Goal: Task Accomplishment & Management: Use online tool/utility

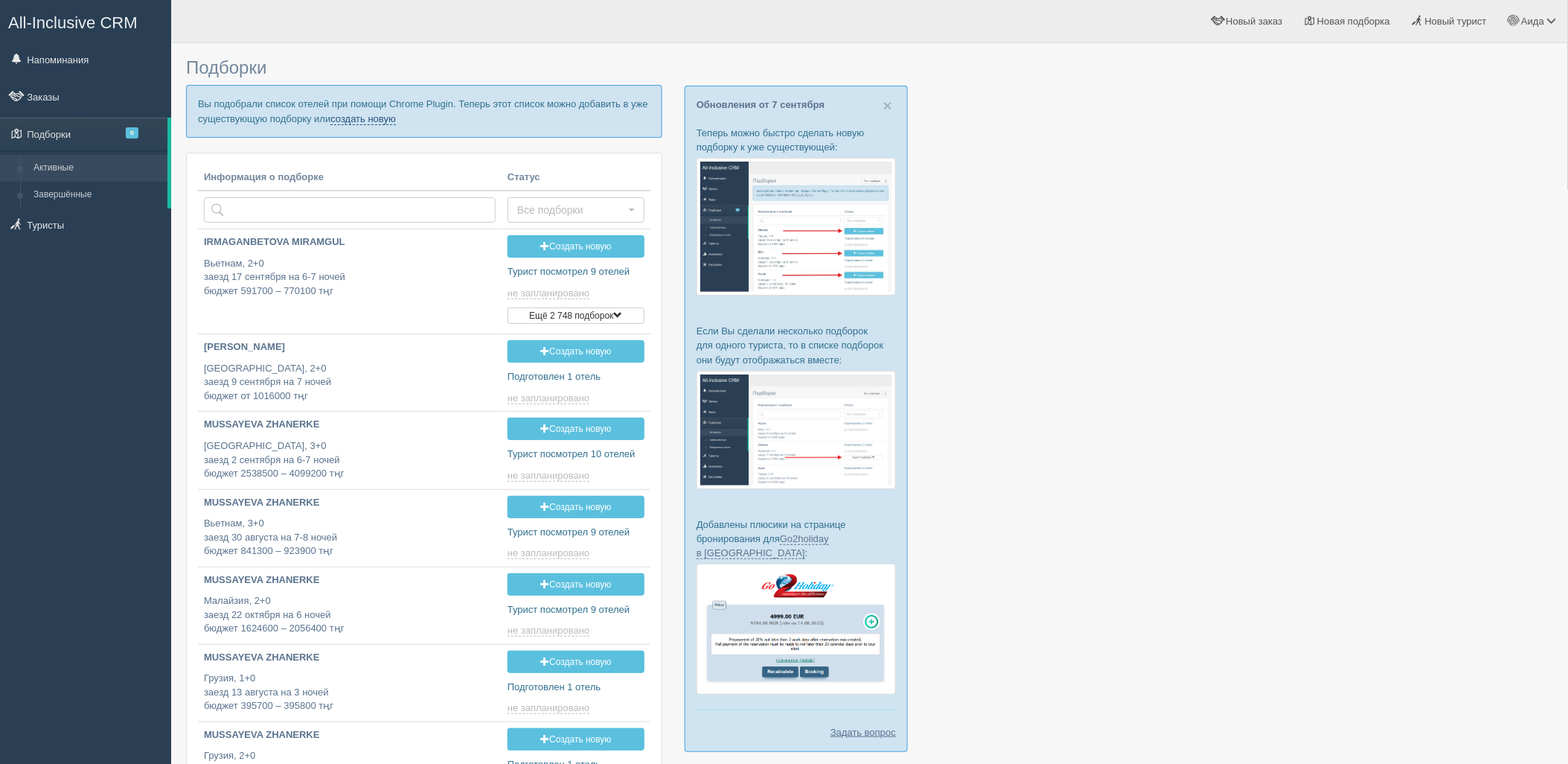
click at [380, 124] on link "создать новую" at bounding box center [363, 119] width 65 height 12
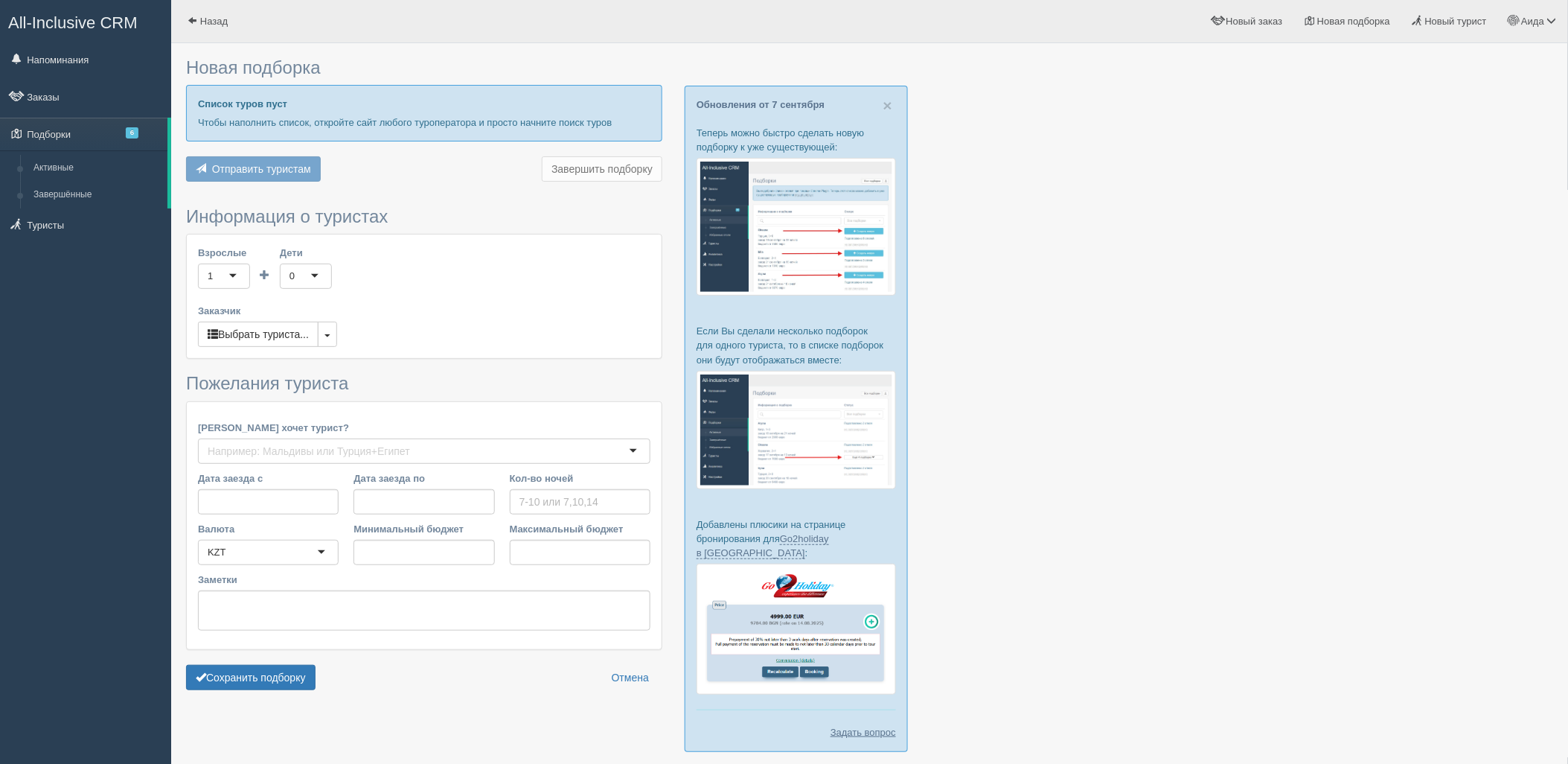
type input "9"
type input "2416300"
type input "9152300"
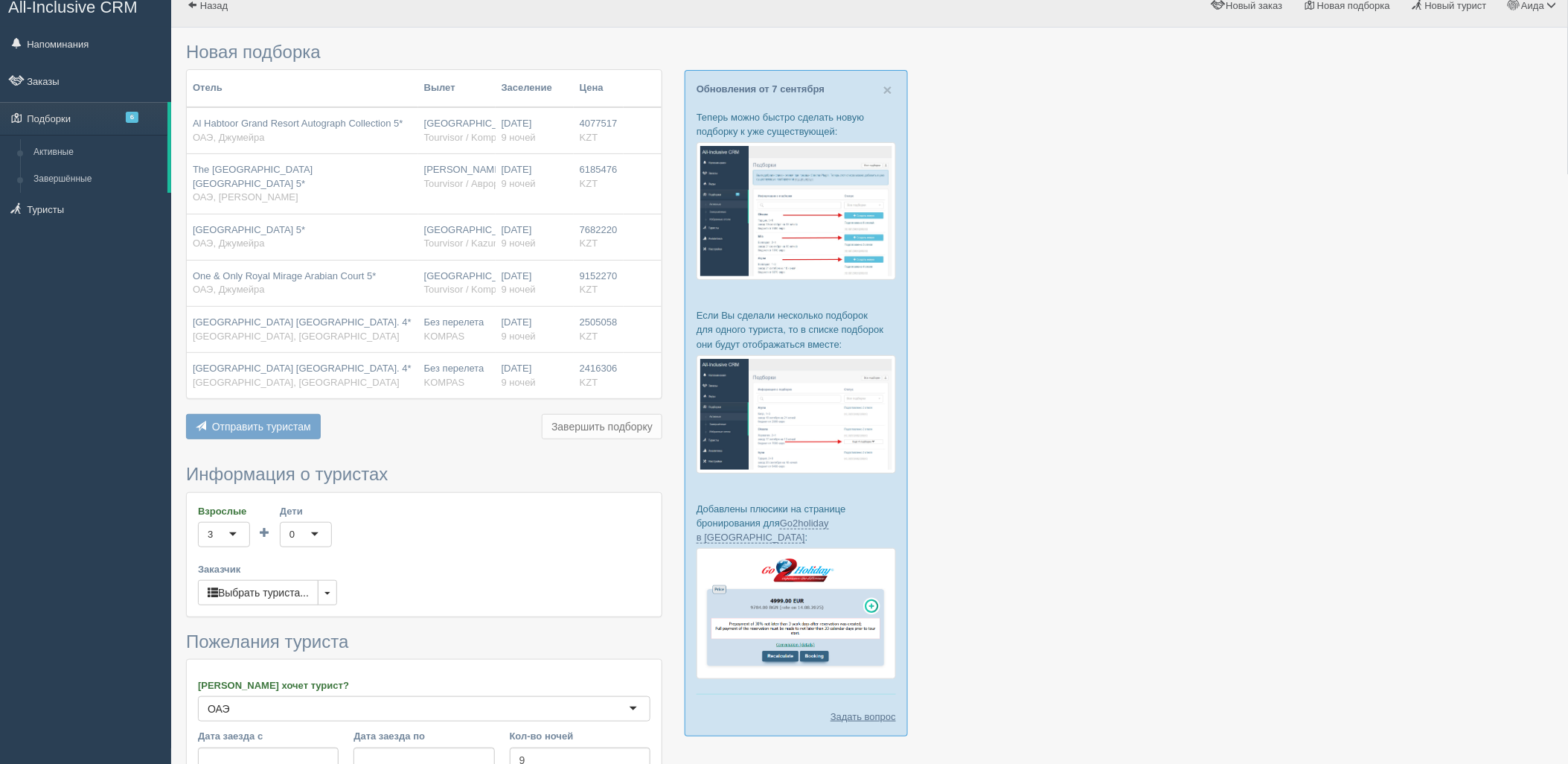
scroll to position [275, 0]
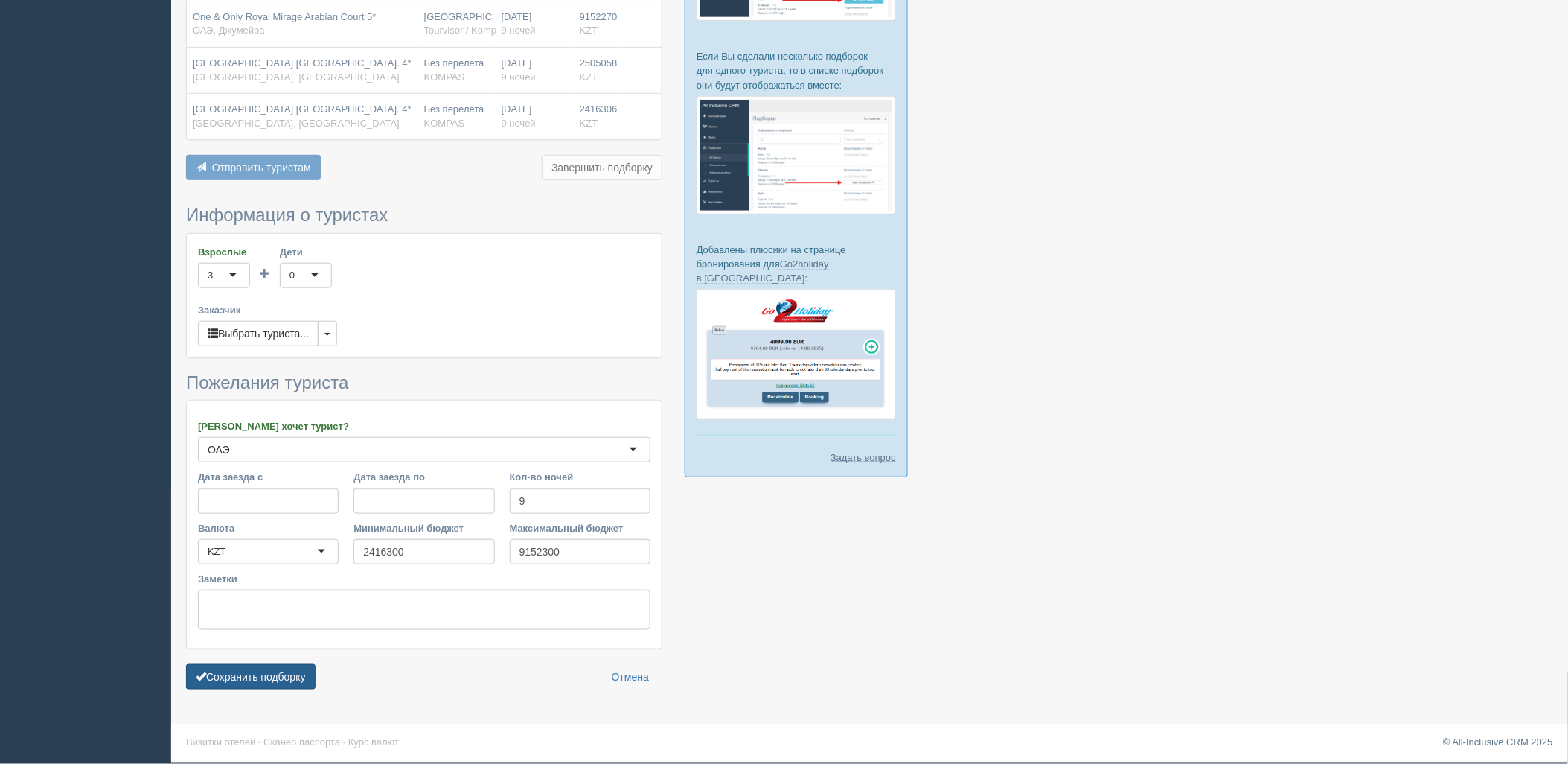
click at [285, 680] on button "Сохранить подборку" at bounding box center [250, 676] width 129 height 25
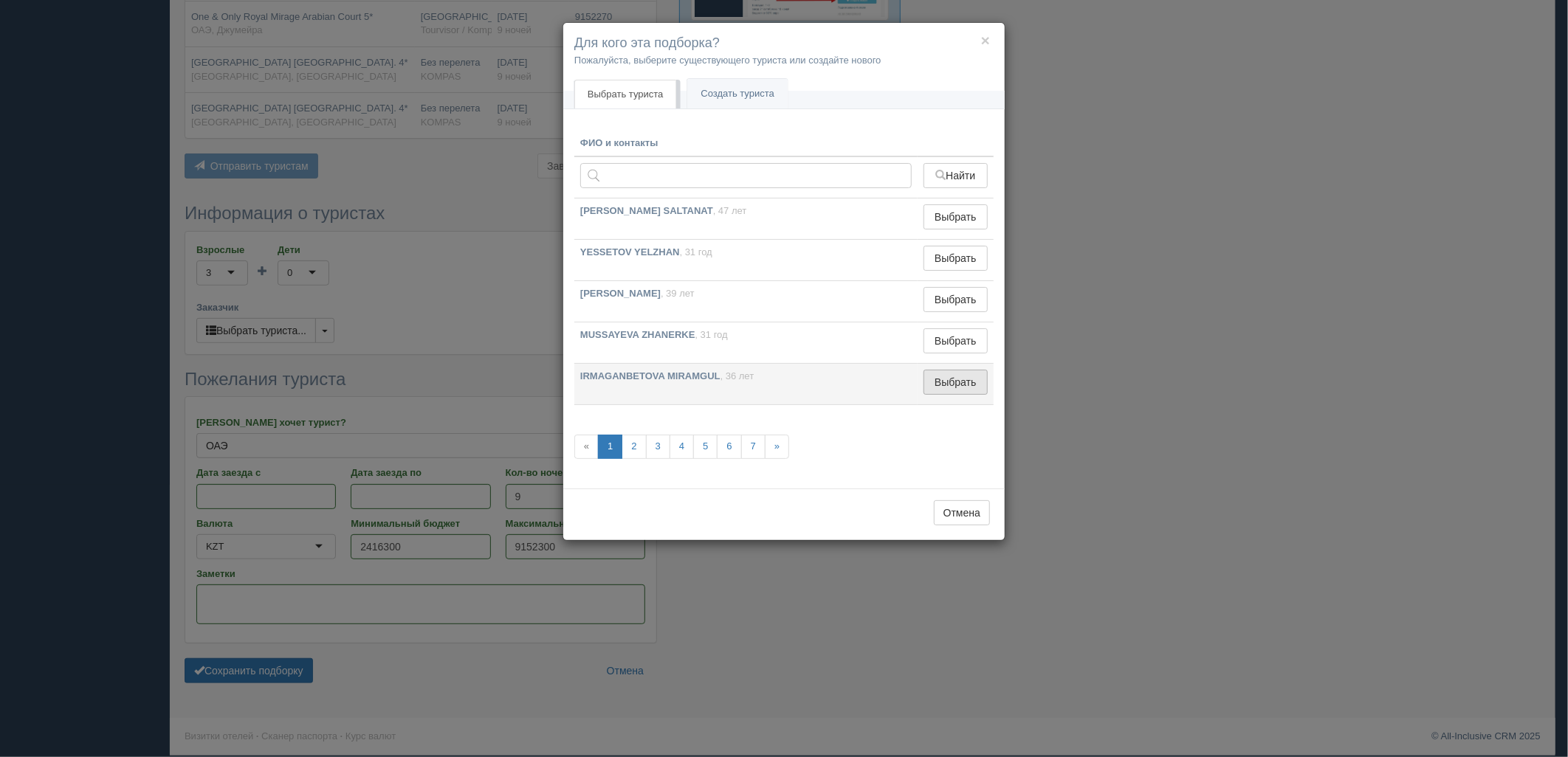
click at [956, 385] on button "Выбрать" at bounding box center [955, 382] width 65 height 25
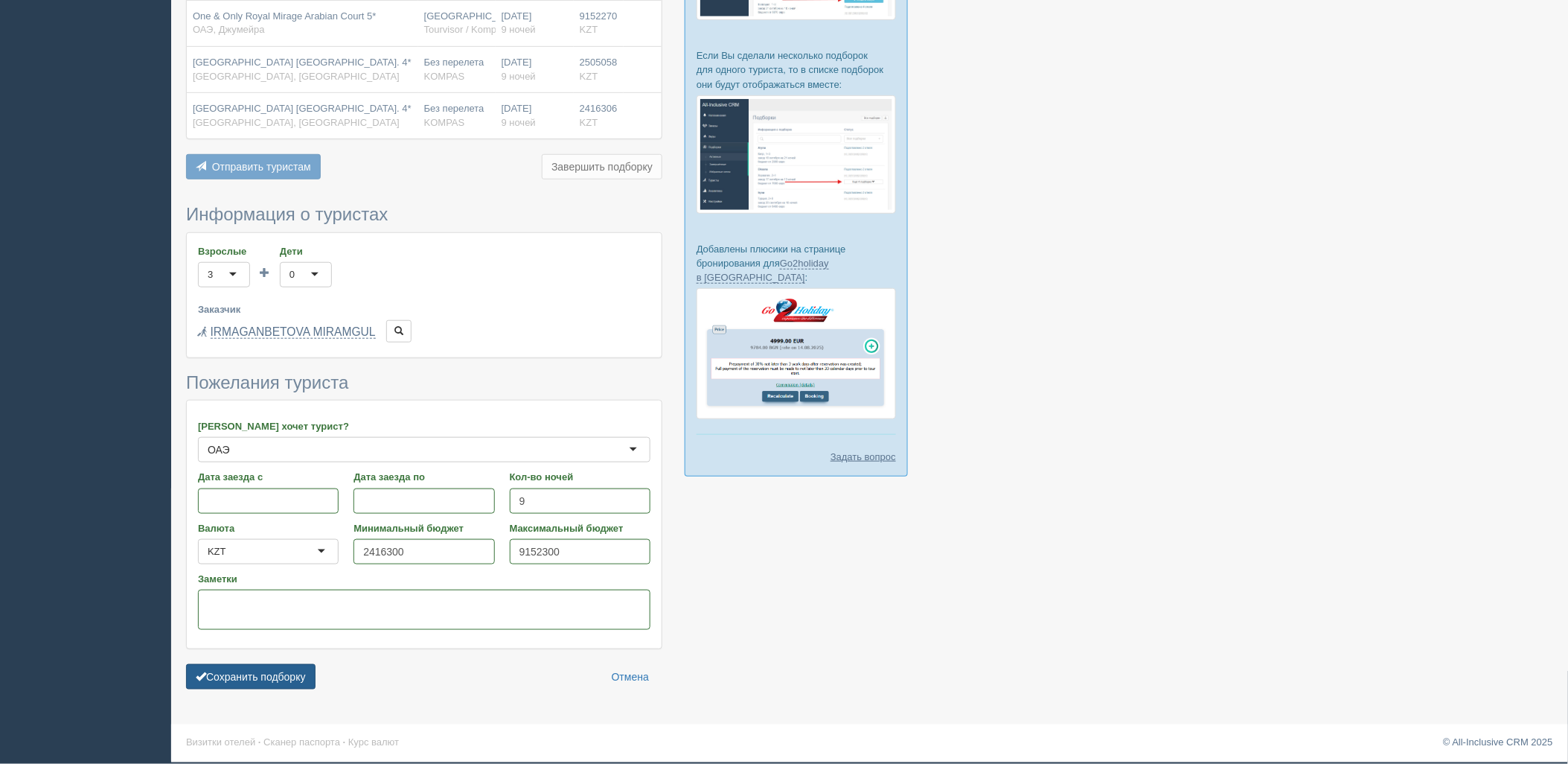
click at [301, 671] on button "Сохранить подборку" at bounding box center [250, 676] width 129 height 25
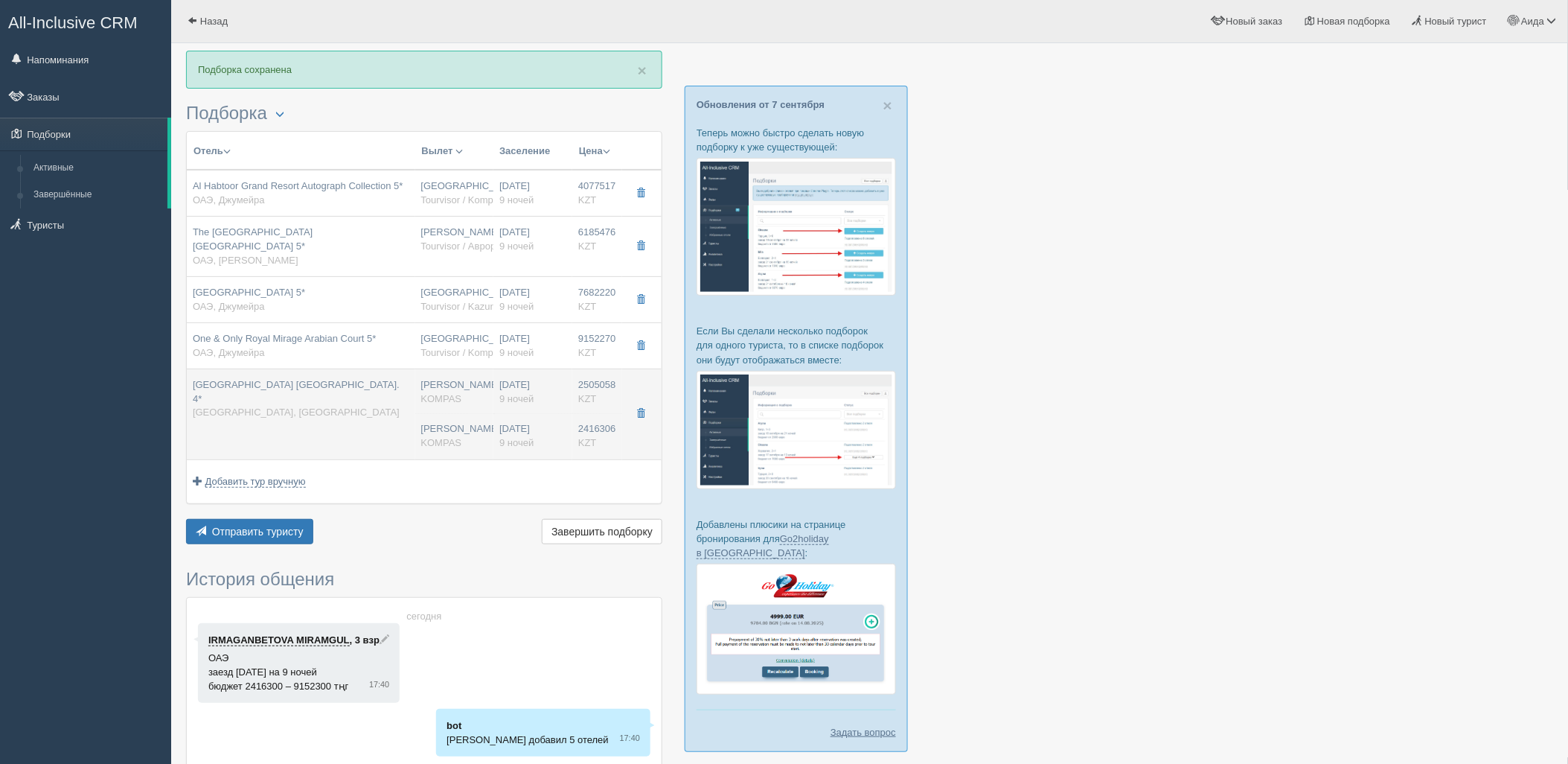
click at [412, 445] on td "Centara Mirage Beach Resort Dubai. 4* ОАЭ, Dubai Islands" at bounding box center [301, 414] width 229 height 91
type input "Centara Mirage Beach Resort Dubai. 4*"
type input "https://www.booking.com/hotel/ae/centara-mirage-beach-resort-dubai.ru.html?acti…"
type textarea "Хороший отель. Первая береговая линия, собственный песчаный пляж."
type input "ОАЭ"
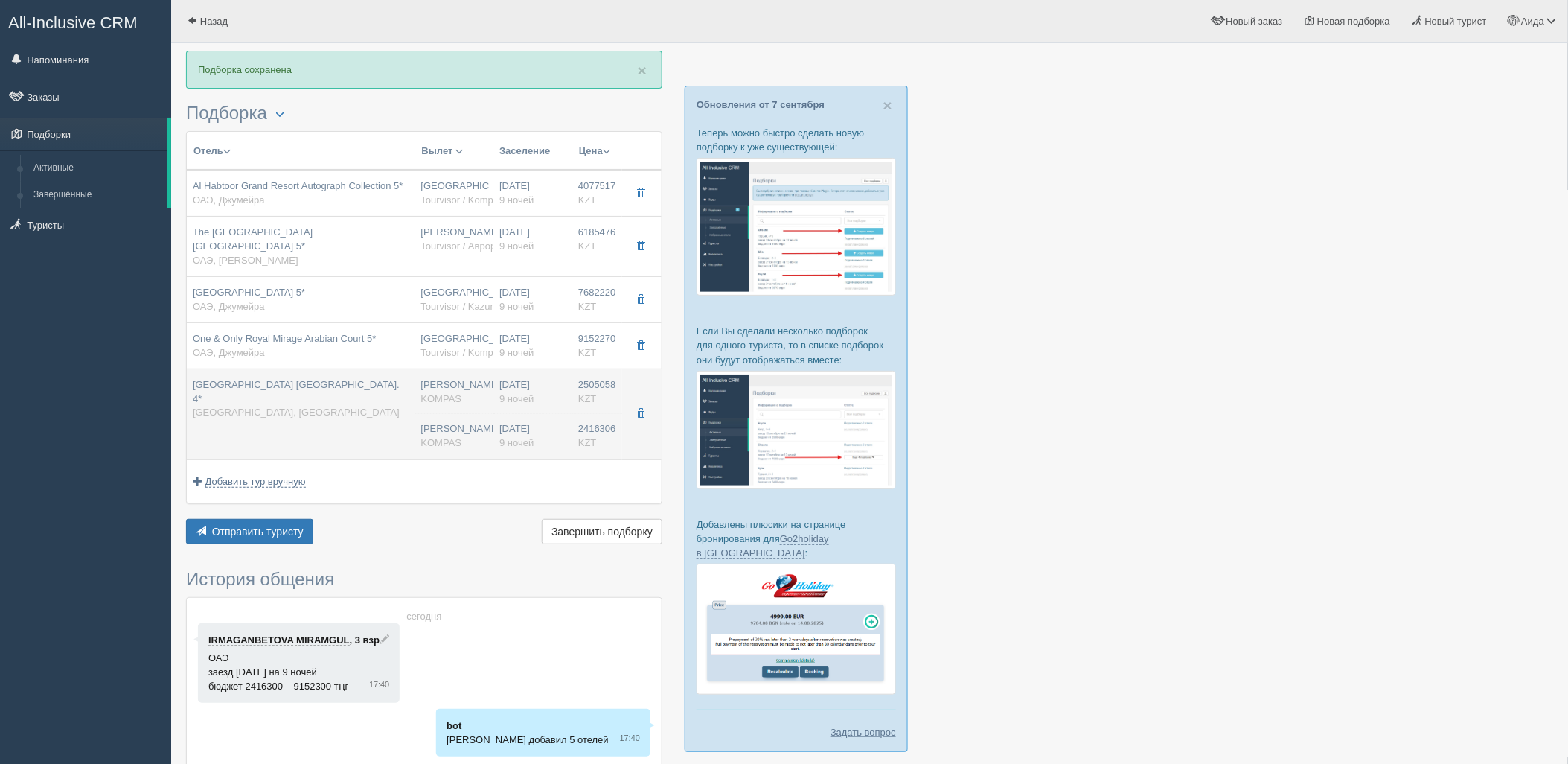
type input "Dubai Islands"
type input "2505058.00"
type input "Нурсултан Назарбаев NQZ"
type input "Дубай DXB"
type input "04:10"
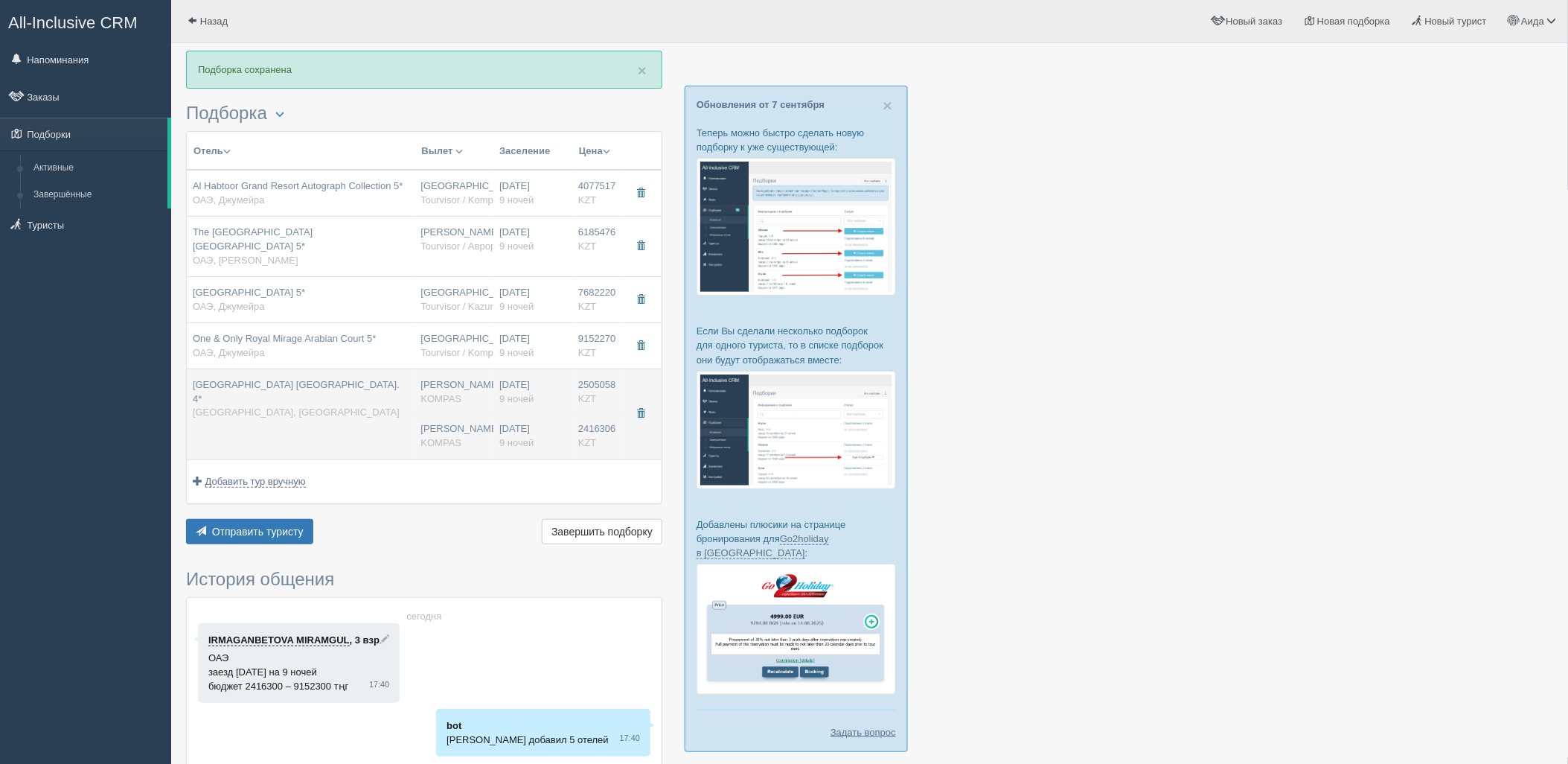
type input "08:30"
type input "Flydubai"
type input "21:25"
type input "03:10"
type input "9"
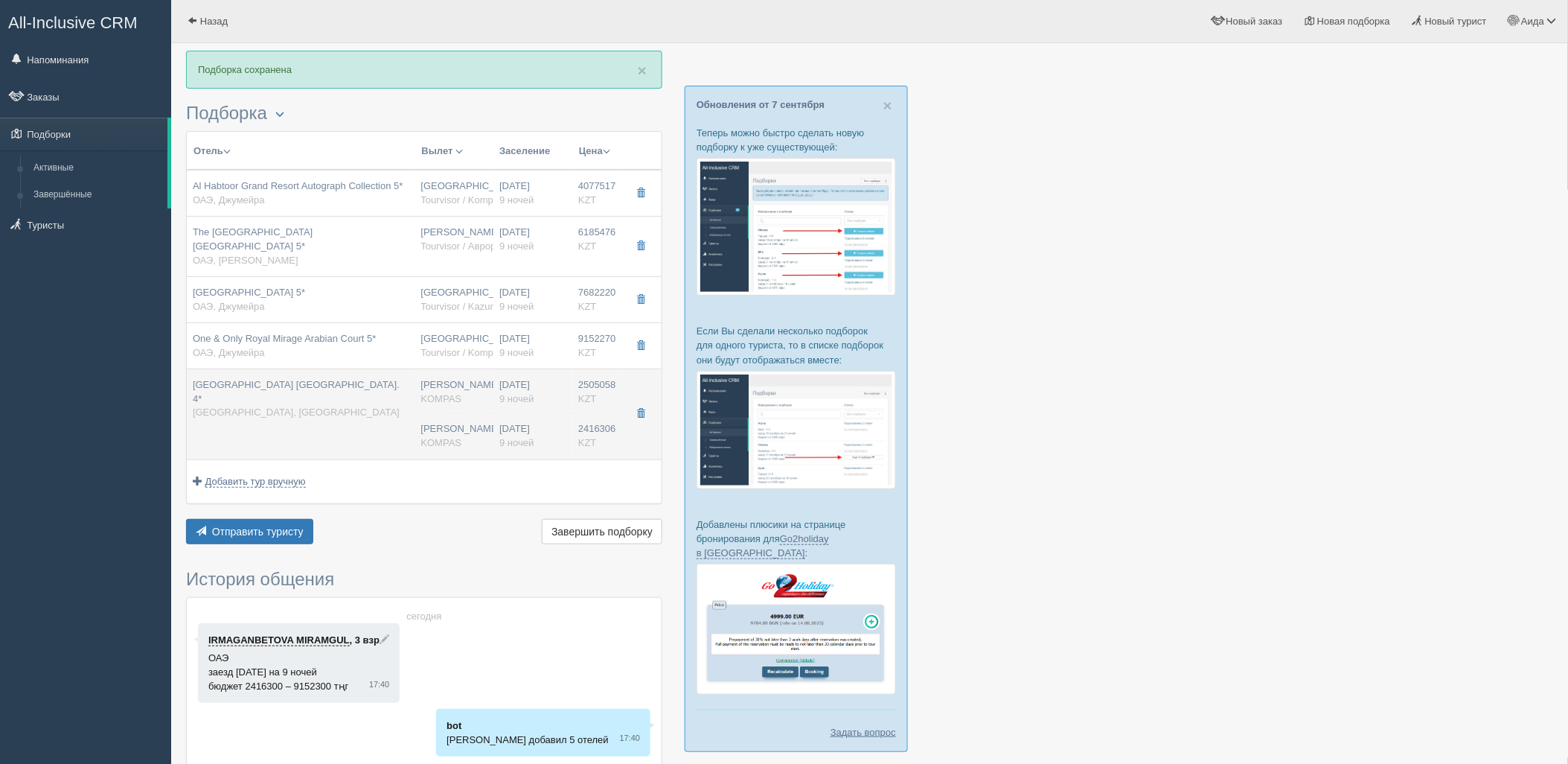
type input "Superior King"
type input "BB"
type input "KOMPAS"
type input "https://kompastour.com/"
type input "2416306.00"
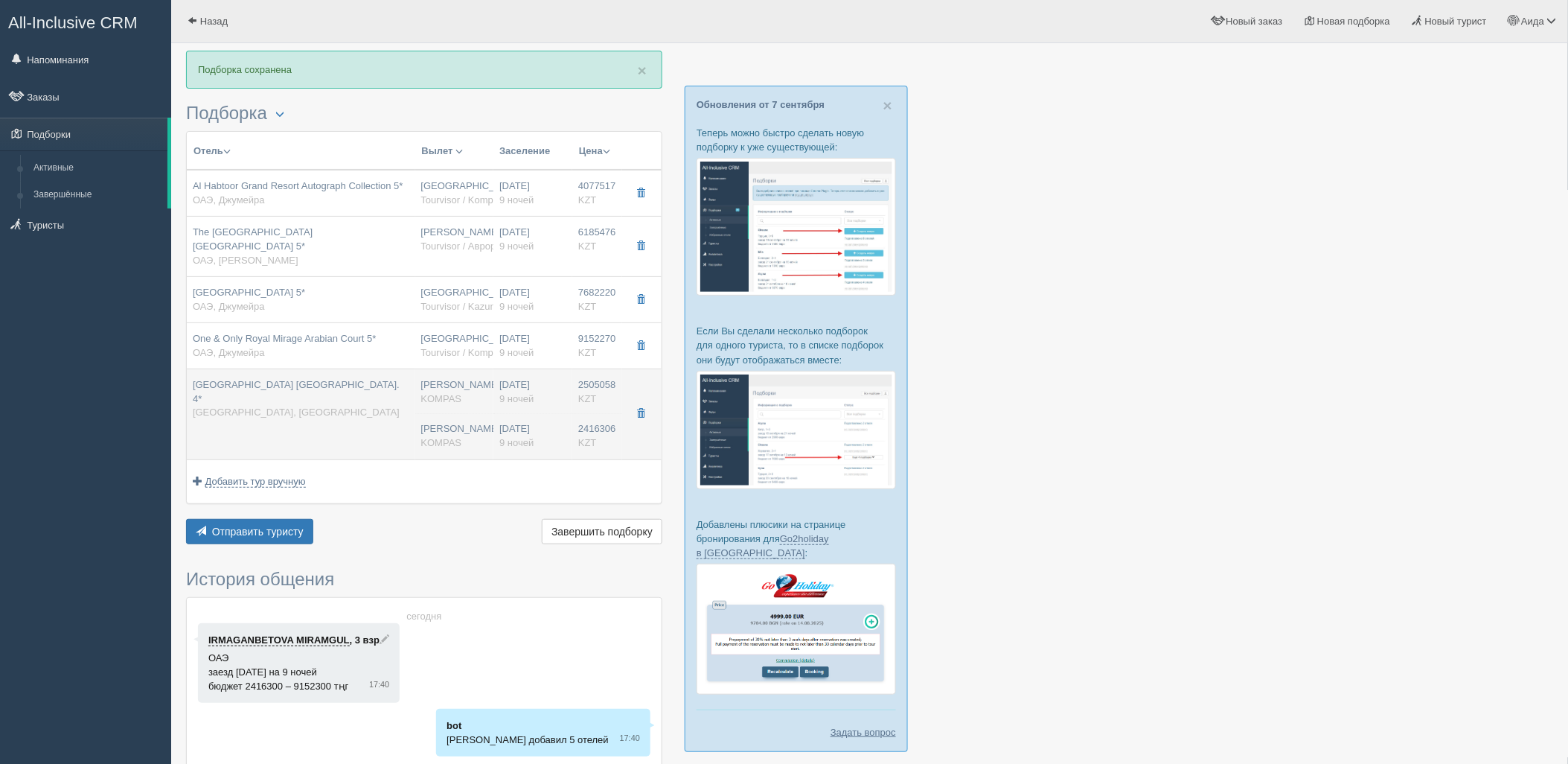
type input "Нурсултан Назарбаев NQZ"
type input "Дубай DXB"
type input "04:10"
type input "08:30"
type input "Flydubai"
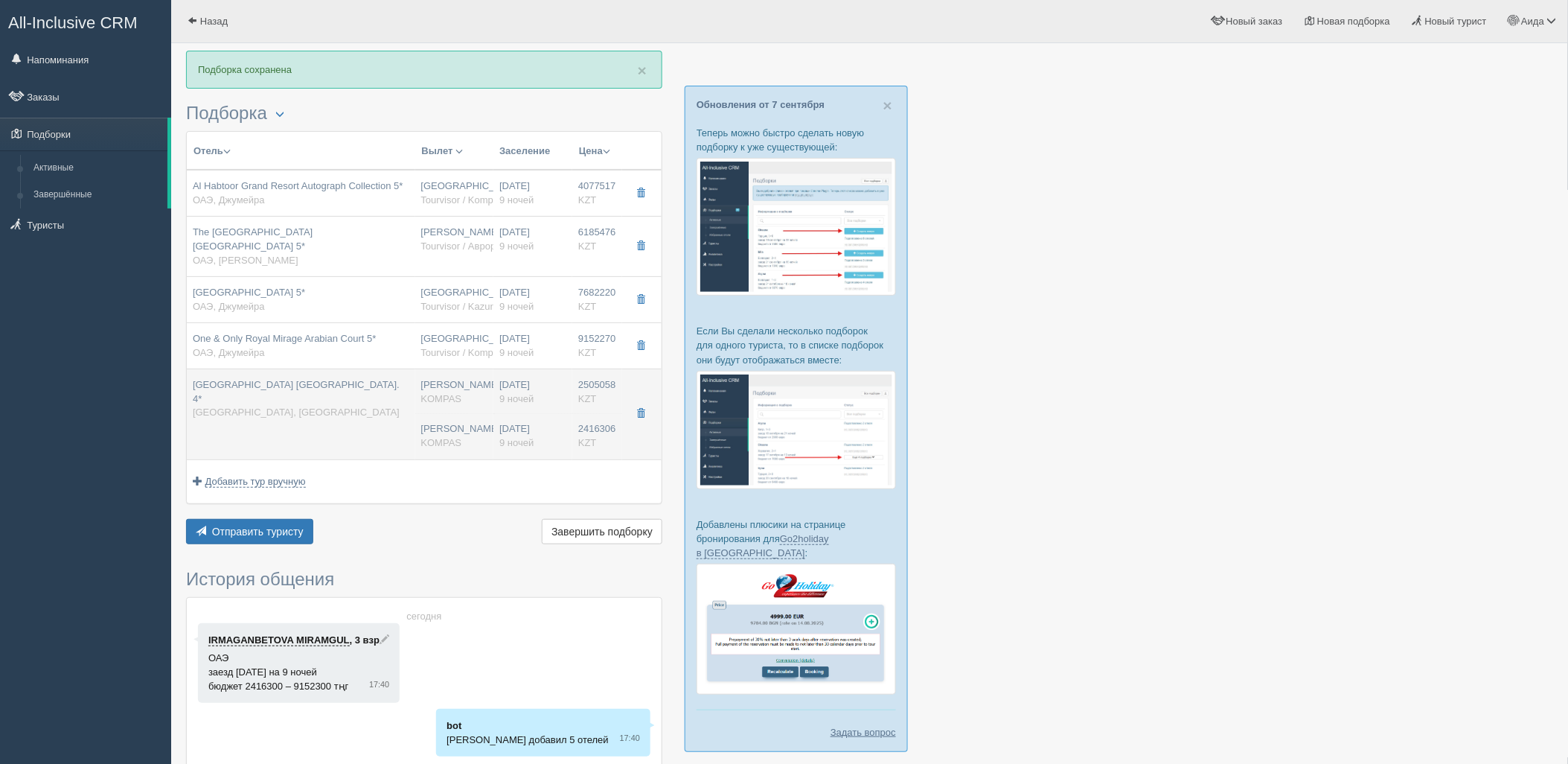
type input "21:25"
type input "03:10"
type input "9"
type input "Superior King"
type input "BB"
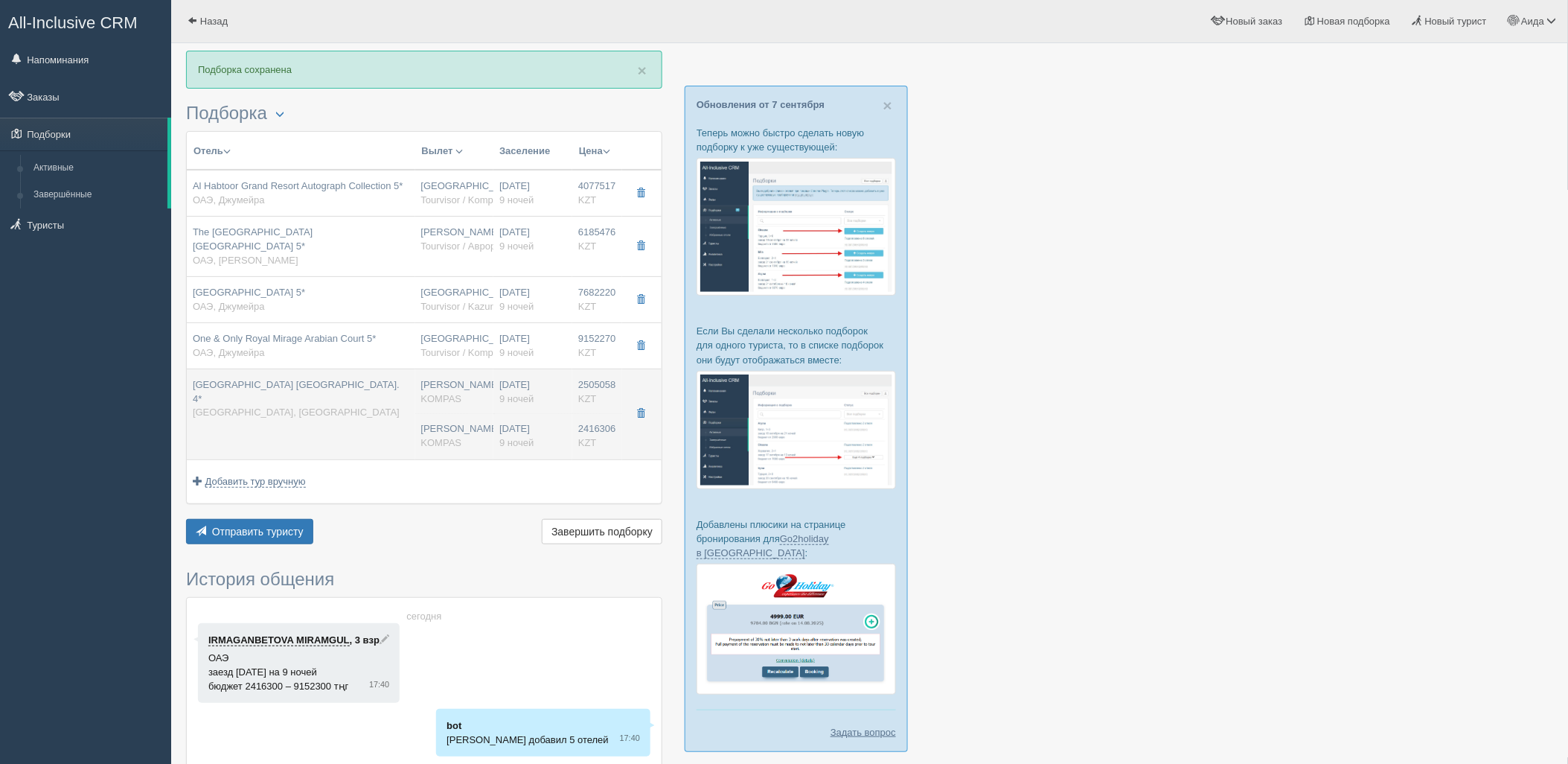
type input "KOMPAS"
type input "https://kompastour.com/"
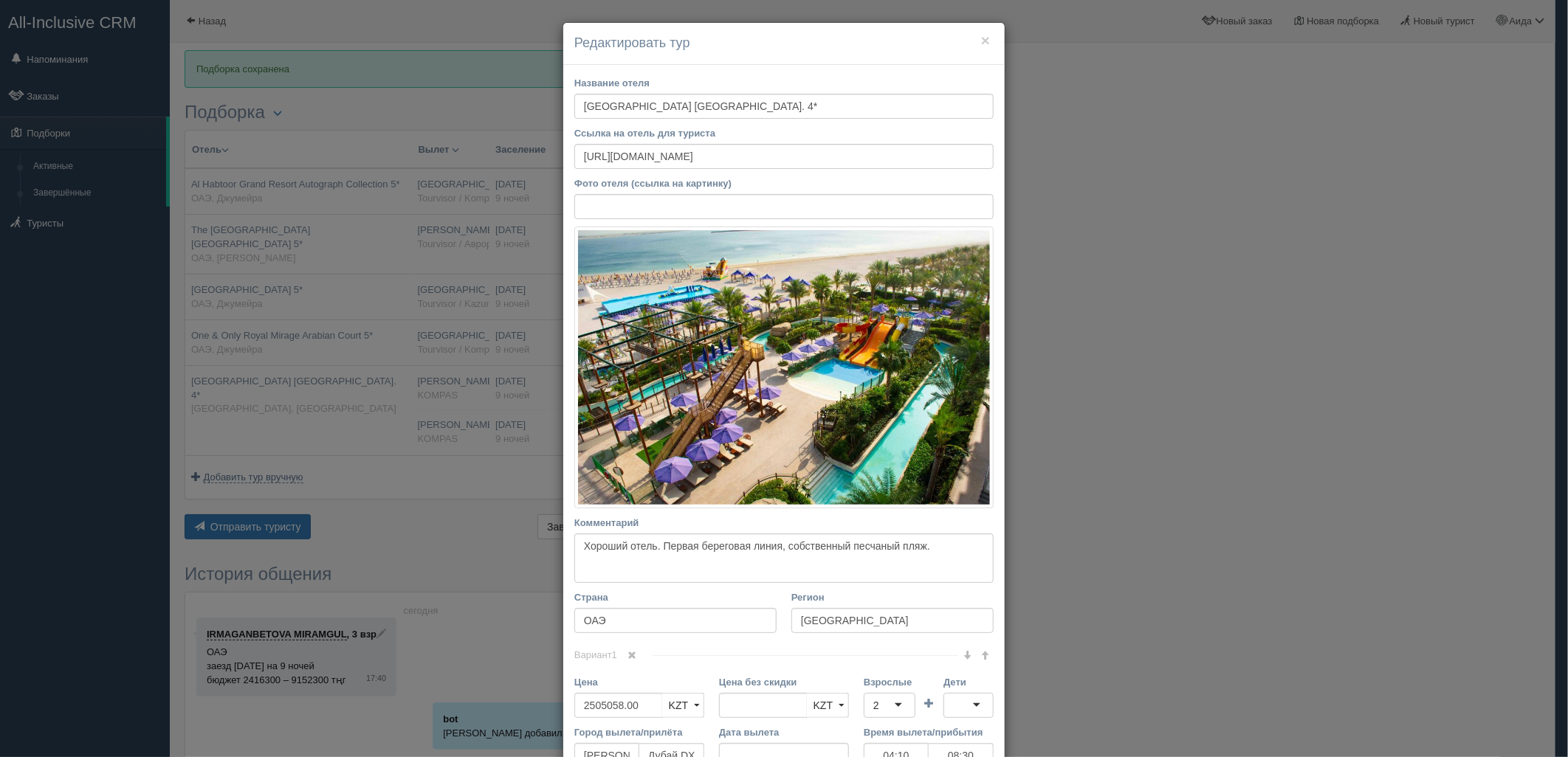
scroll to position [254, 0]
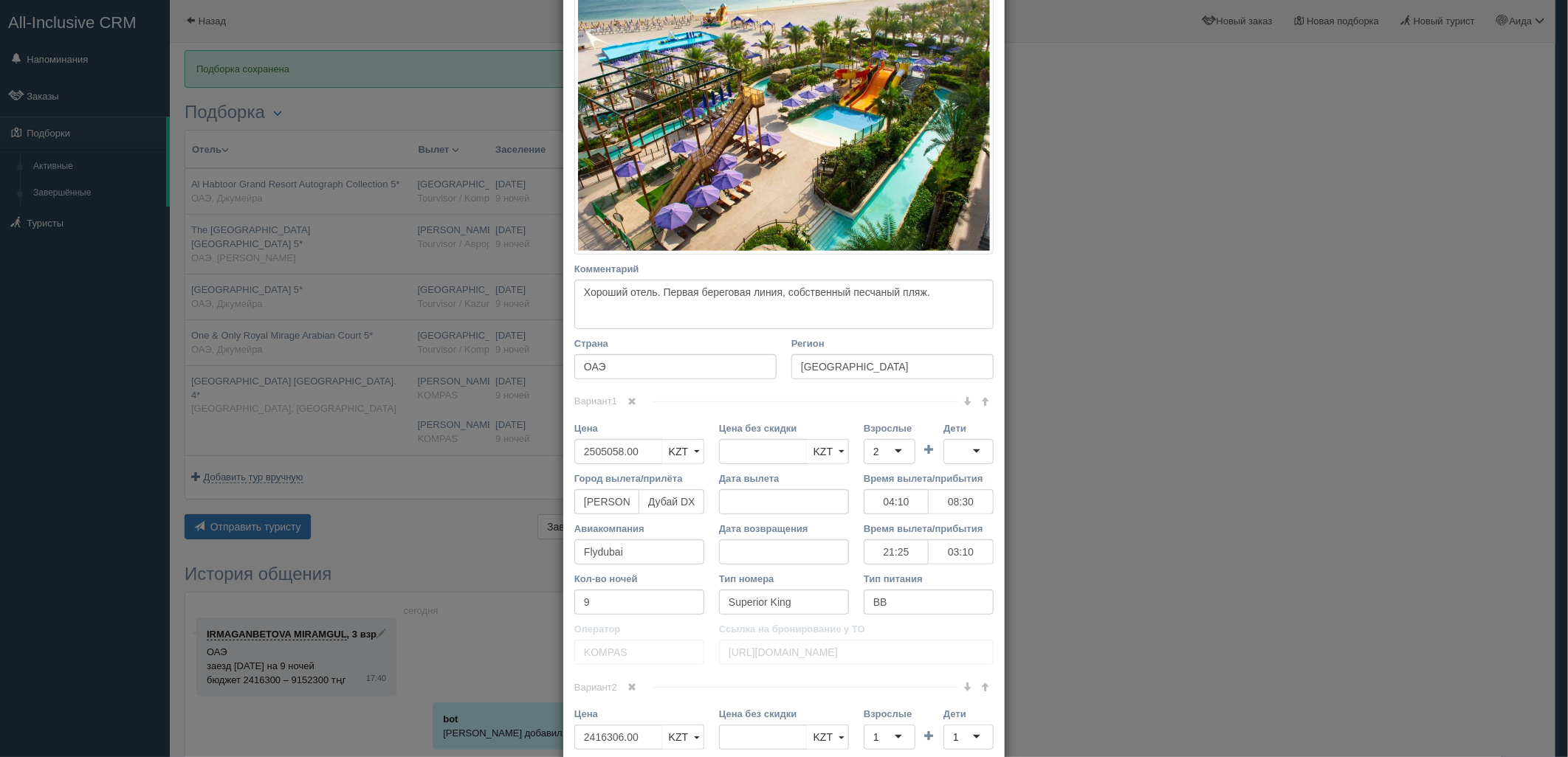
click at [628, 689] on span at bounding box center [632, 687] width 9 height 9
drag, startPoint x: 641, startPoint y: 448, endPoint x: 572, endPoint y: 458, distance: 69.7
click at [574, 458] on input "2505058.00" at bounding box center [619, 451] width 89 height 25
type input "2505058.00"
type input "4921364"
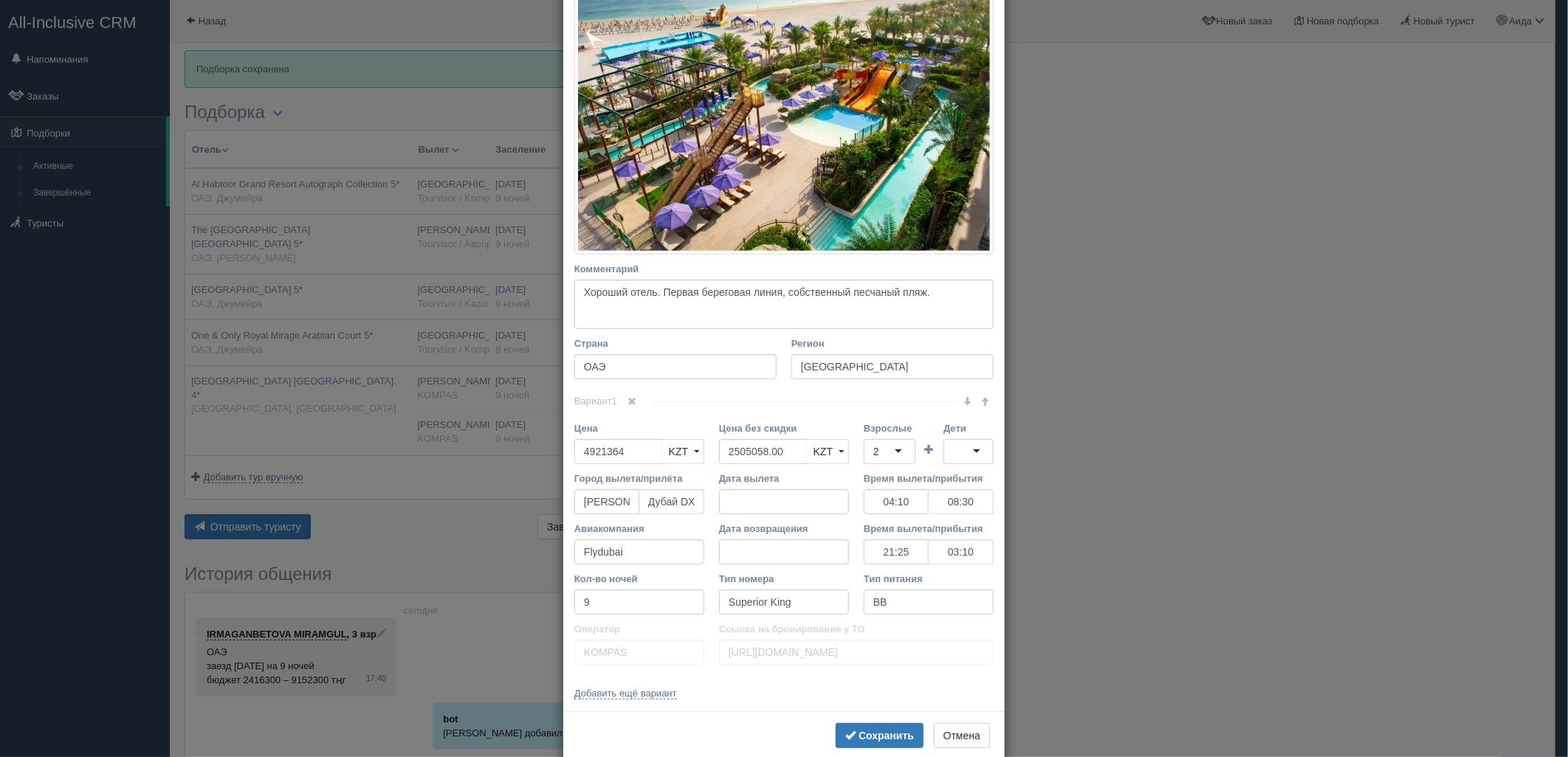
click at [884, 458] on div "2" at bounding box center [890, 451] width 52 height 25
click at [944, 460] on div at bounding box center [969, 451] width 50 height 25
click at [894, 728] on button "Сохранить" at bounding box center [879, 736] width 88 height 25
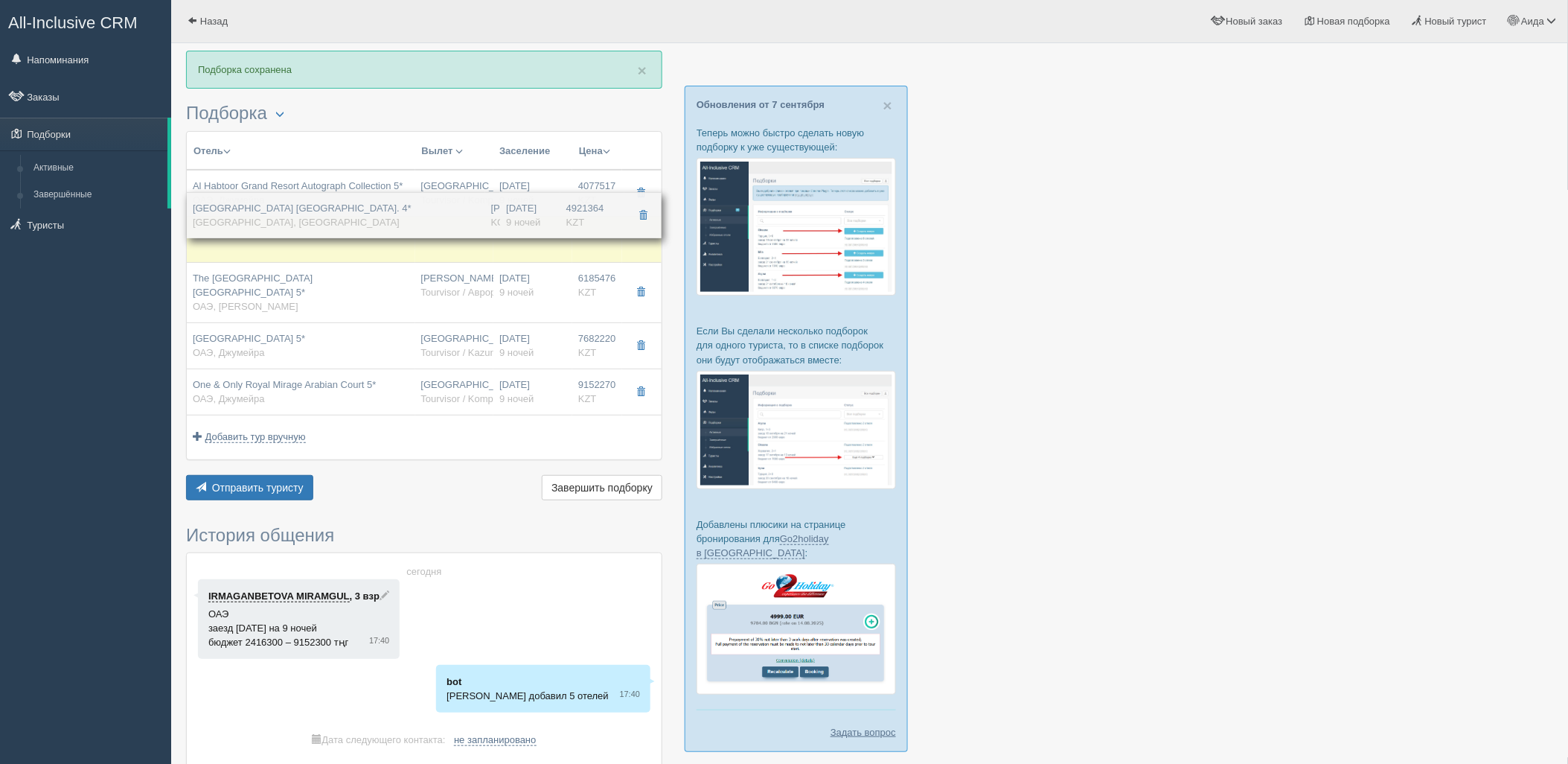
drag, startPoint x: 533, startPoint y: 391, endPoint x: 567, endPoint y: 214, distance: 180.2
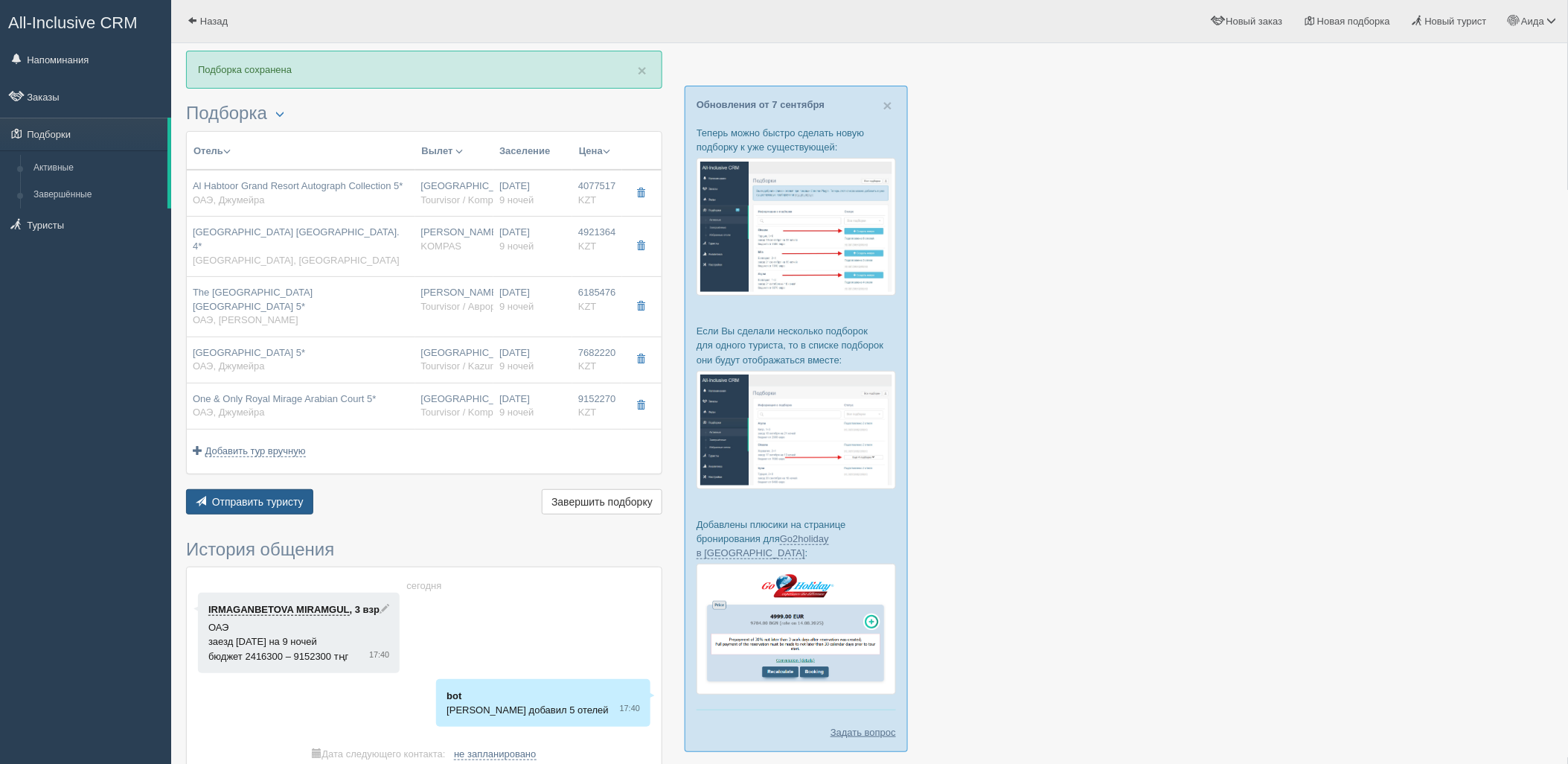
click at [295, 495] on span "Отправить туристу" at bounding box center [258, 501] width 91 height 12
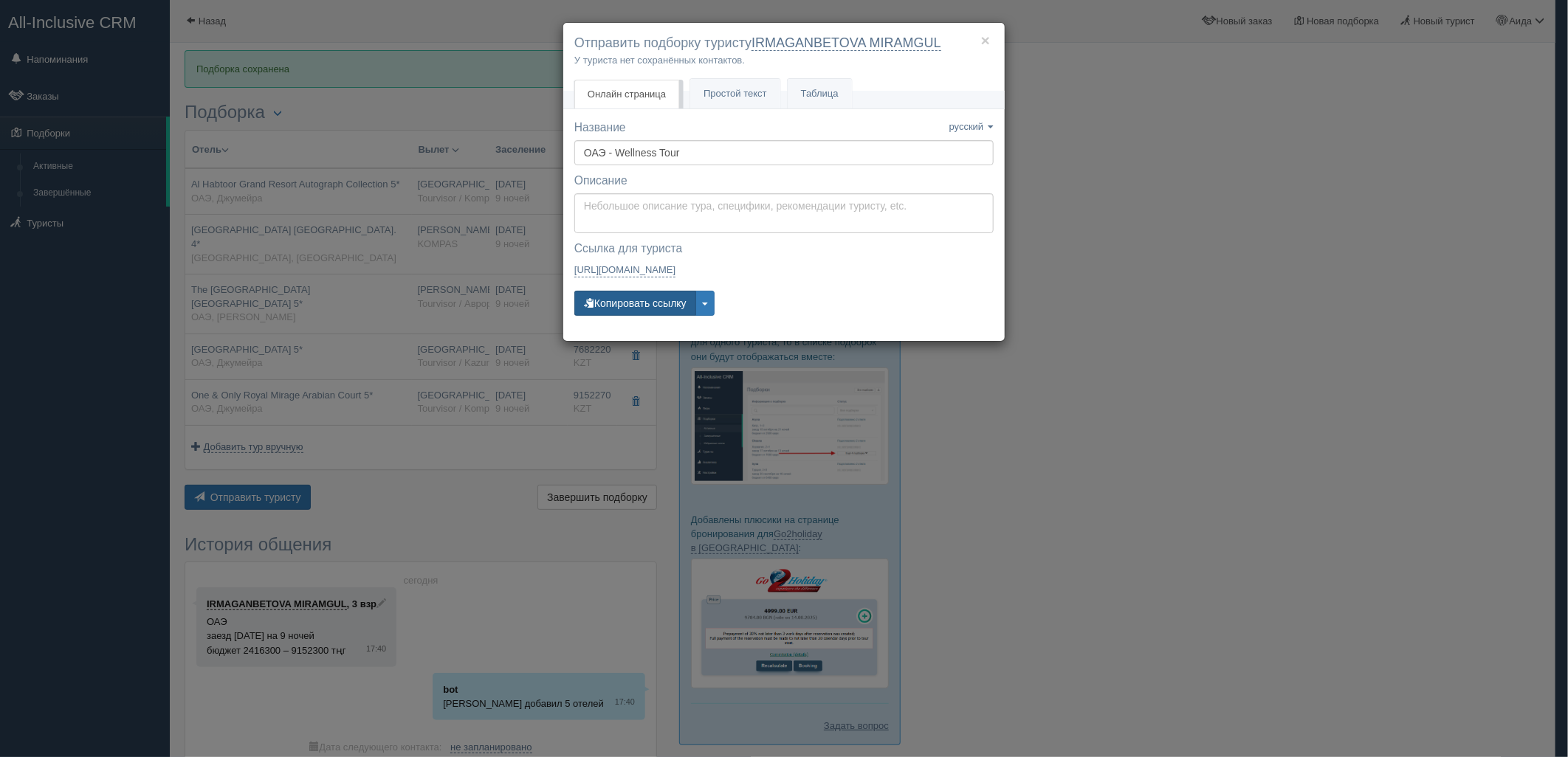
click at [629, 303] on button "Копировать ссылку" at bounding box center [635, 303] width 122 height 25
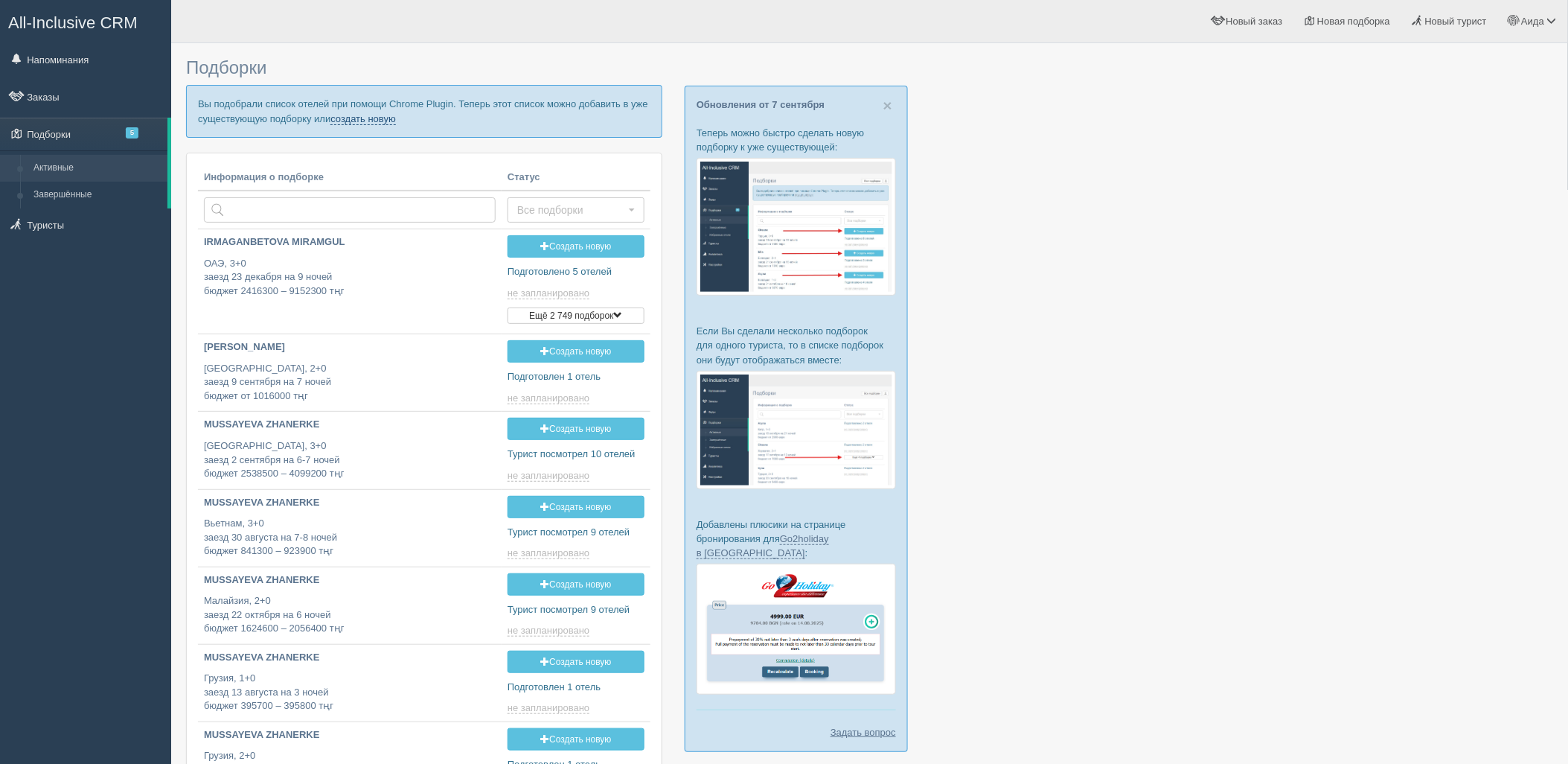
click at [369, 122] on link "создать новую" at bounding box center [363, 119] width 65 height 12
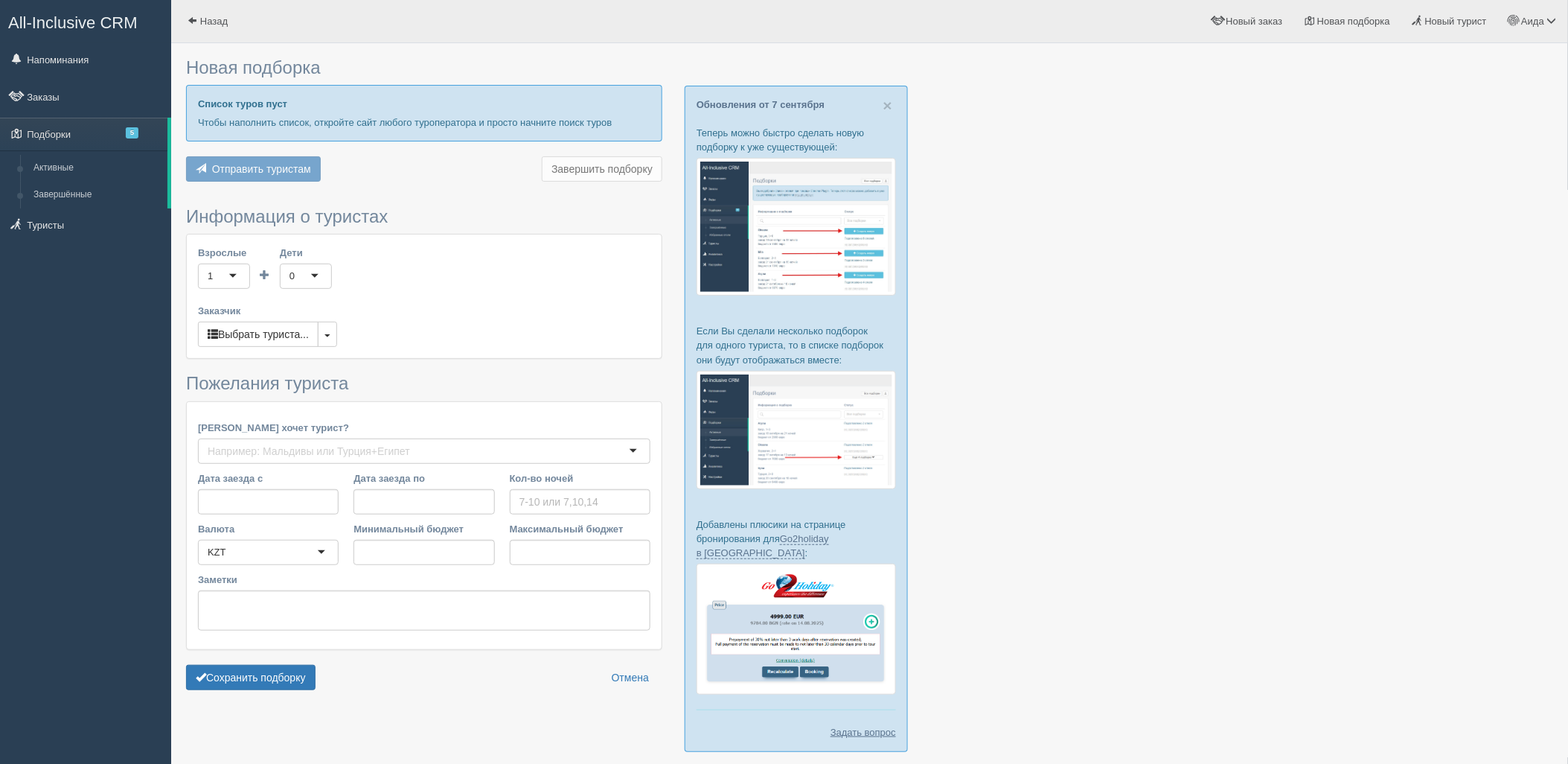
type input "6-7"
type input "842700"
type input "977400"
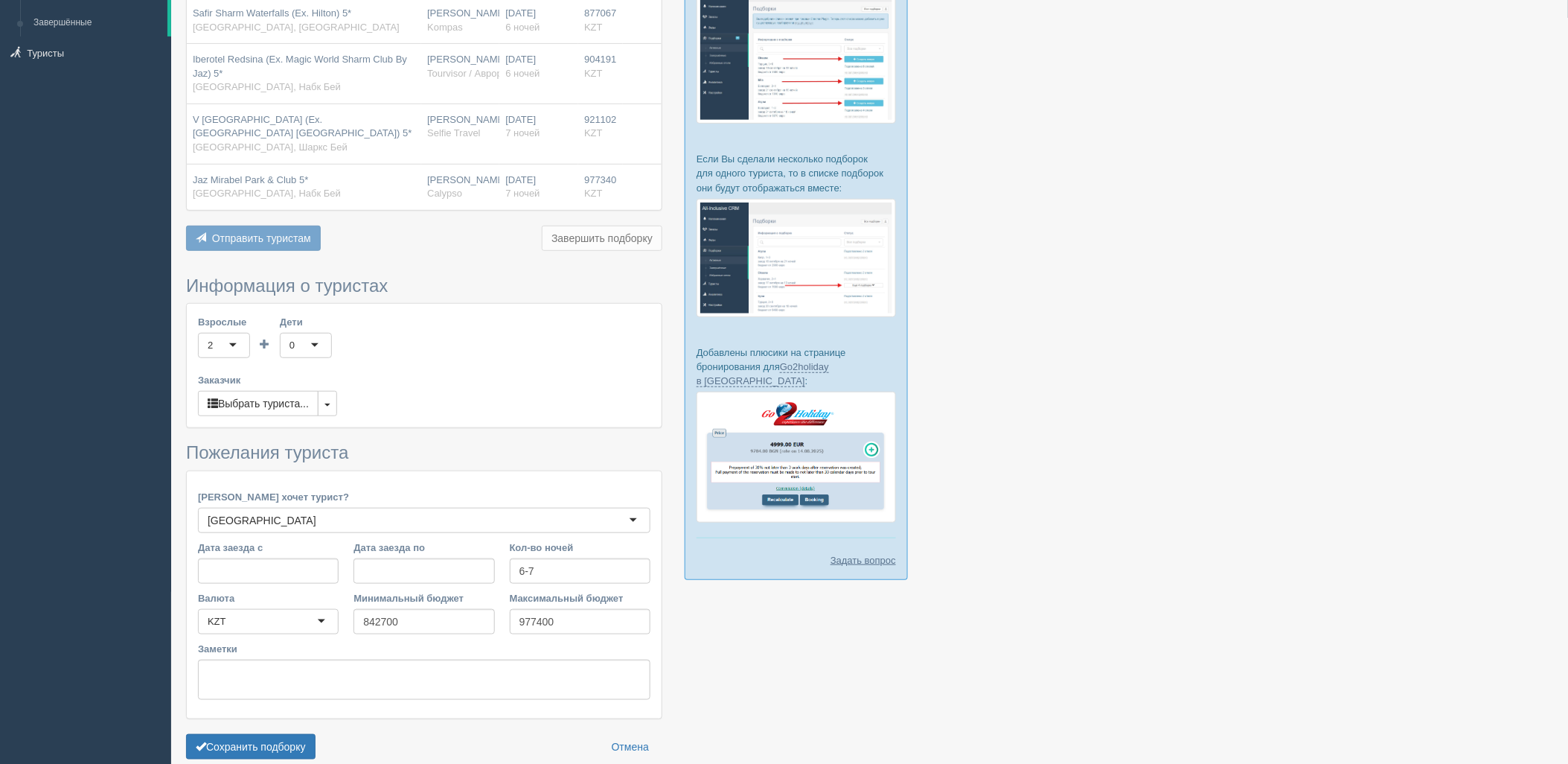
scroll to position [242, 0]
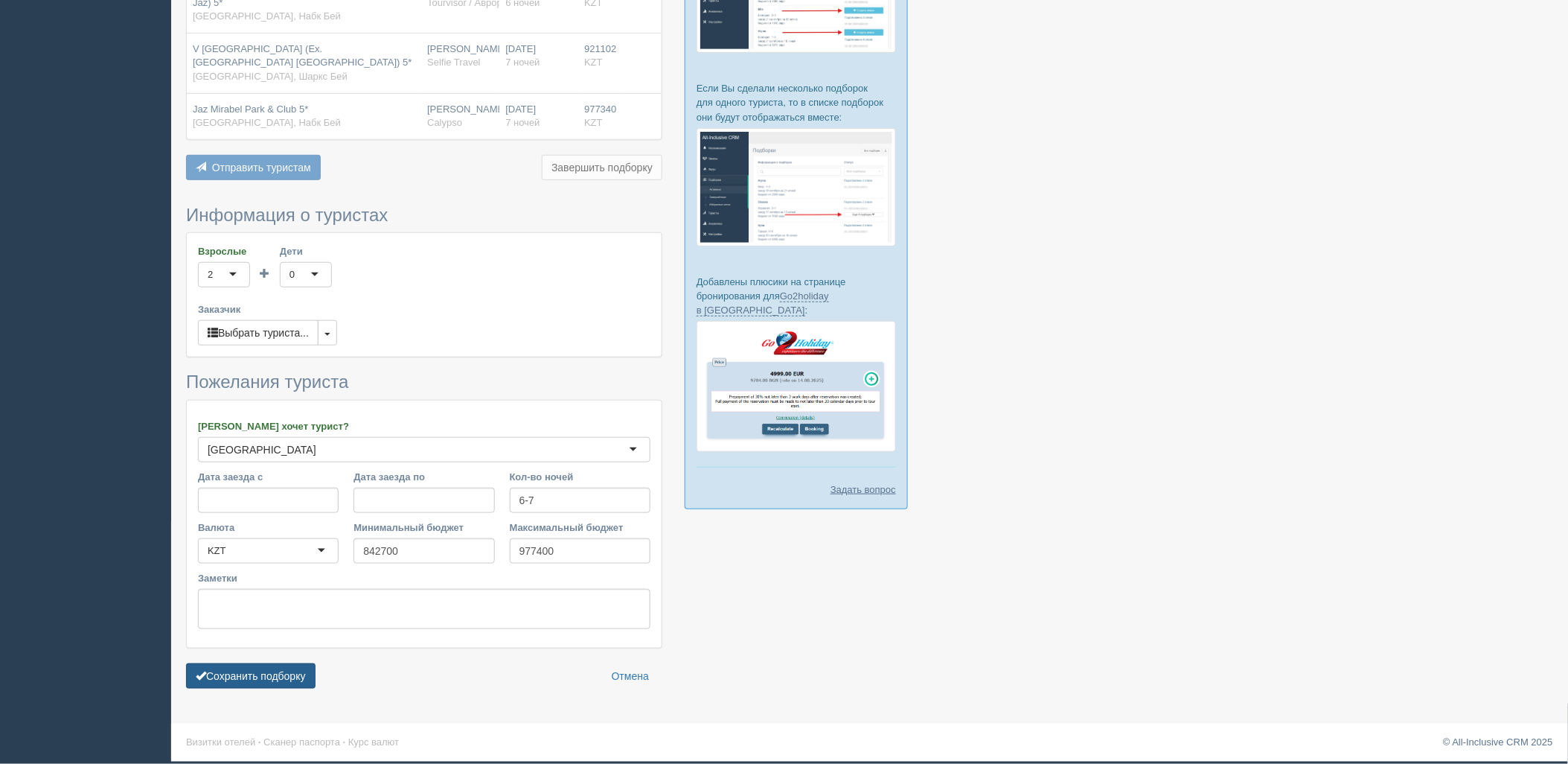
click at [315, 673] on button "Сохранить подборку" at bounding box center [250, 676] width 129 height 25
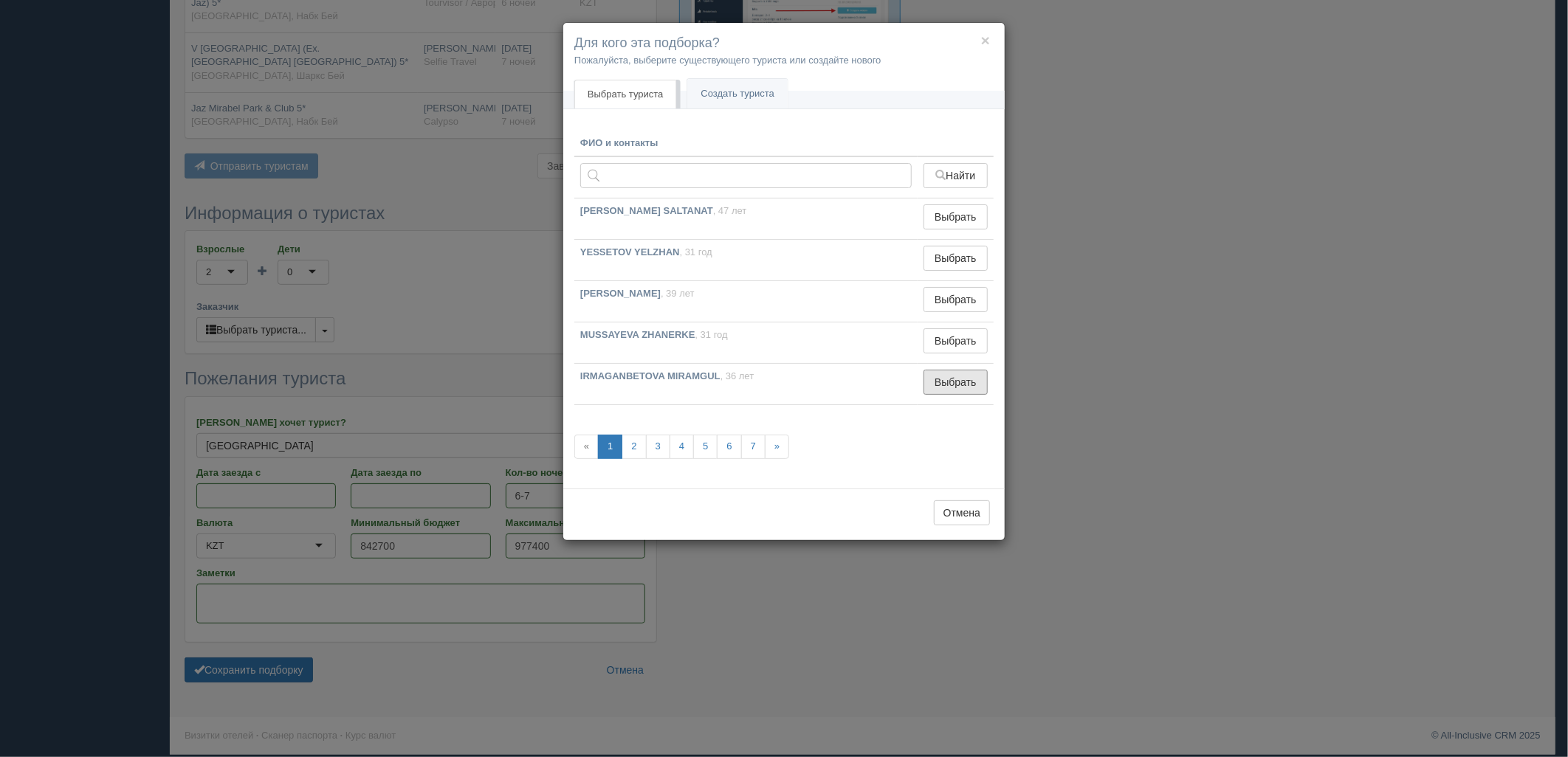
drag, startPoint x: 962, startPoint y: 386, endPoint x: 574, endPoint y: 624, distance: 455.2
click at [958, 388] on button "Выбрать" at bounding box center [955, 382] width 65 height 25
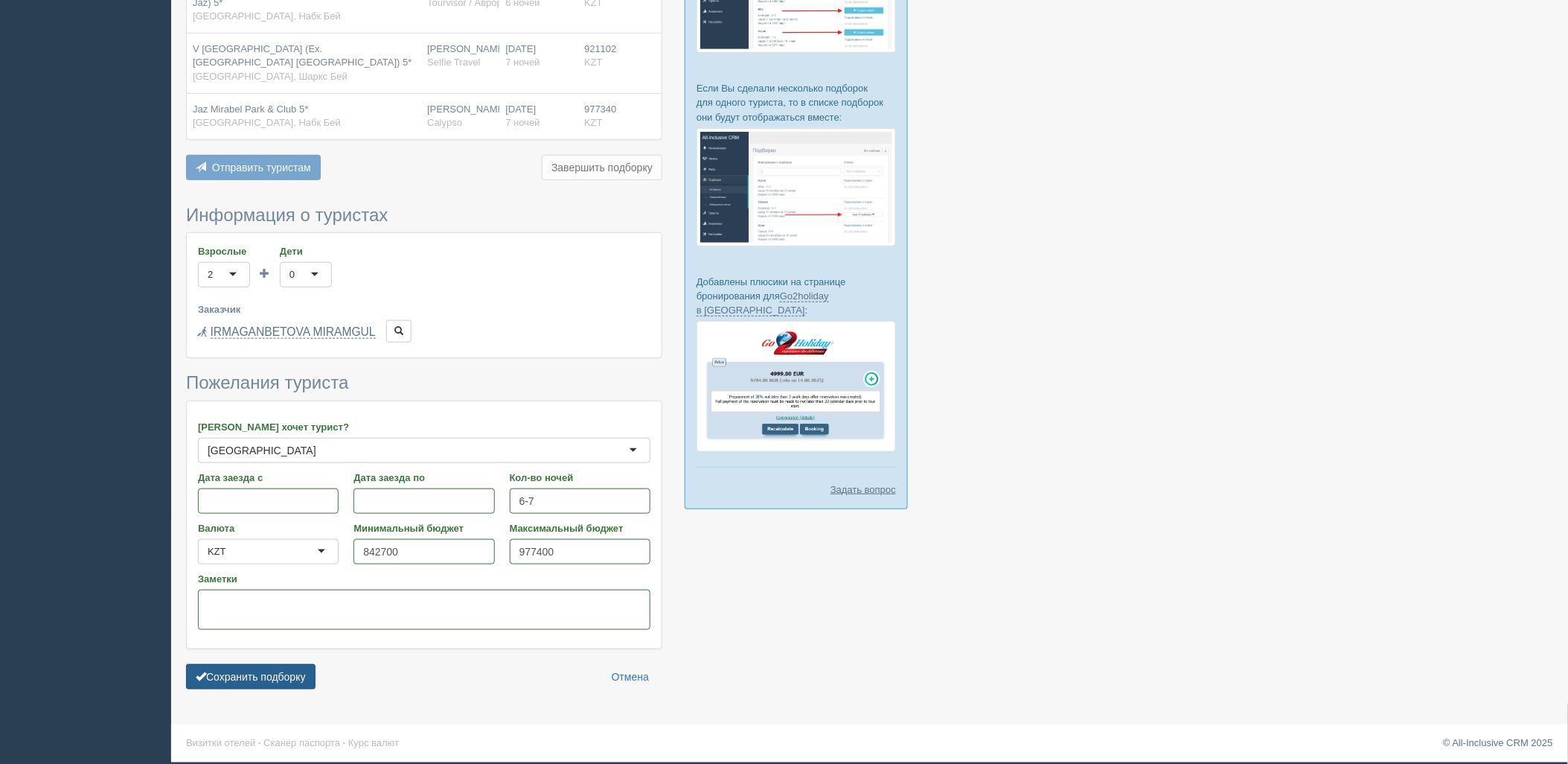
click at [280, 674] on button "Сохранить подборку" at bounding box center [250, 676] width 129 height 25
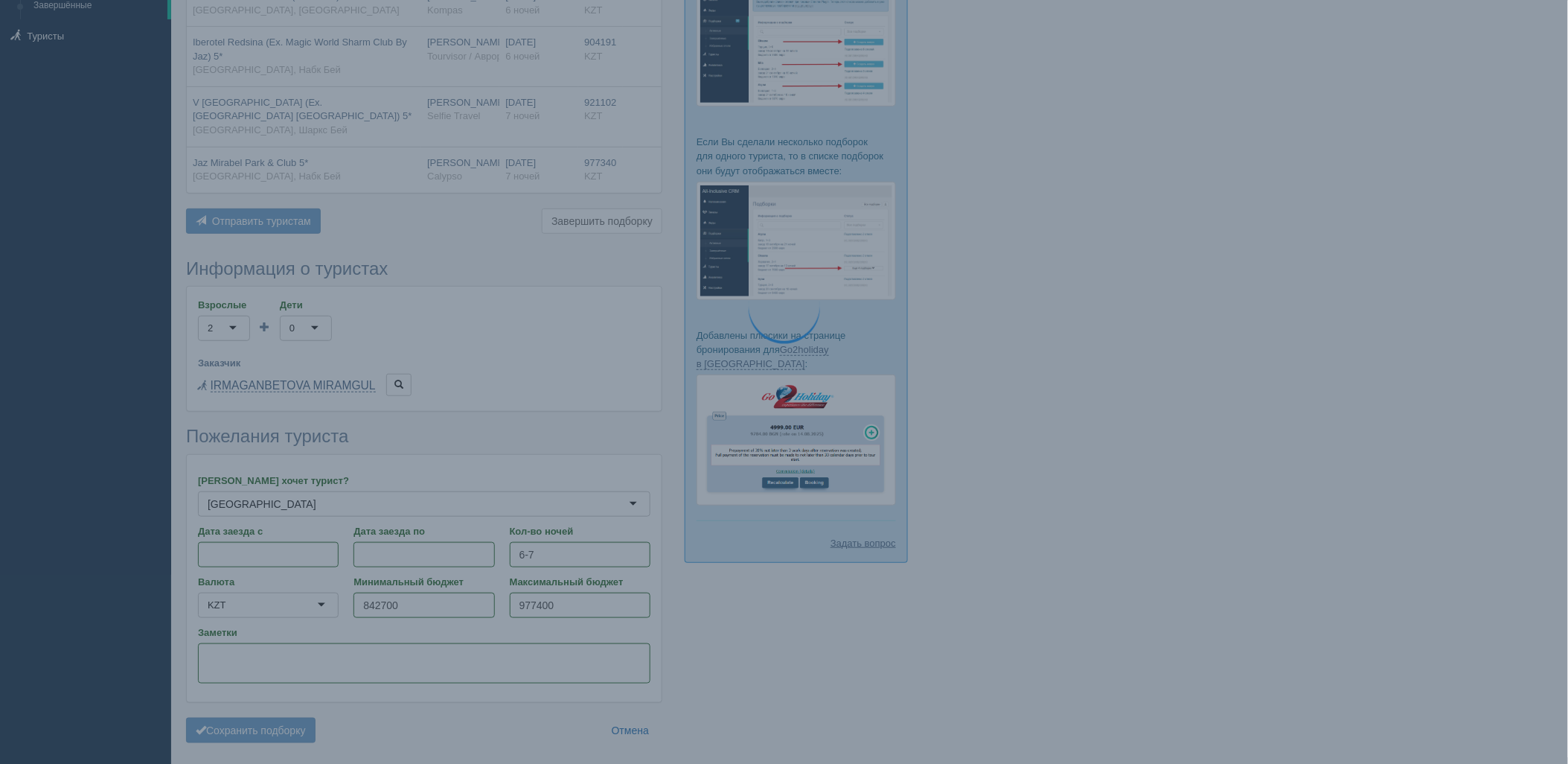
scroll to position [160, 0]
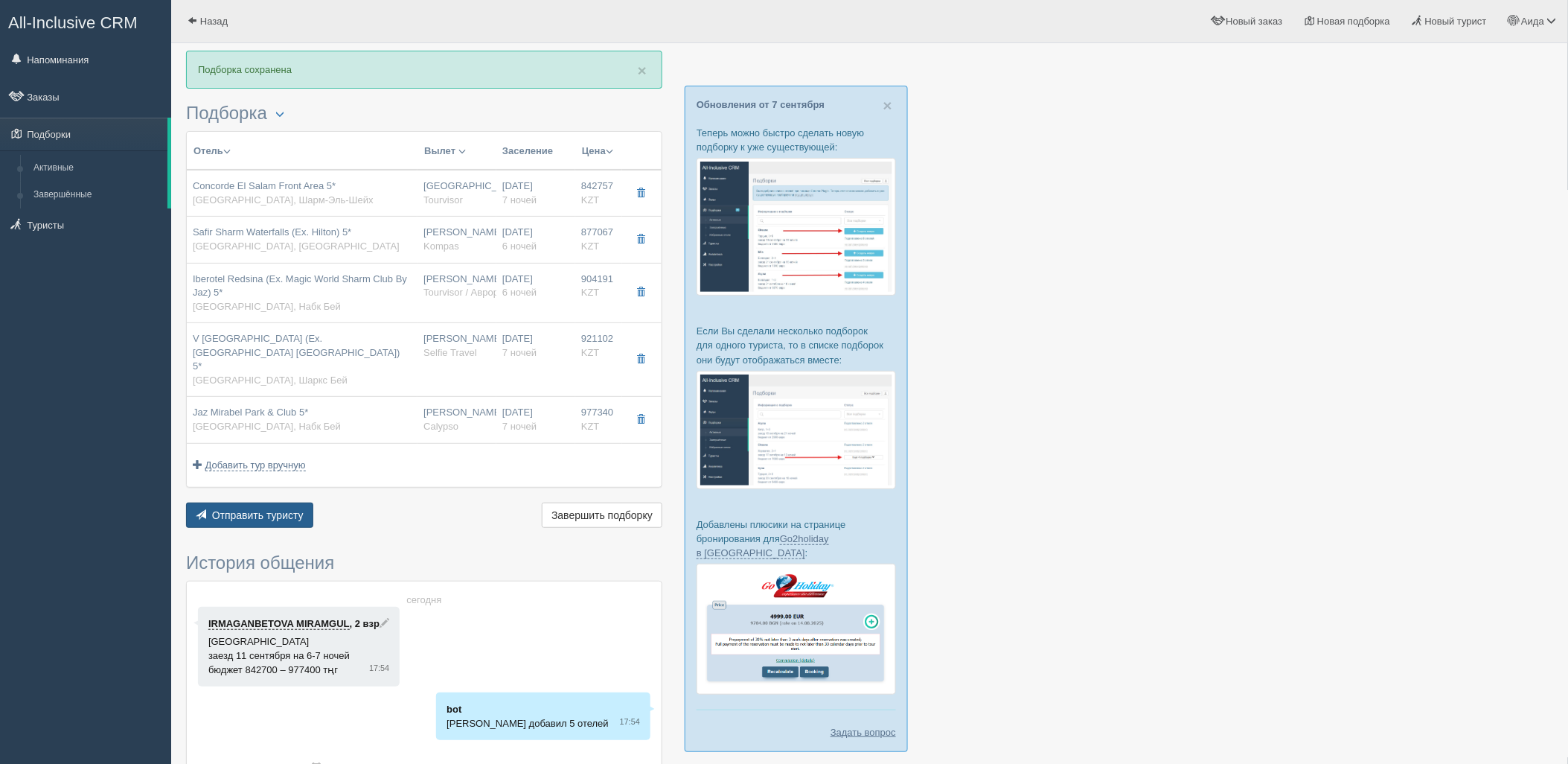
click at [233, 509] on span "Отправить туристу" at bounding box center [258, 515] width 91 height 12
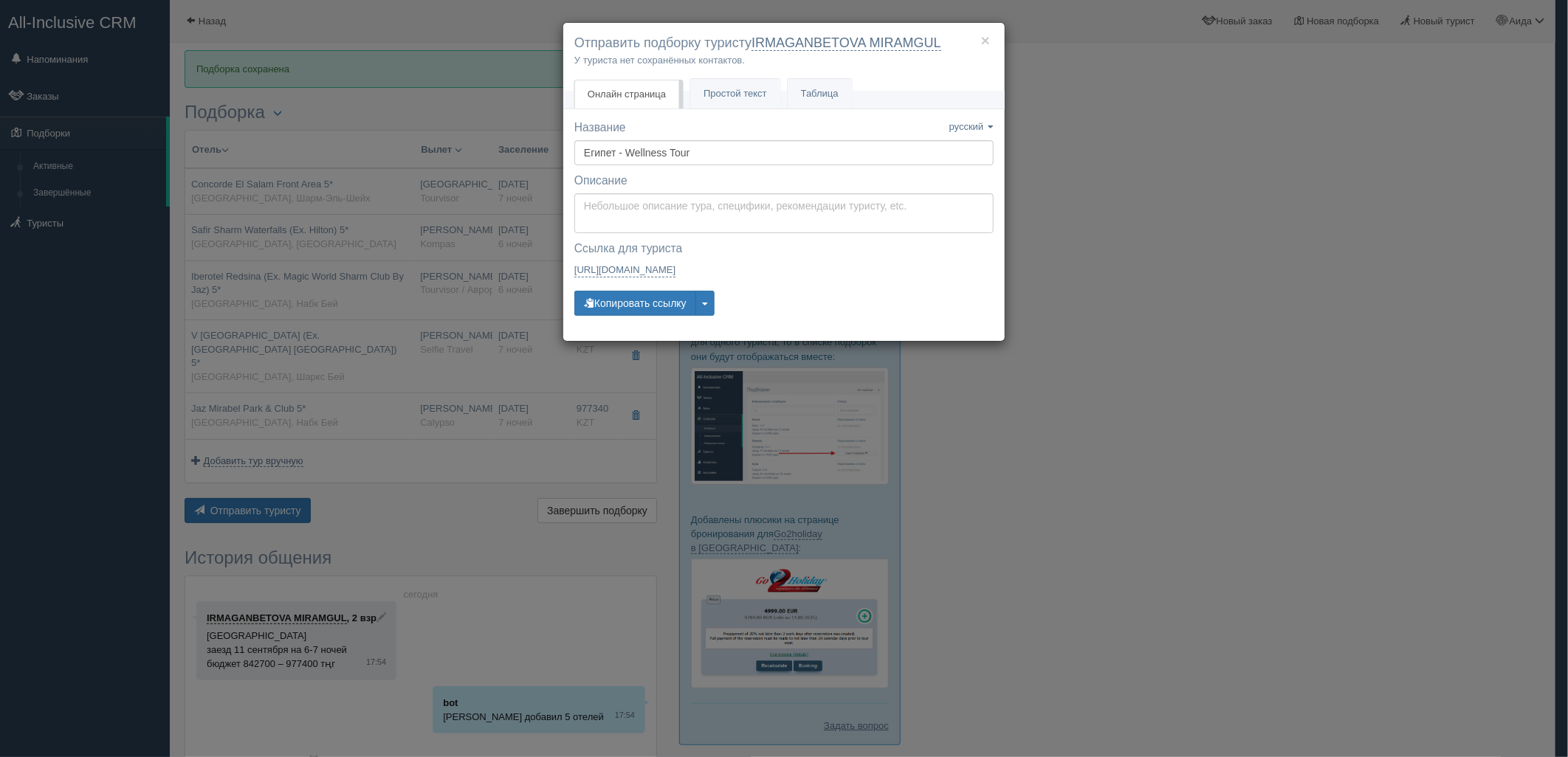
click at [673, 286] on div "Название Название сохранено русский english eesti latviešu polski українська ру…" at bounding box center [784, 225] width 419 height 210
click at [669, 306] on button "Копировать ссылку" at bounding box center [635, 303] width 122 height 25
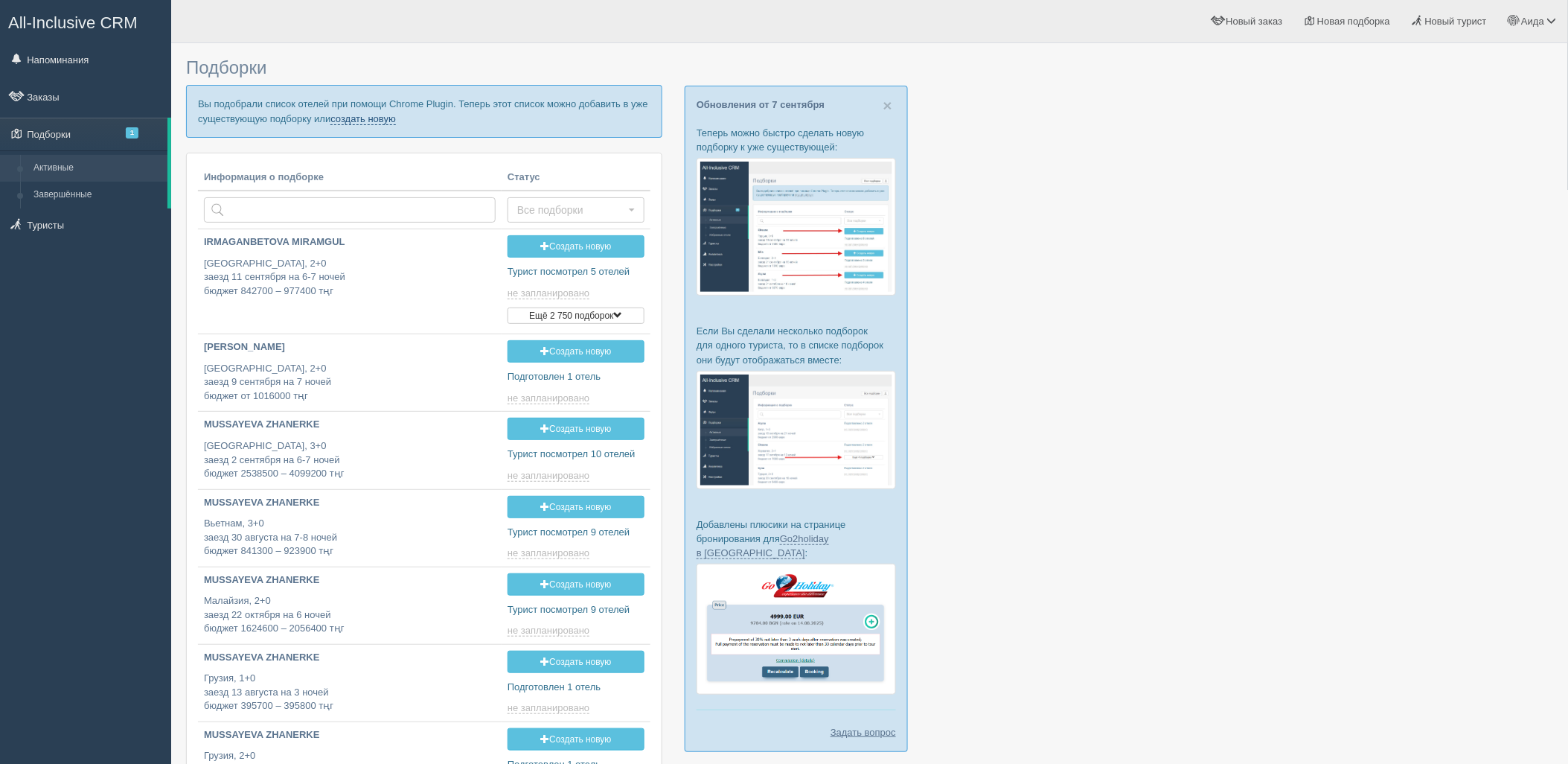
drag, startPoint x: 0, startPoint y: 0, endPoint x: 374, endPoint y: 124, distance: 394.0
click at [374, 124] on link "создать новую" at bounding box center [363, 119] width 65 height 12
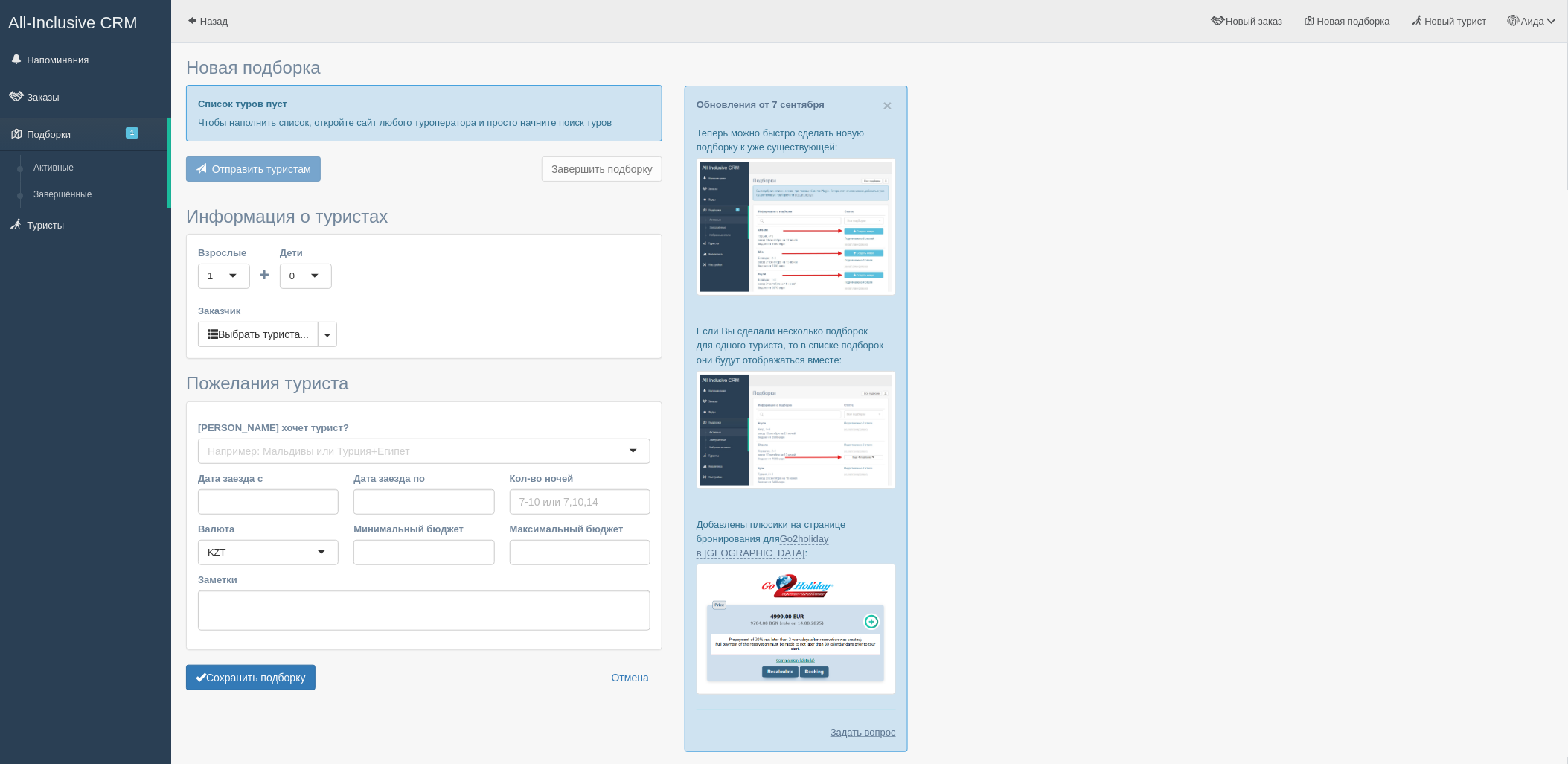
type input "6"
type input "1009900"
type input "1010000"
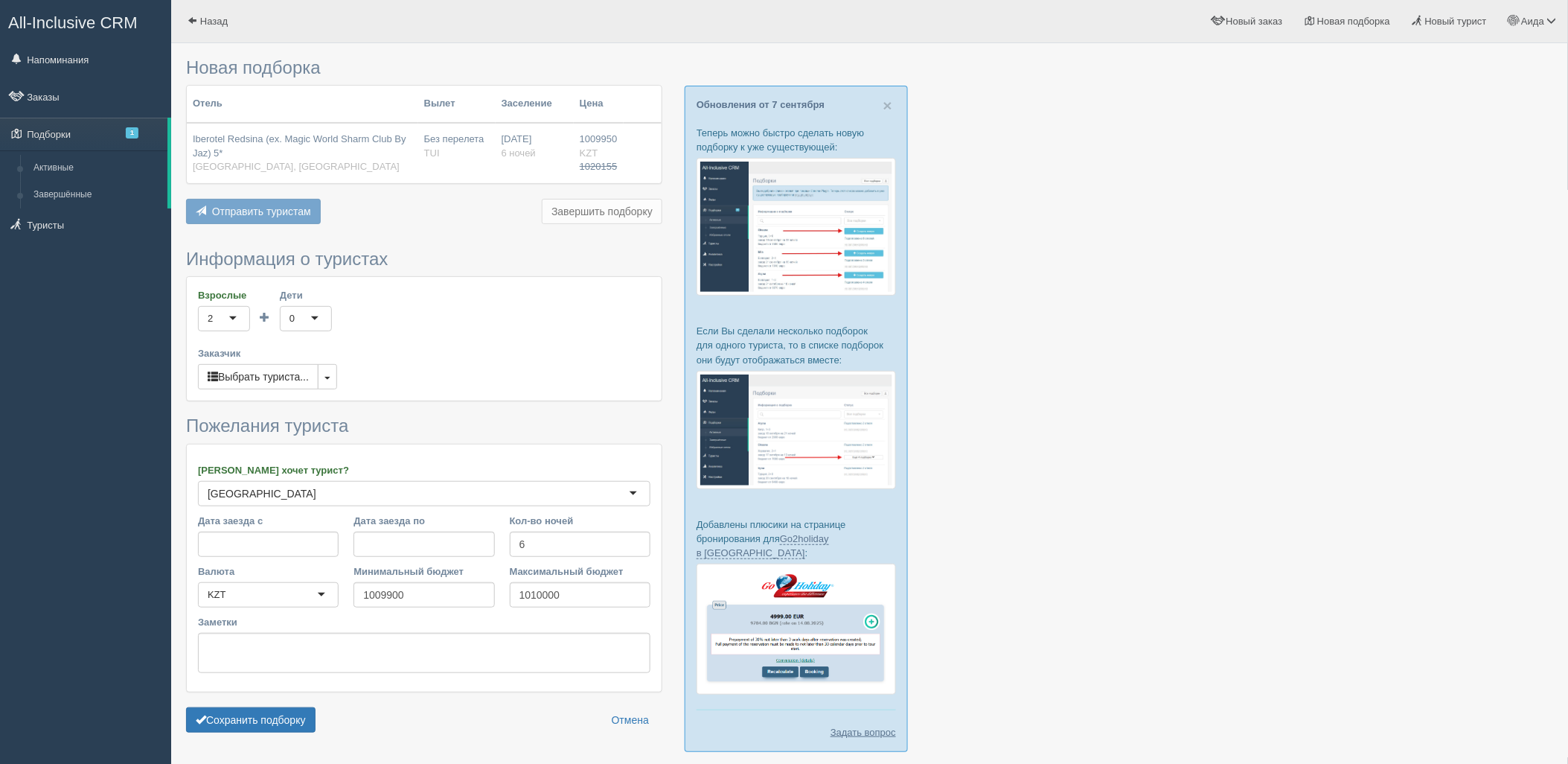
scroll to position [55, 0]
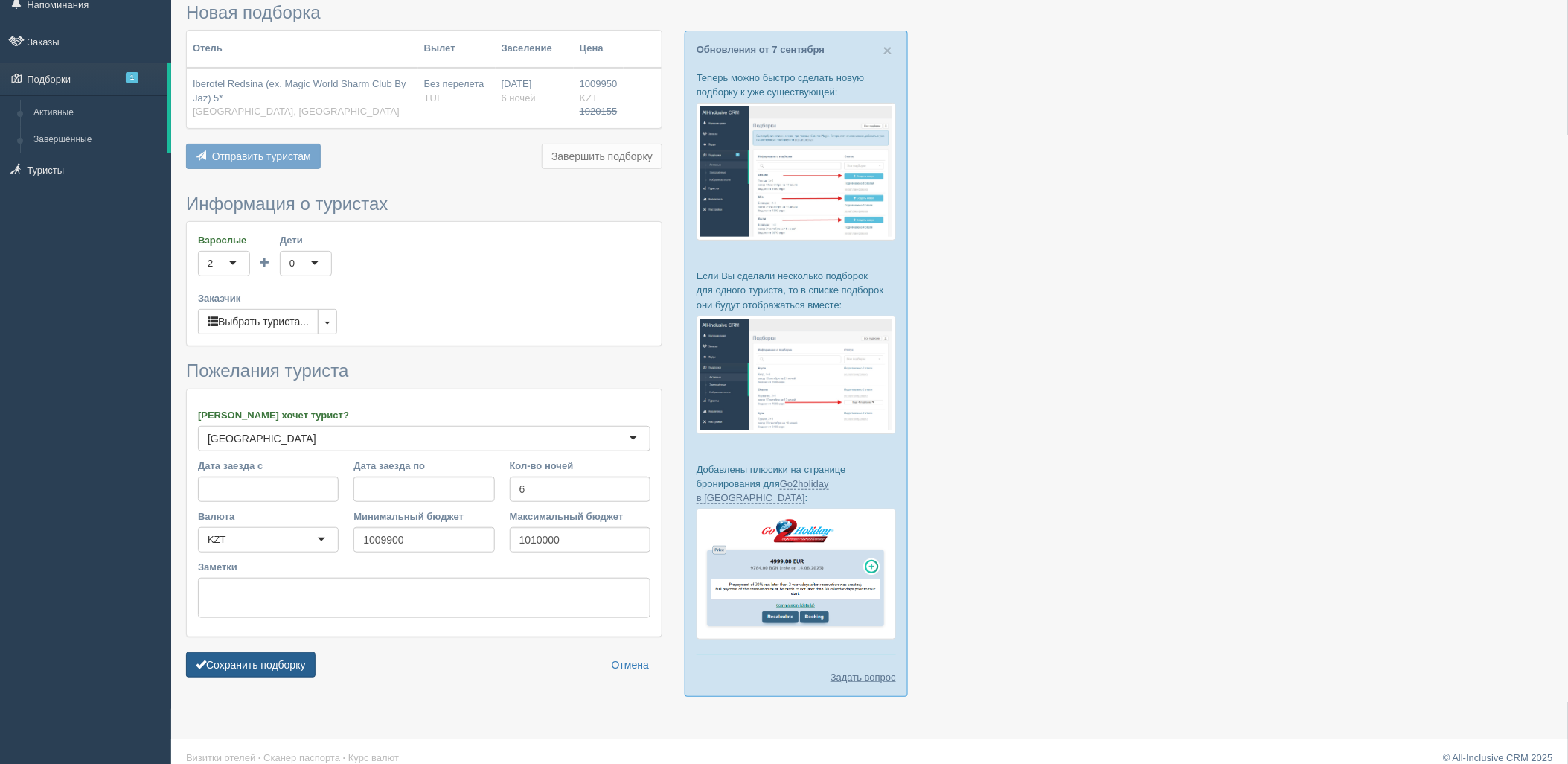
click at [299, 661] on button "Сохранить подборку" at bounding box center [250, 665] width 129 height 25
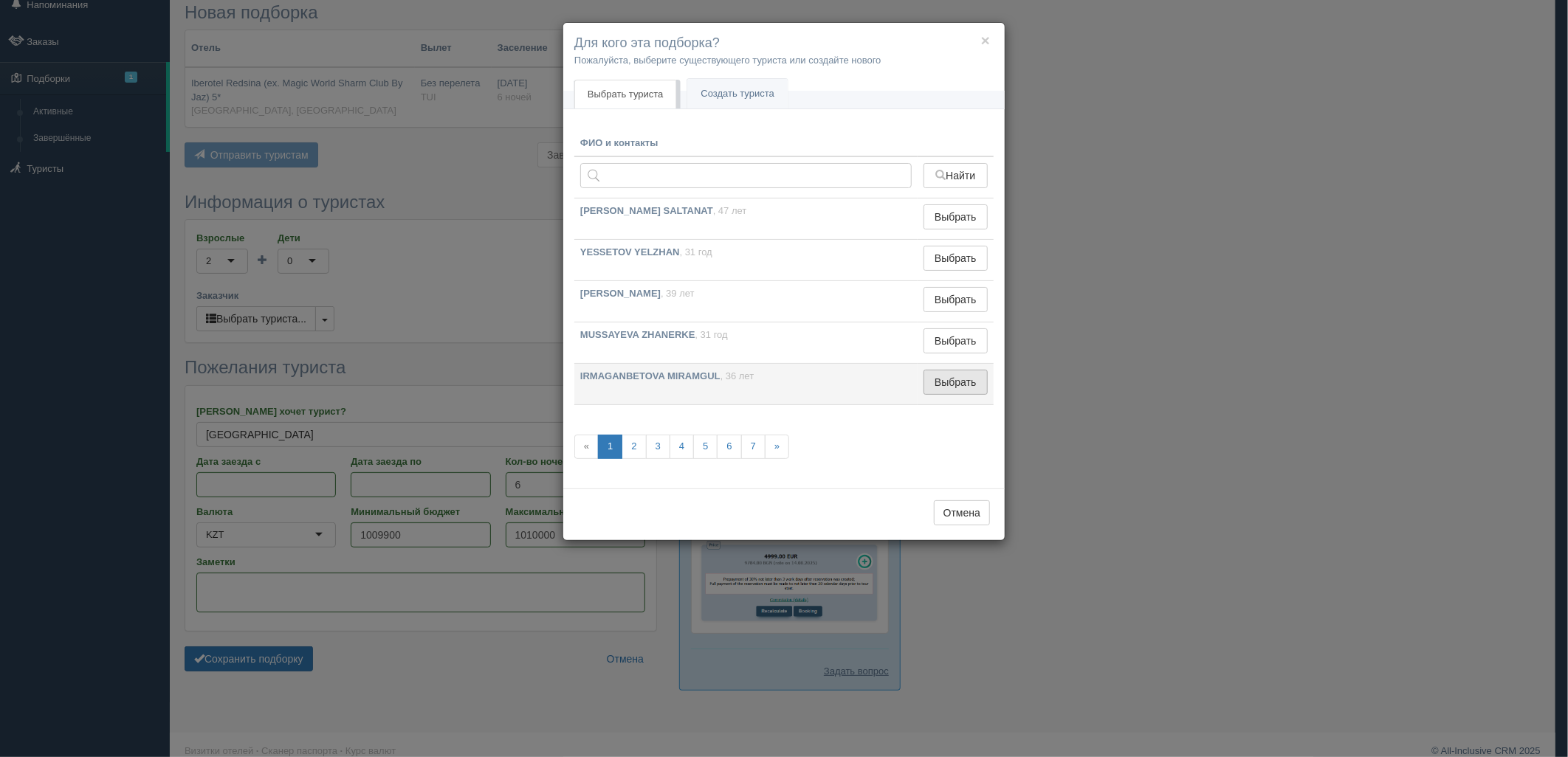
click at [959, 388] on button "Выбрать" at bounding box center [955, 382] width 65 height 25
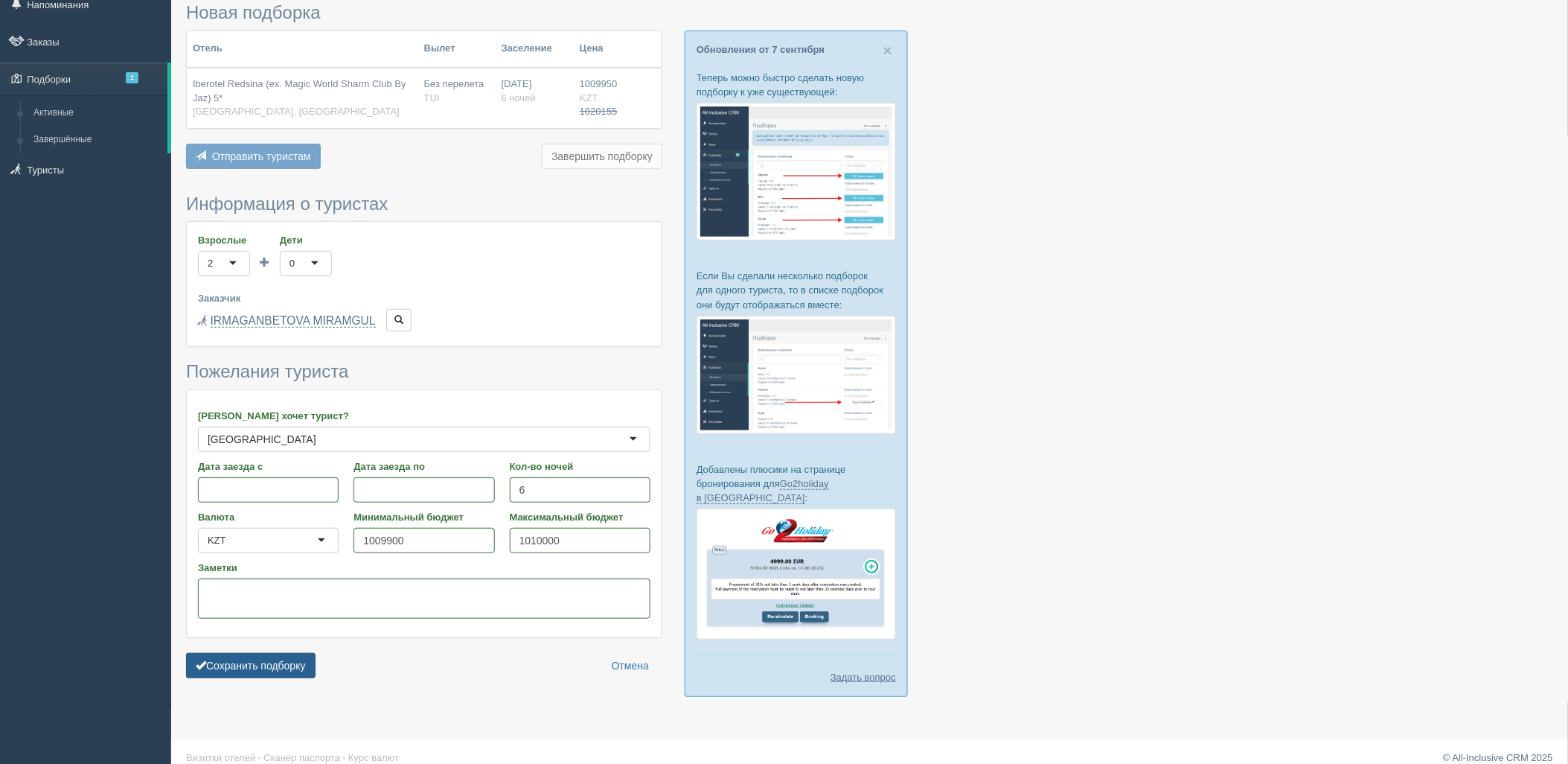
click at [287, 673] on button "Сохранить подборку" at bounding box center [250, 666] width 129 height 25
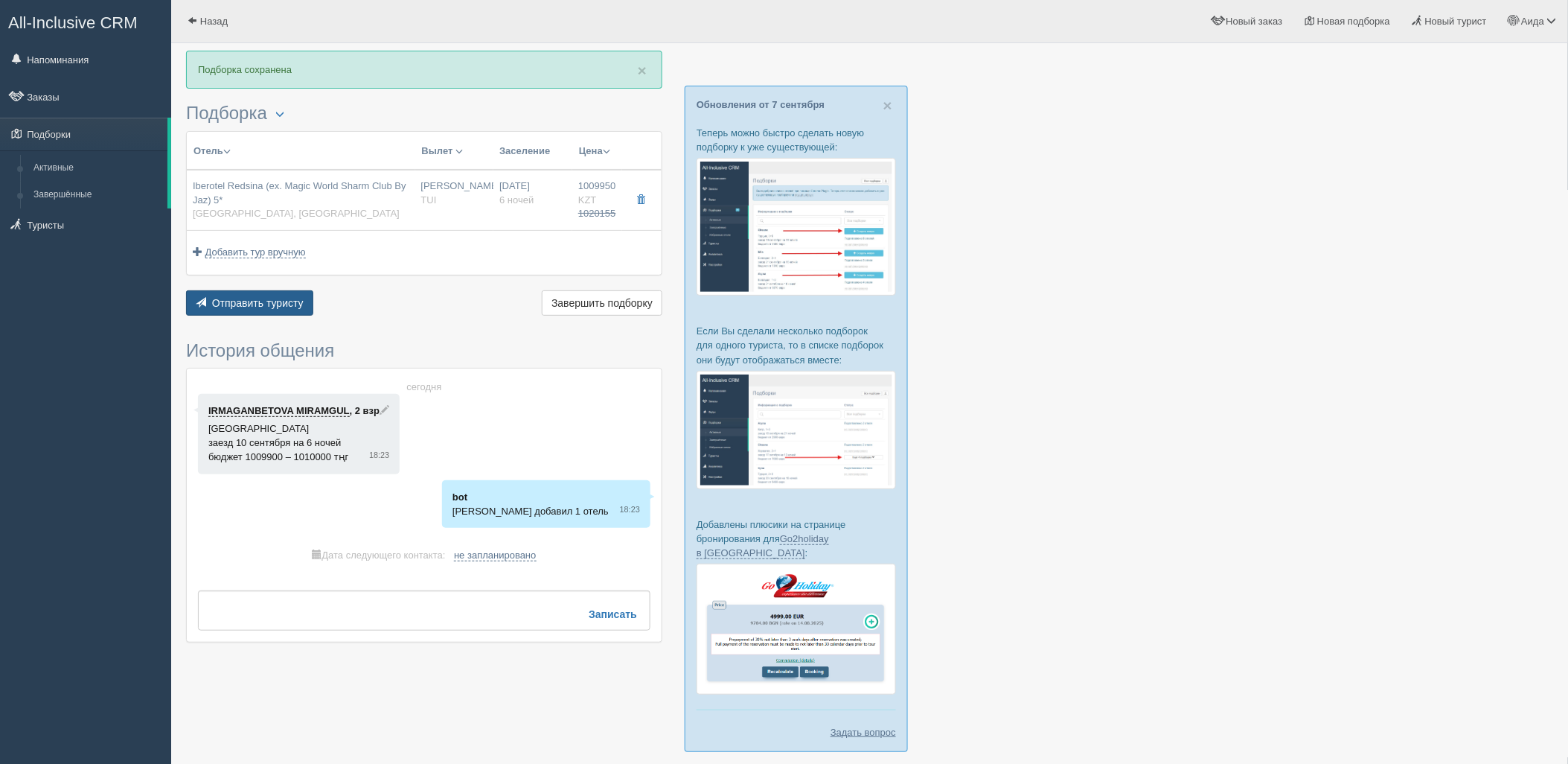
click at [231, 299] on span "Отправить туристу" at bounding box center [258, 303] width 91 height 12
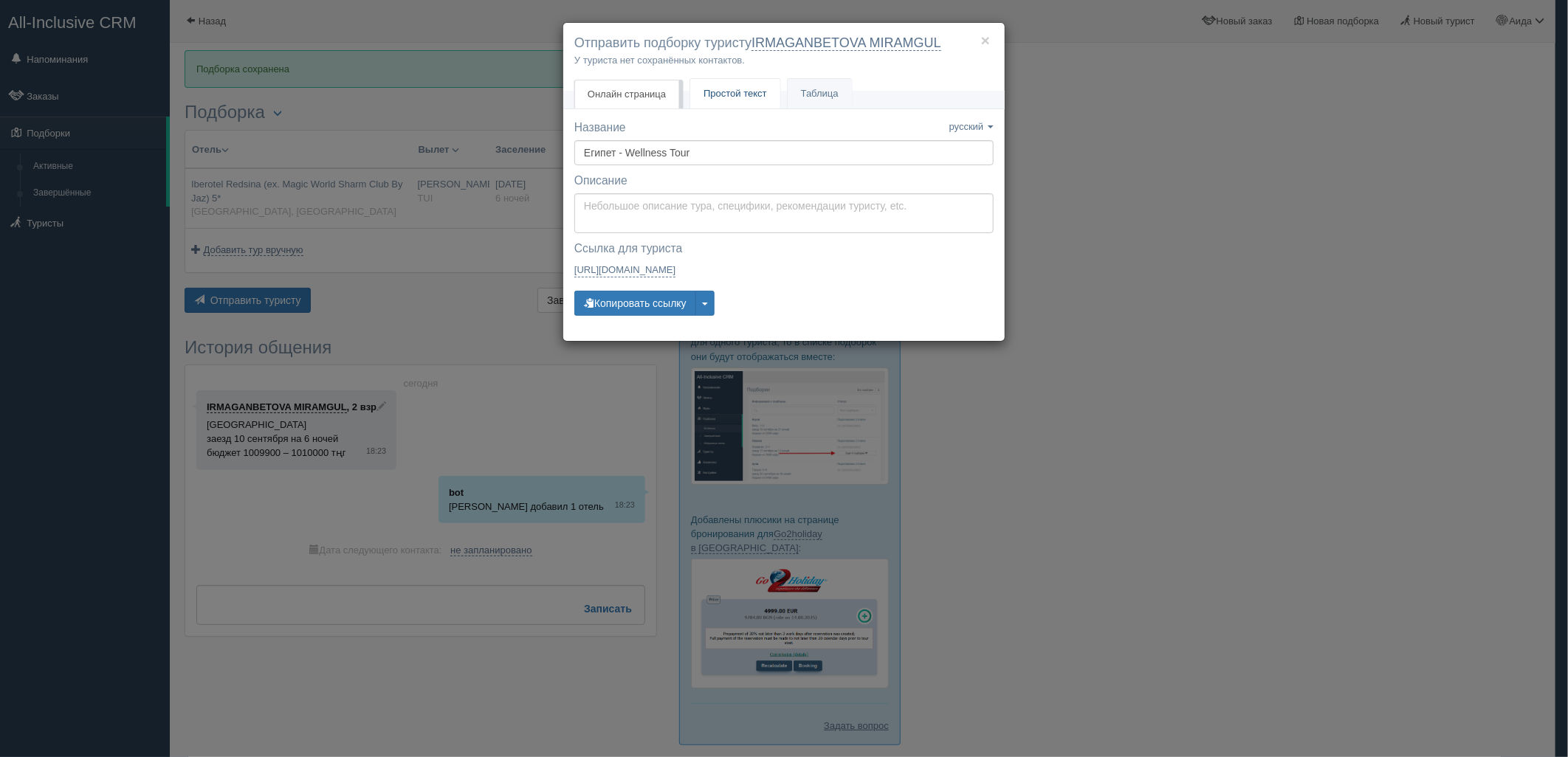
click at [721, 92] on span "Простой текст" at bounding box center [735, 93] width 64 height 11
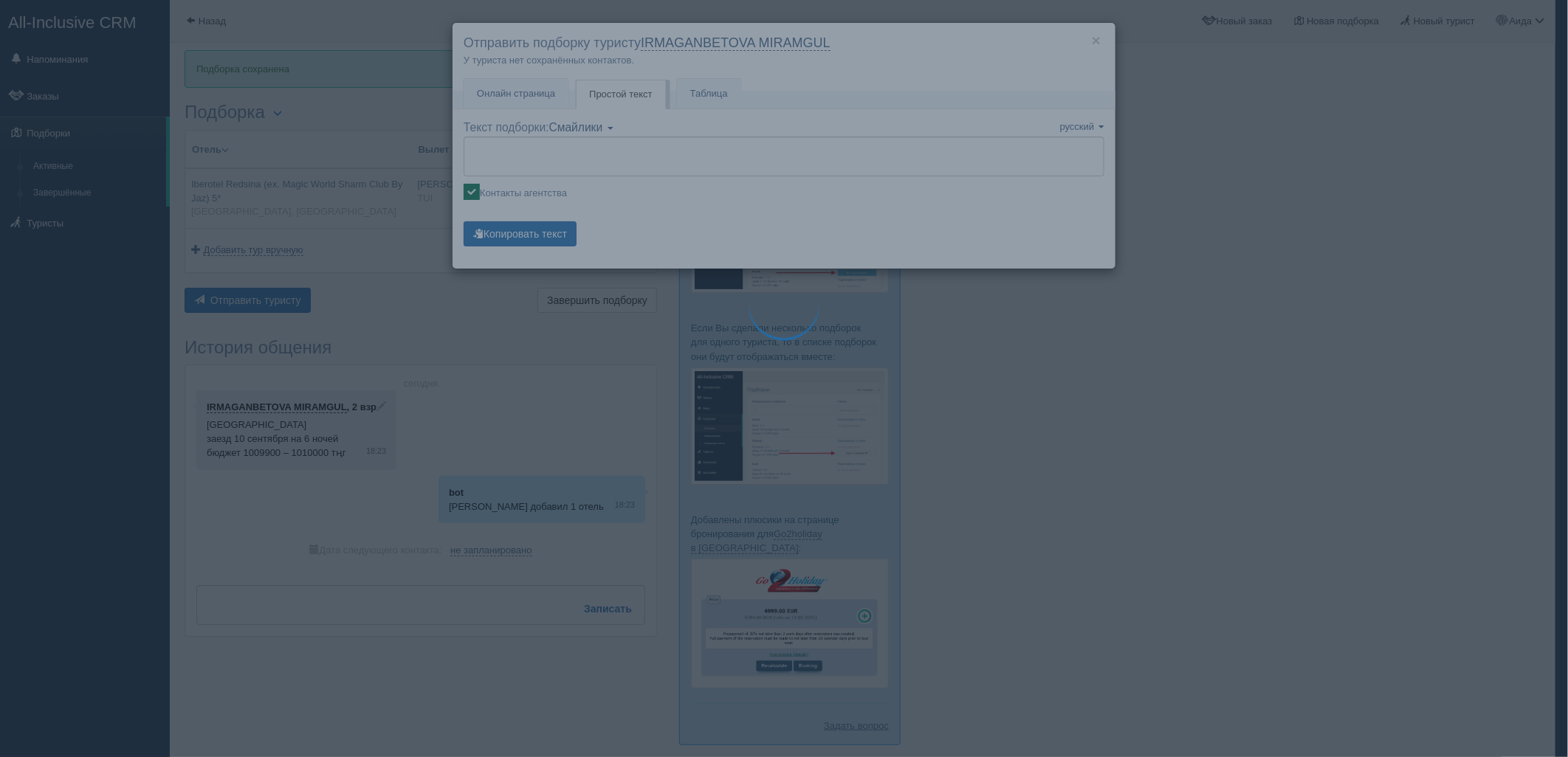
type textarea "🌞 Добрый день! Предлагаем Вам рассмотреть следующие варианты: 🌎 Египет, Шарм-эл…"
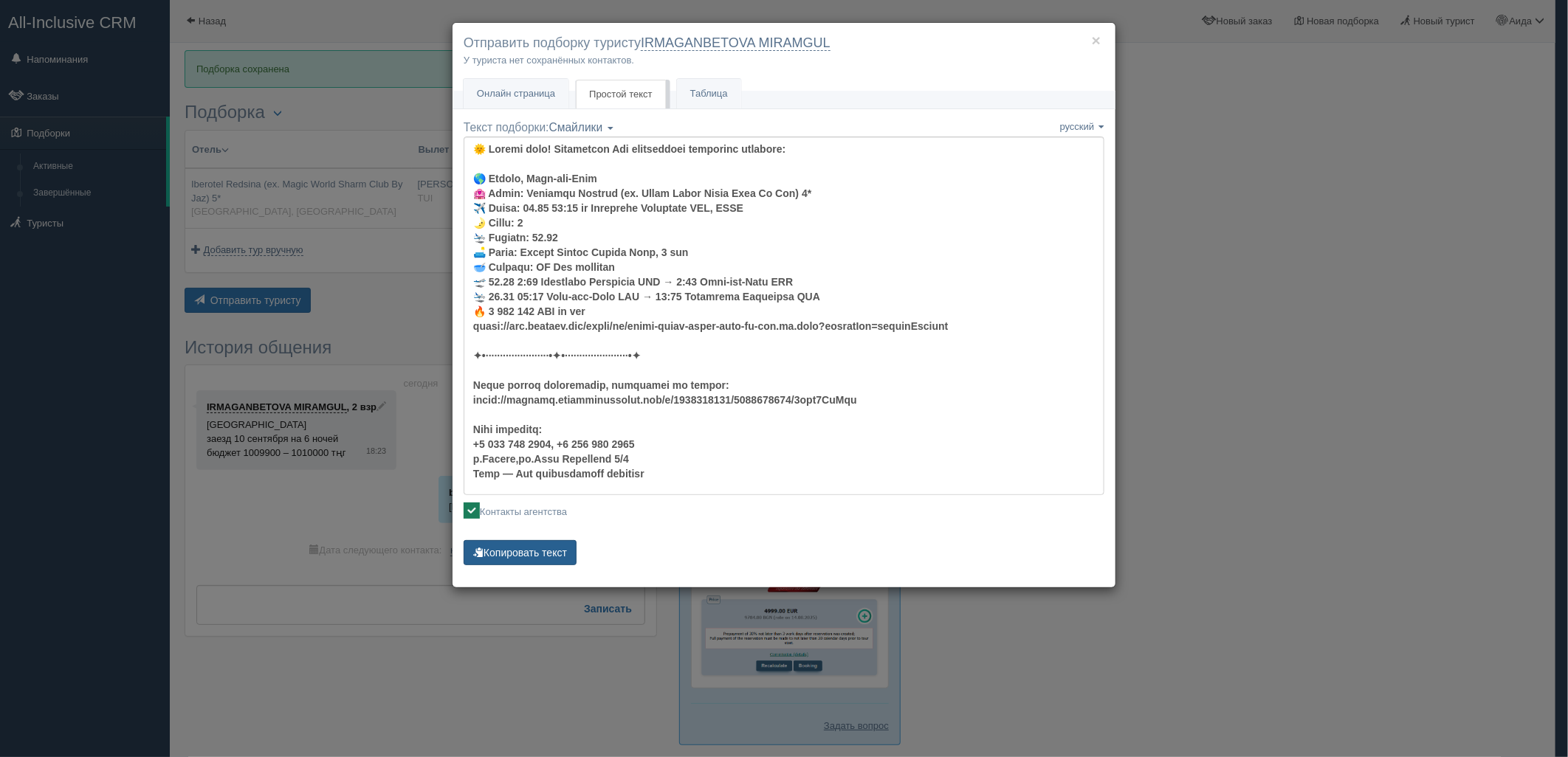
click at [528, 550] on button "Копировать текст" at bounding box center [519, 553] width 113 height 25
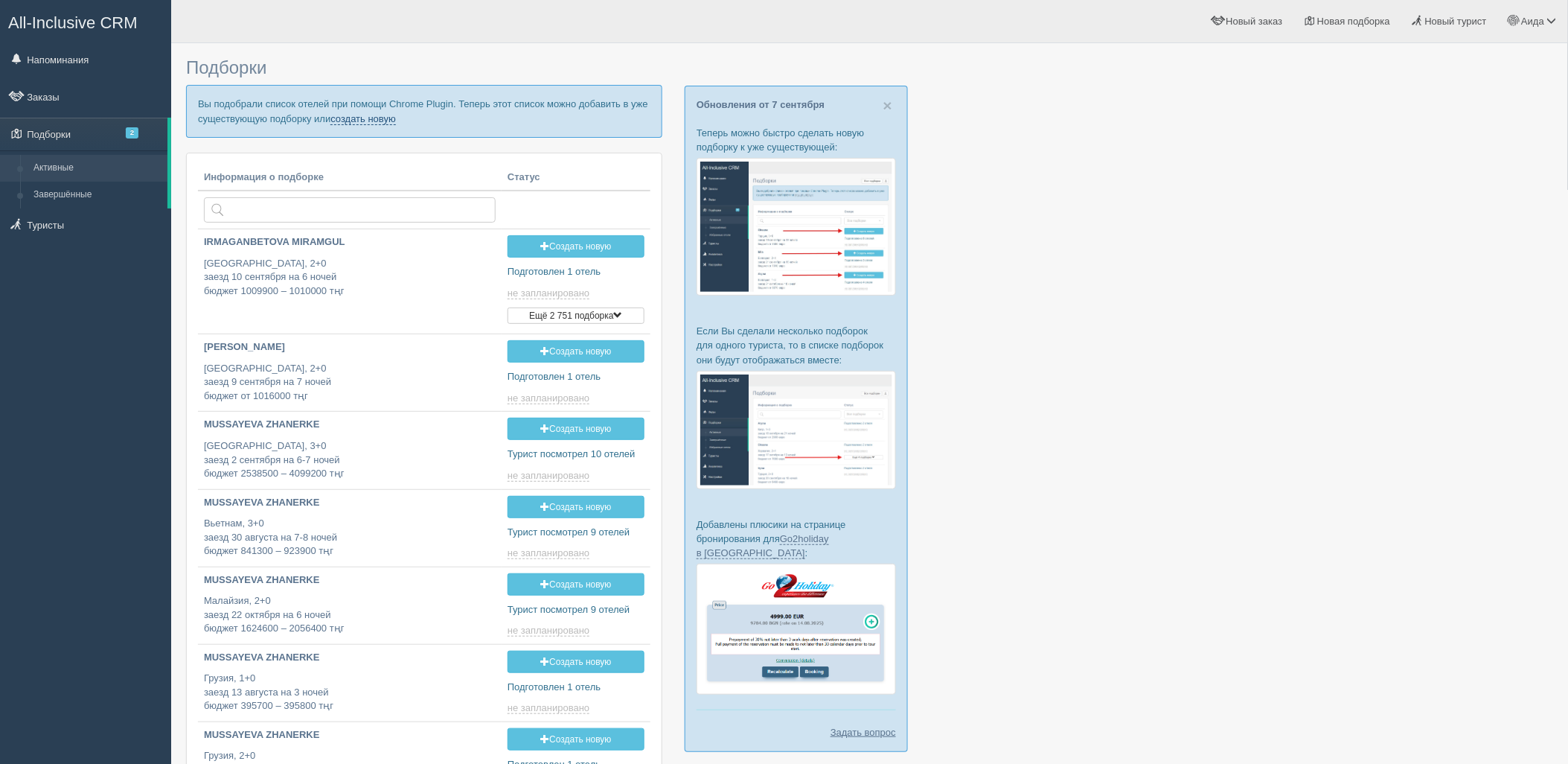
click at [350, 119] on link "создать новую" at bounding box center [363, 119] width 65 height 12
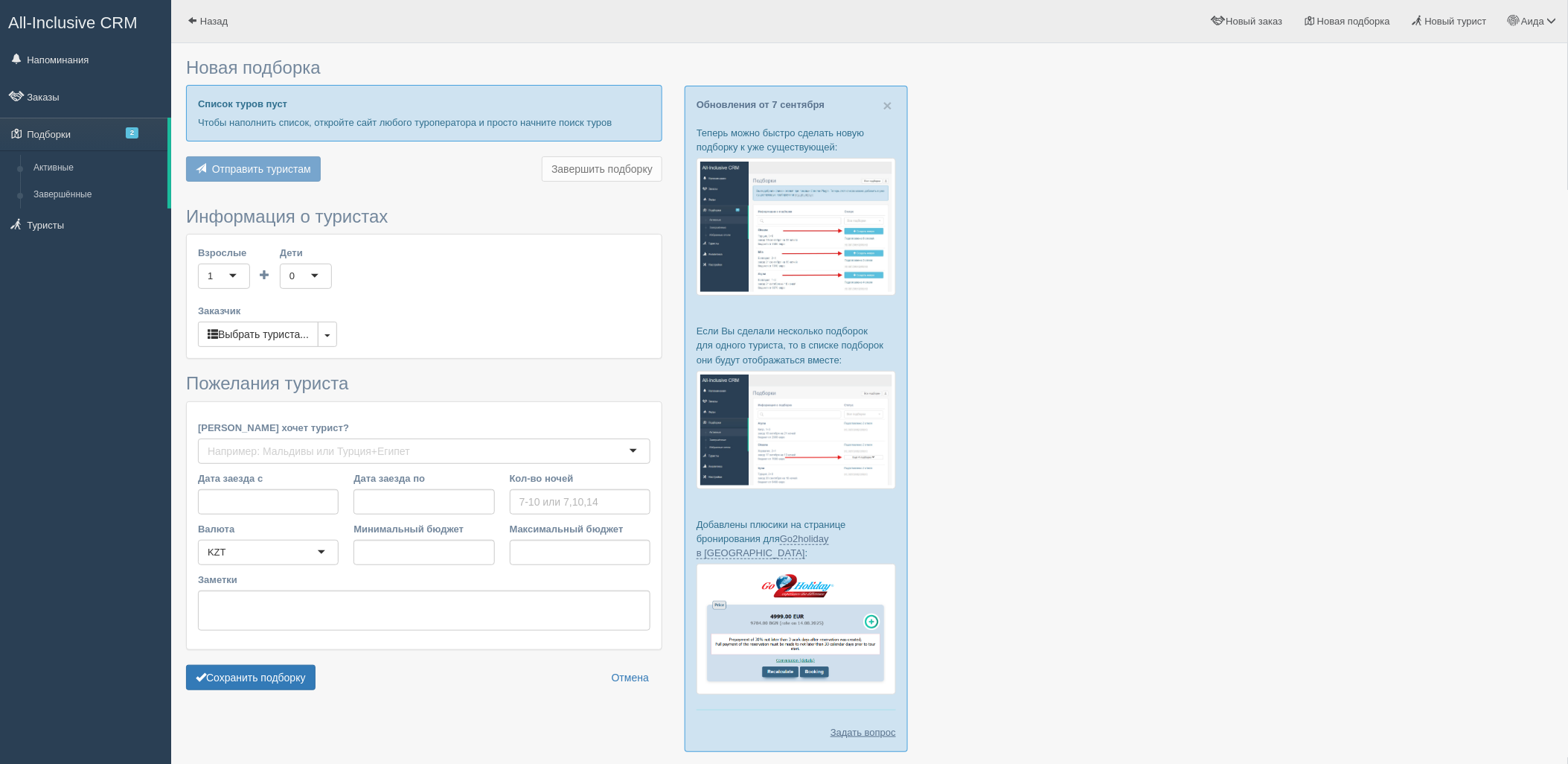
type input "6"
type input "934000"
type input "1112800"
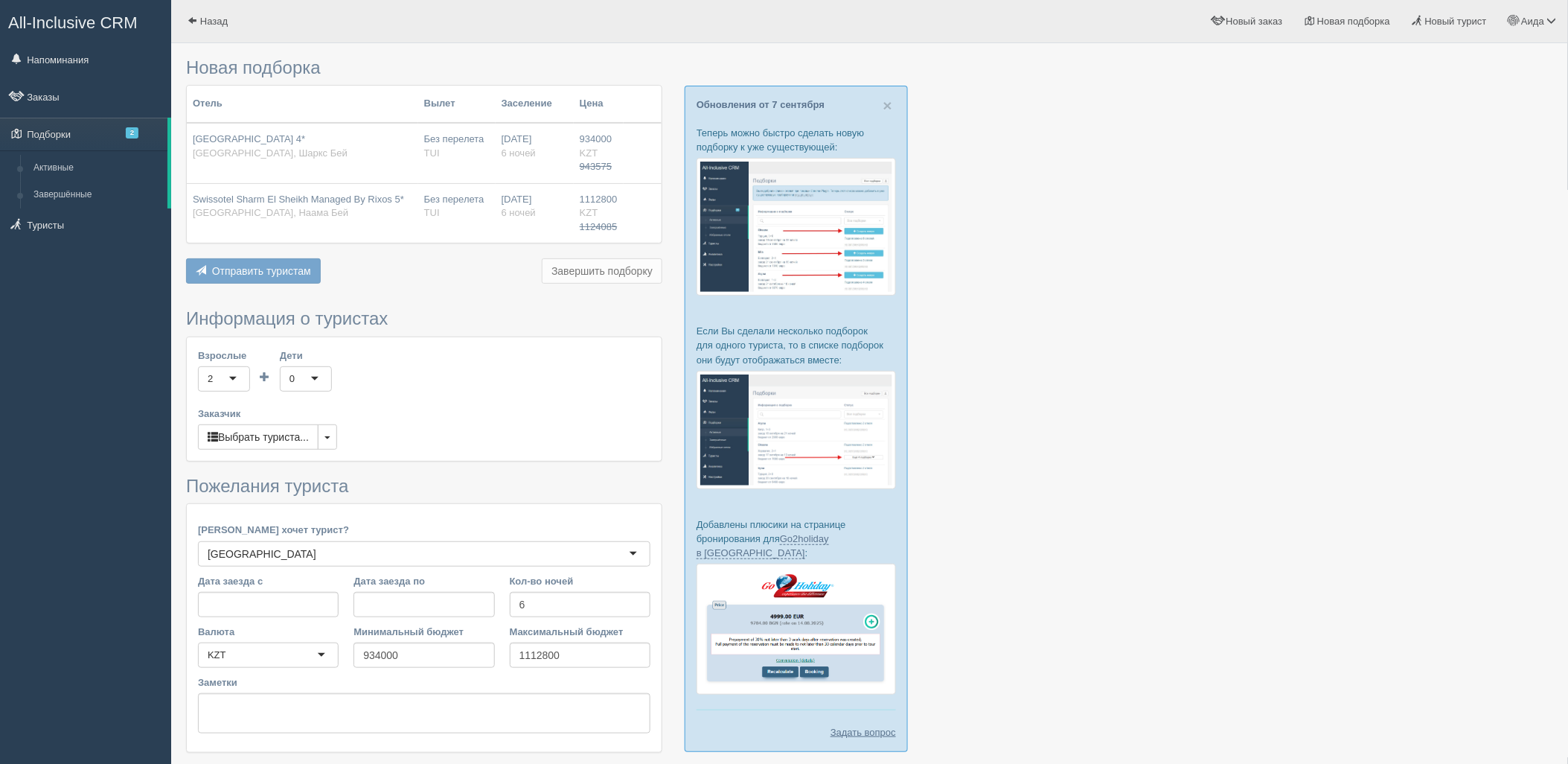
scroll to position [104, 0]
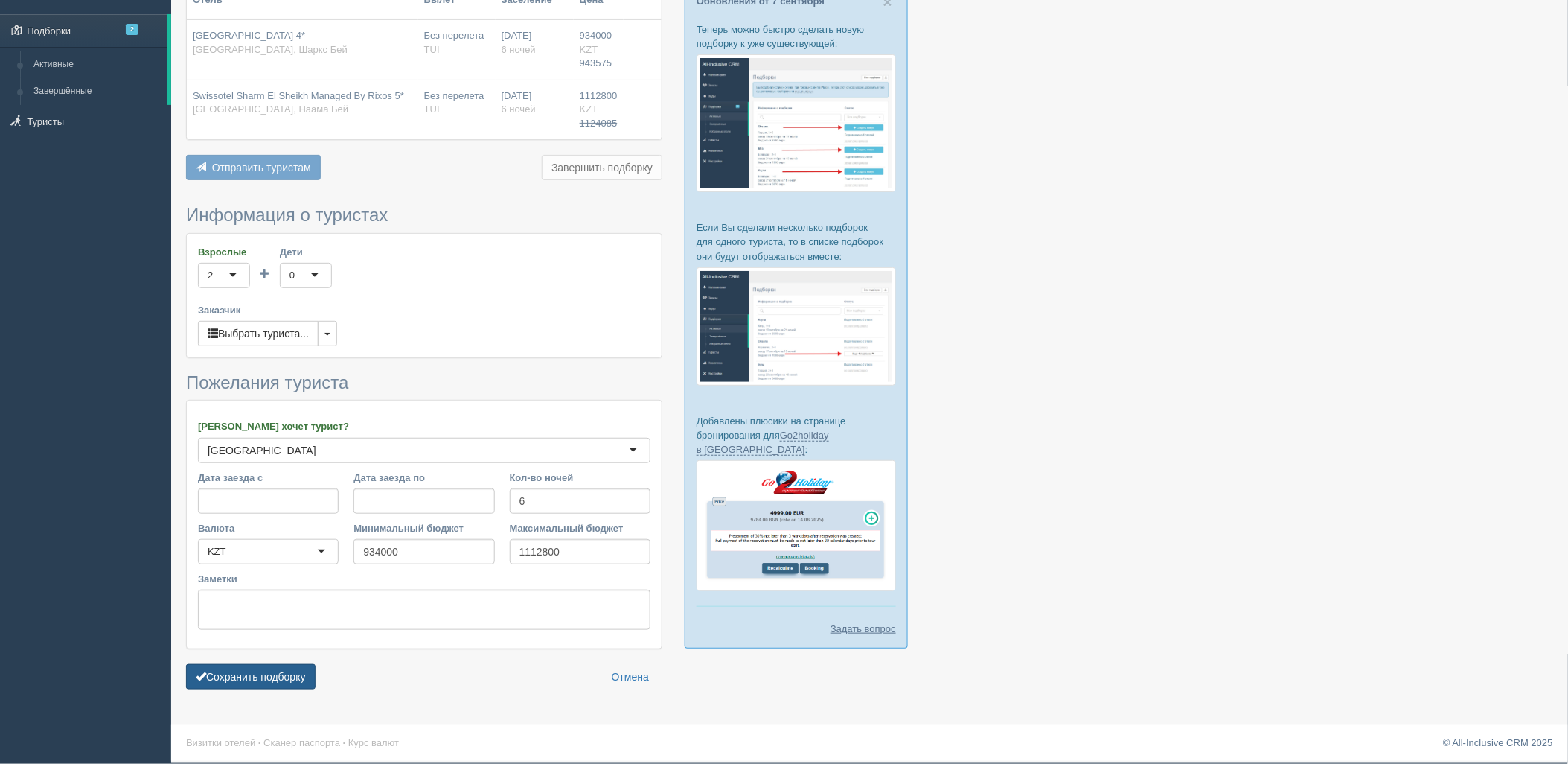
click at [264, 669] on button "Сохранить подборку" at bounding box center [250, 676] width 129 height 25
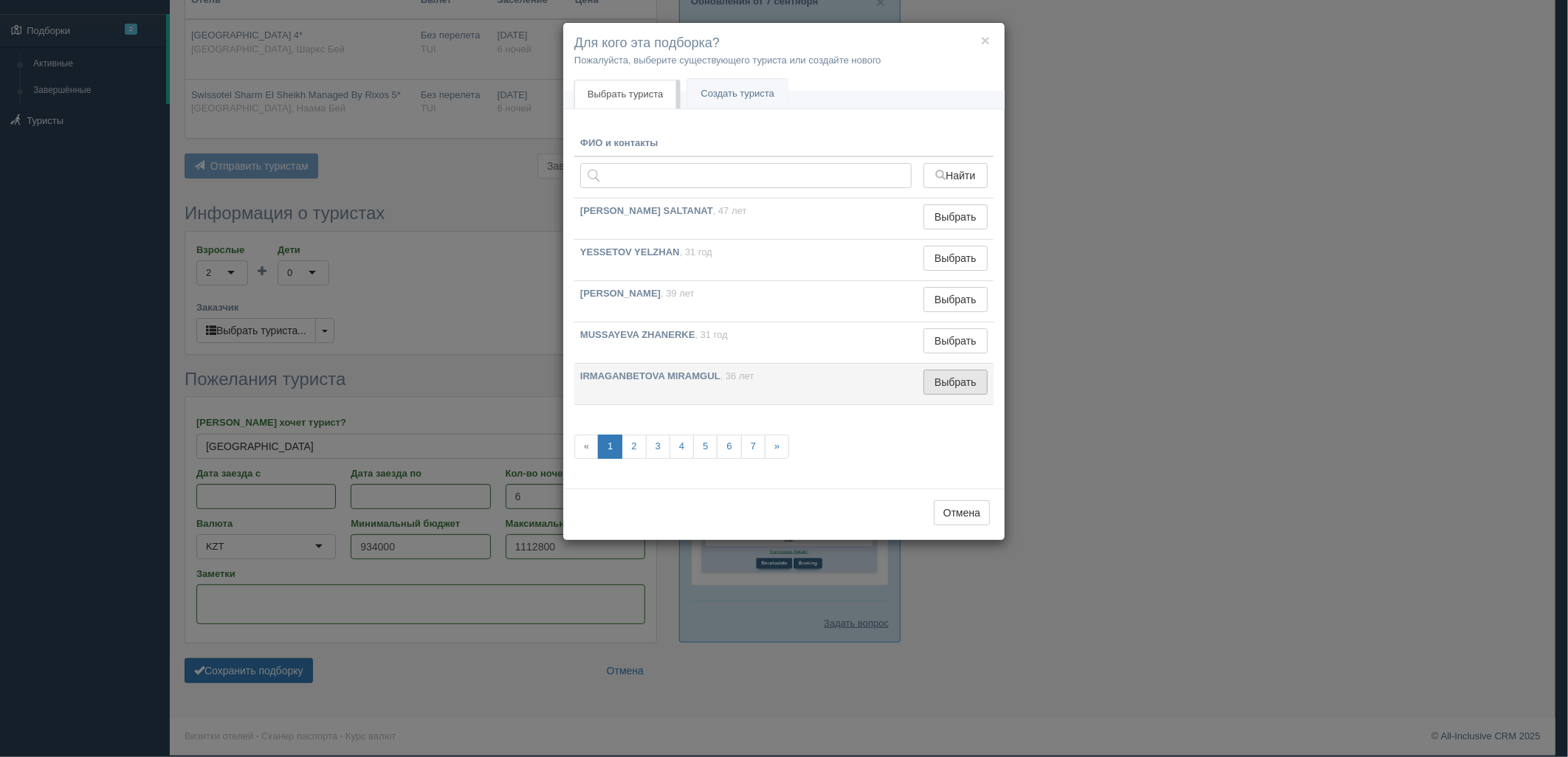
click at [924, 392] on button "Выбрать" at bounding box center [955, 382] width 65 height 25
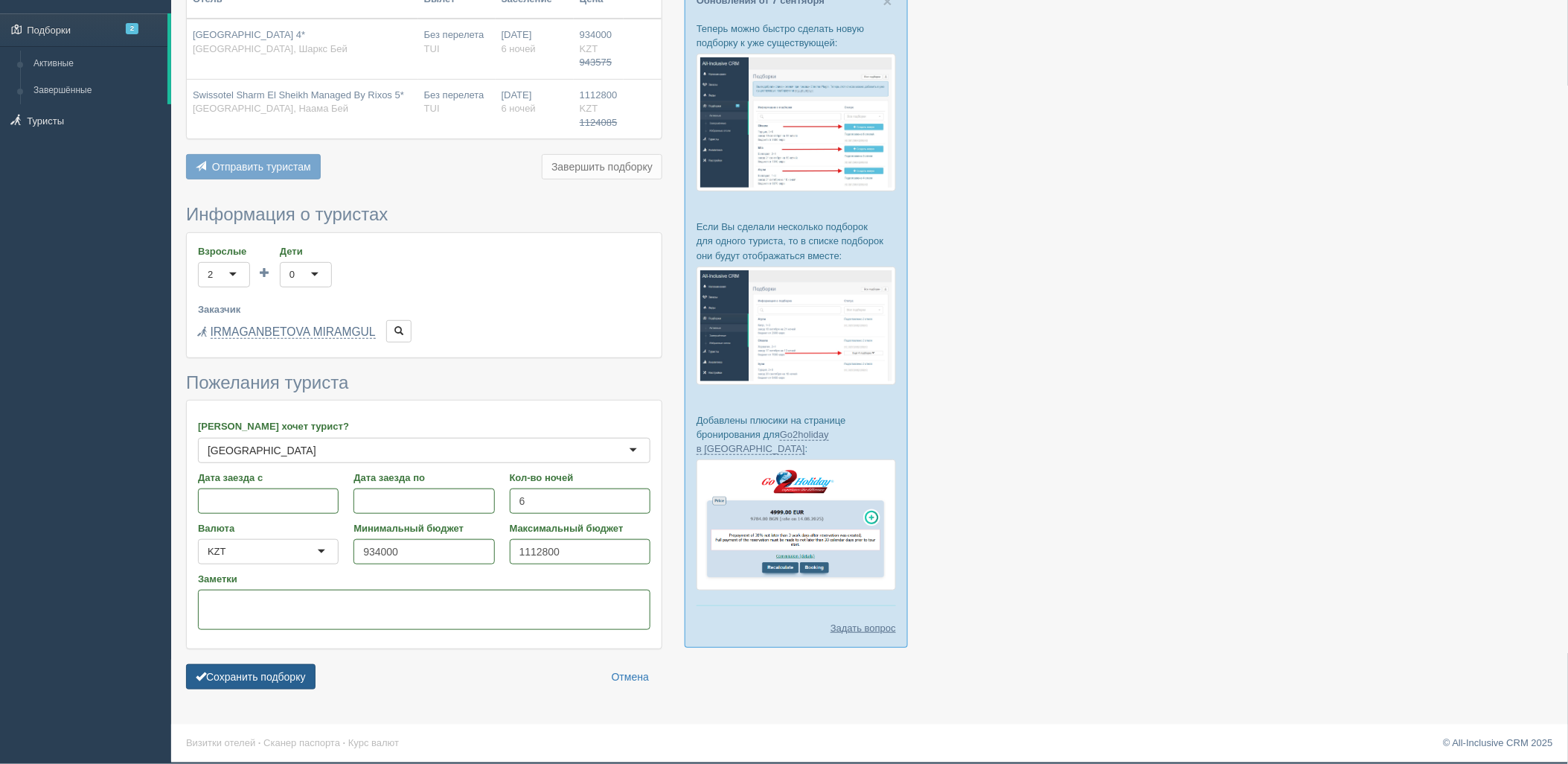
click at [289, 686] on button "Сохранить подборку" at bounding box center [250, 676] width 129 height 25
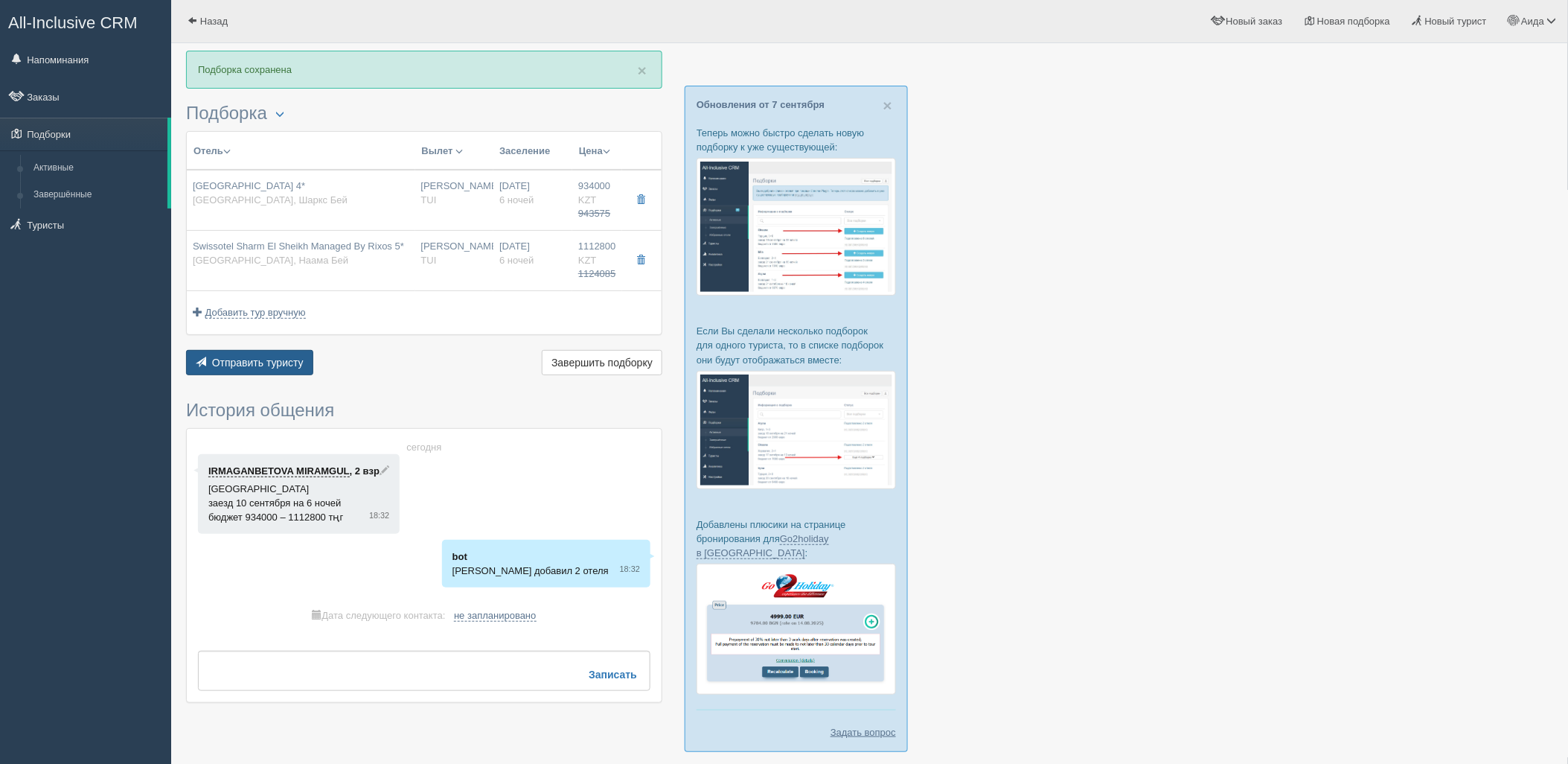
click at [267, 356] on span "Отправить туристу" at bounding box center [258, 362] width 91 height 12
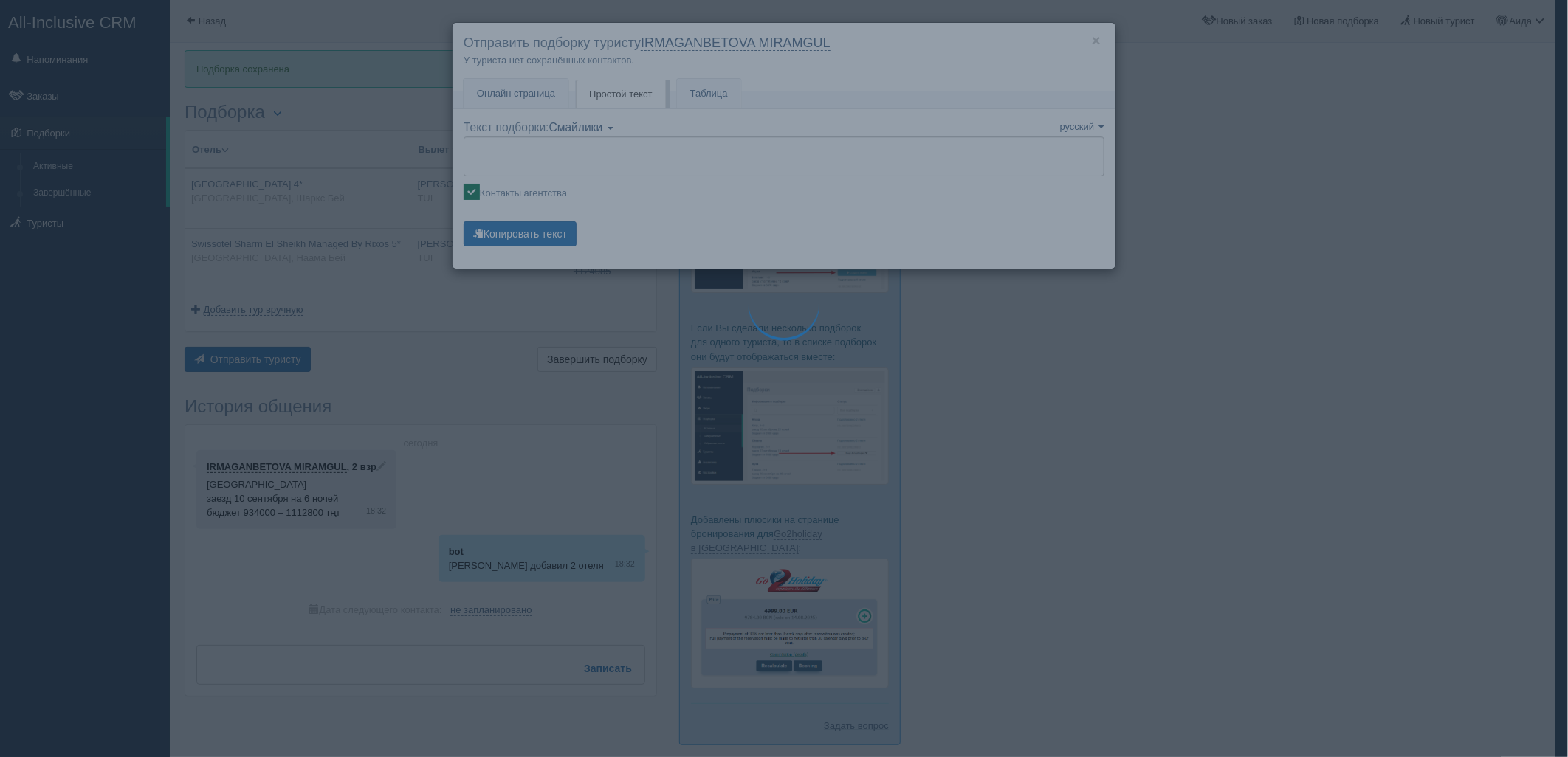
type textarea "🌞 Добрый день! Предлагаем Вам рассмотреть следующие варианты: 🌎 Египет, Шаркс Б…"
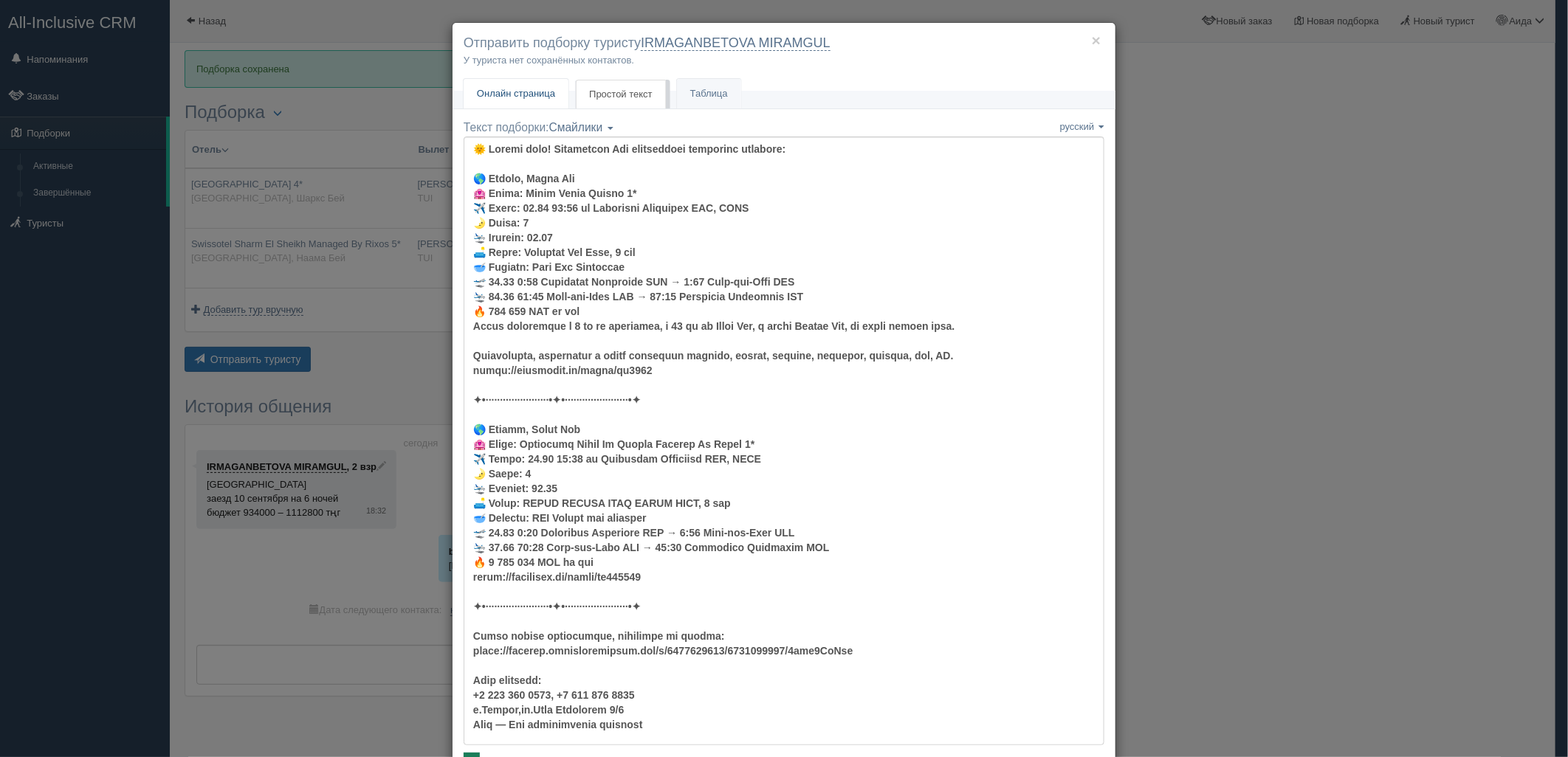
click at [536, 86] on link "Онлайн страница Онлайн" at bounding box center [515, 94] width 105 height 30
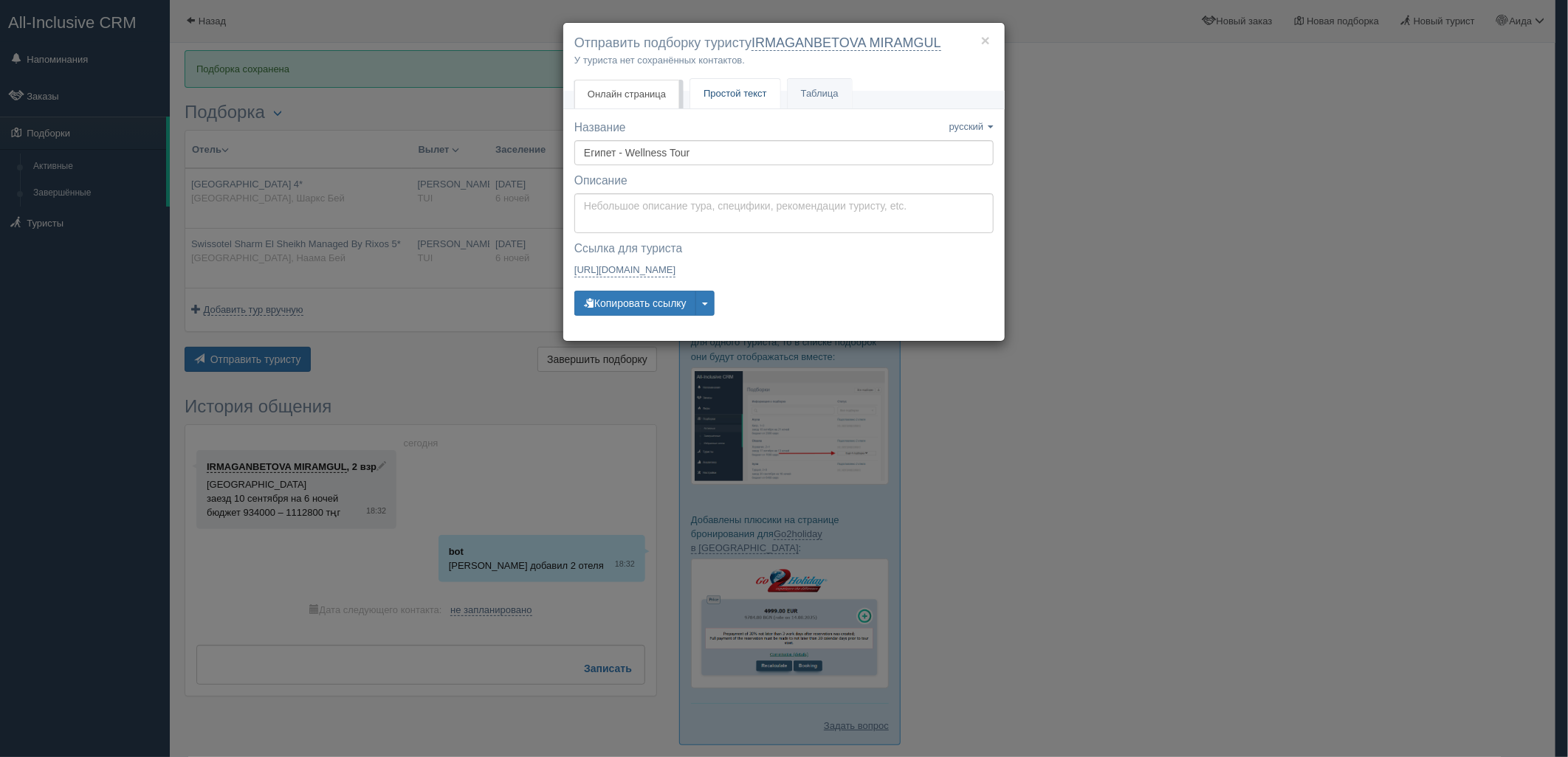
click at [714, 83] on link "Простой текст Текст" at bounding box center [734, 94] width 90 height 30
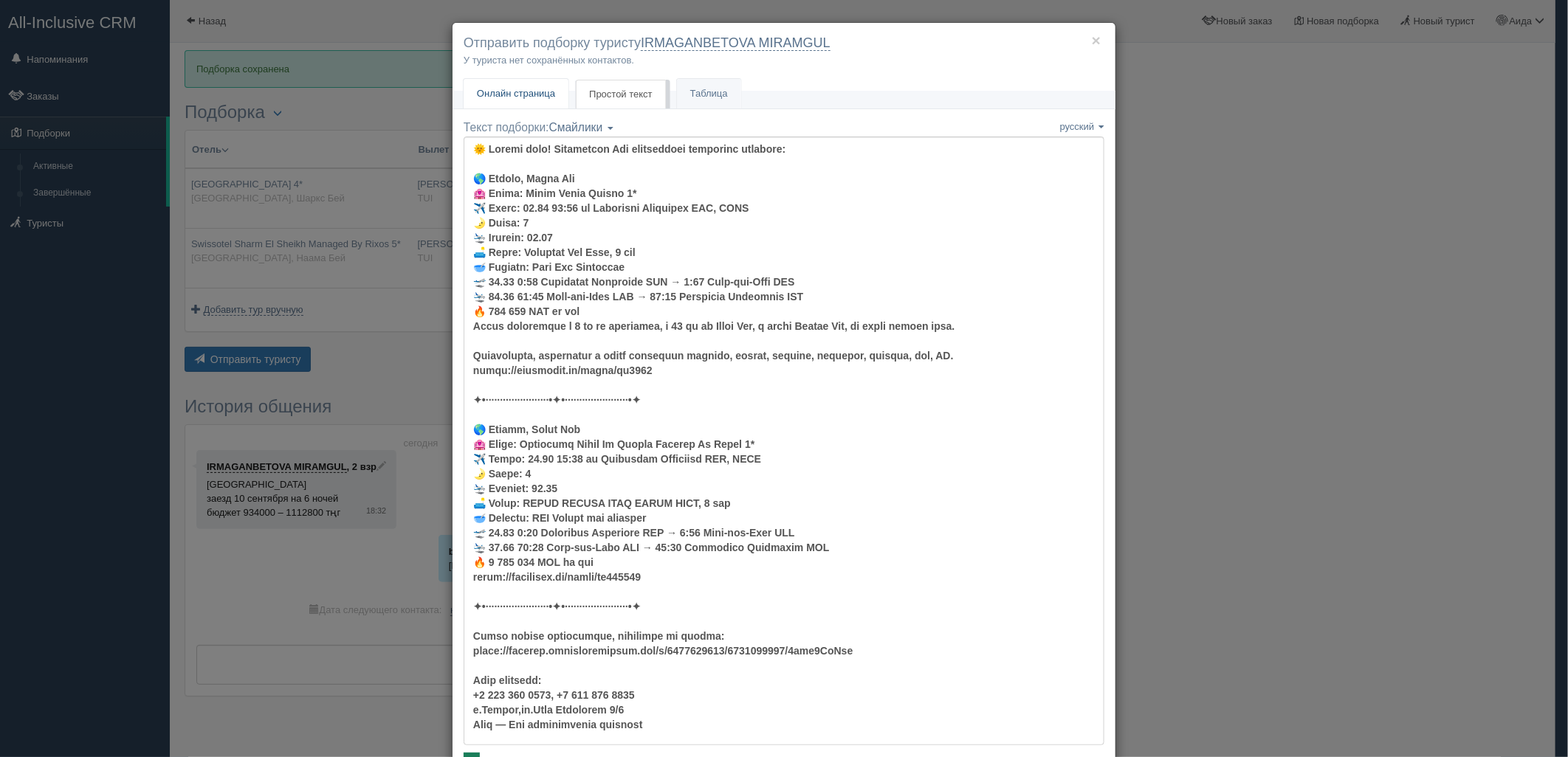
click at [551, 100] on link "Онлайн страница Онлайн" at bounding box center [515, 94] width 105 height 30
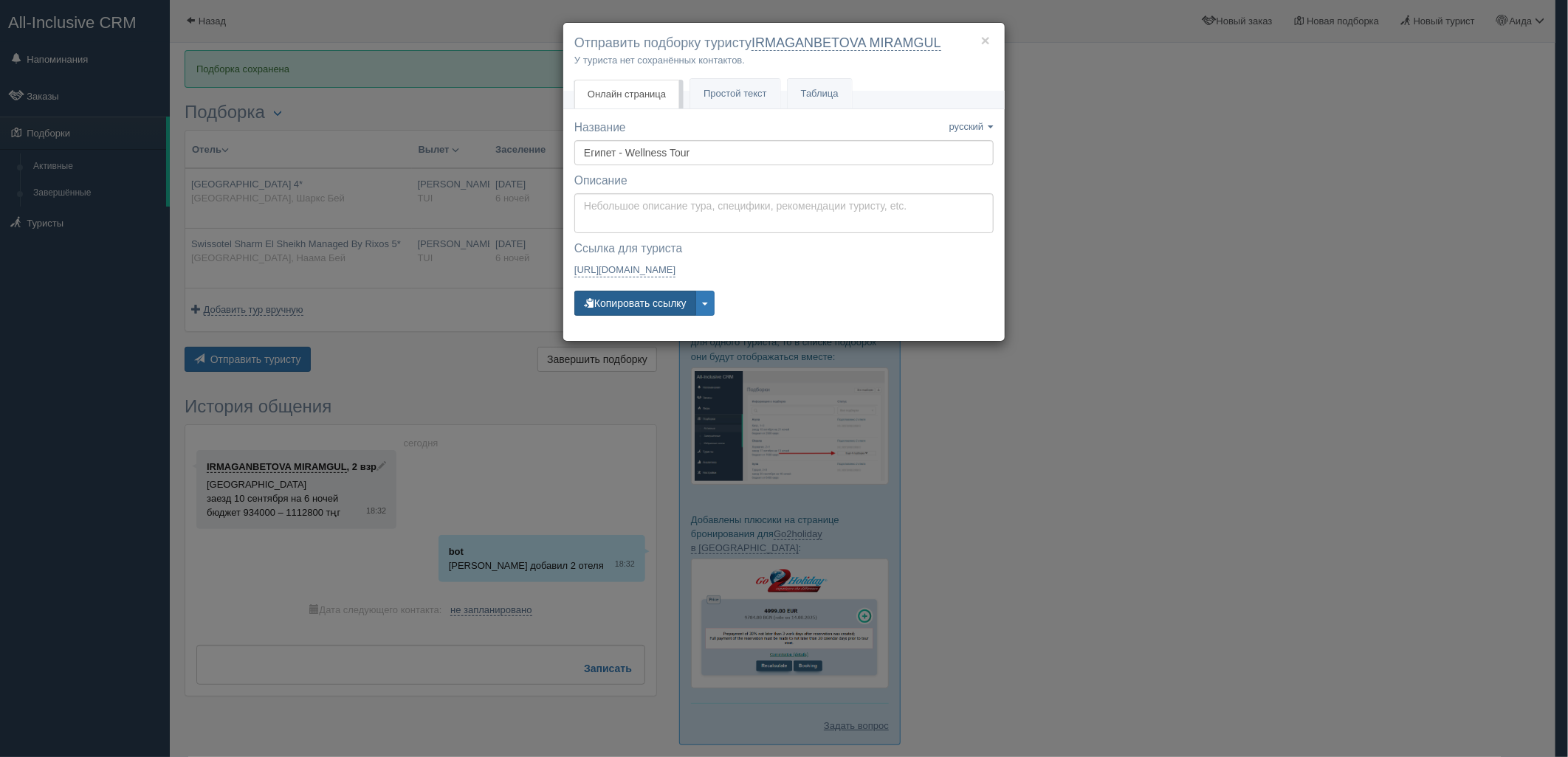
click at [654, 308] on button "Копировать ссылку" at bounding box center [635, 303] width 122 height 25
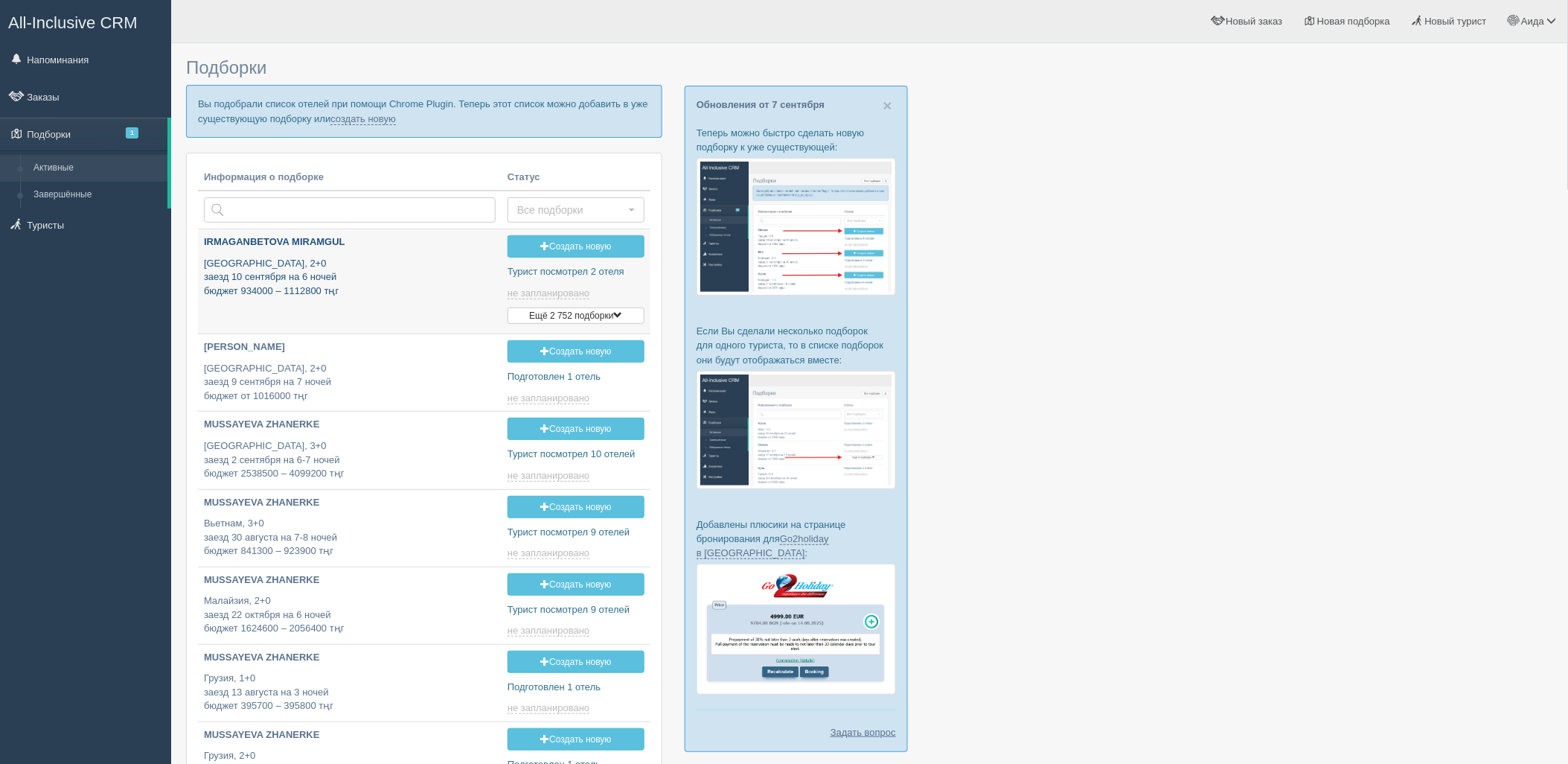
type input "[DATE] 18:25"
type input "[DATE] 19:30"
click at [377, 106] on p "Вы подобрали список отелей при помощи Chrome Plugin. Теперь этот список можно д…" at bounding box center [424, 111] width 477 height 53
click at [372, 118] on link "создать новую" at bounding box center [363, 119] width 65 height 12
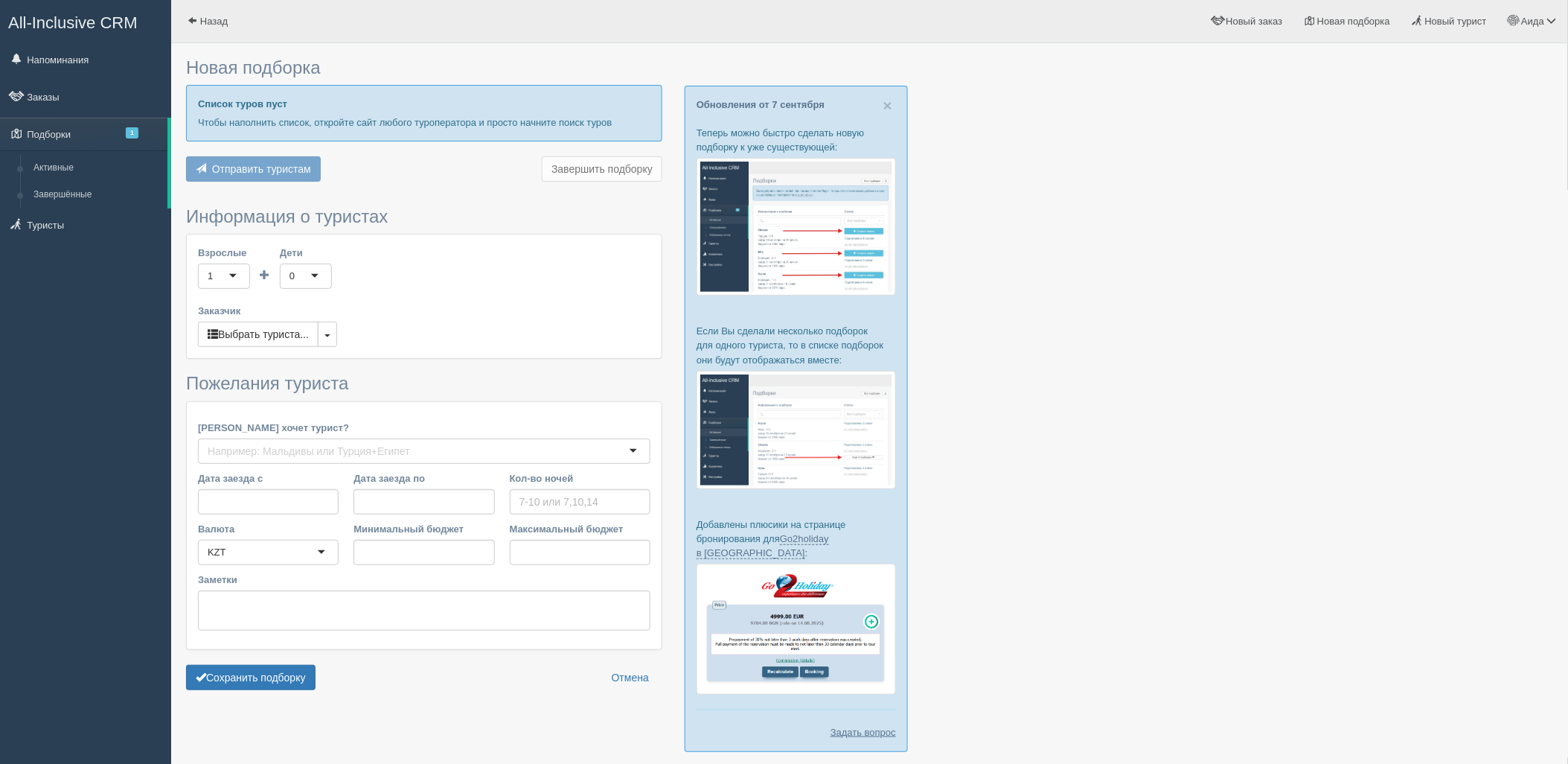
type input "7"
type input "1002900"
type input "1003000"
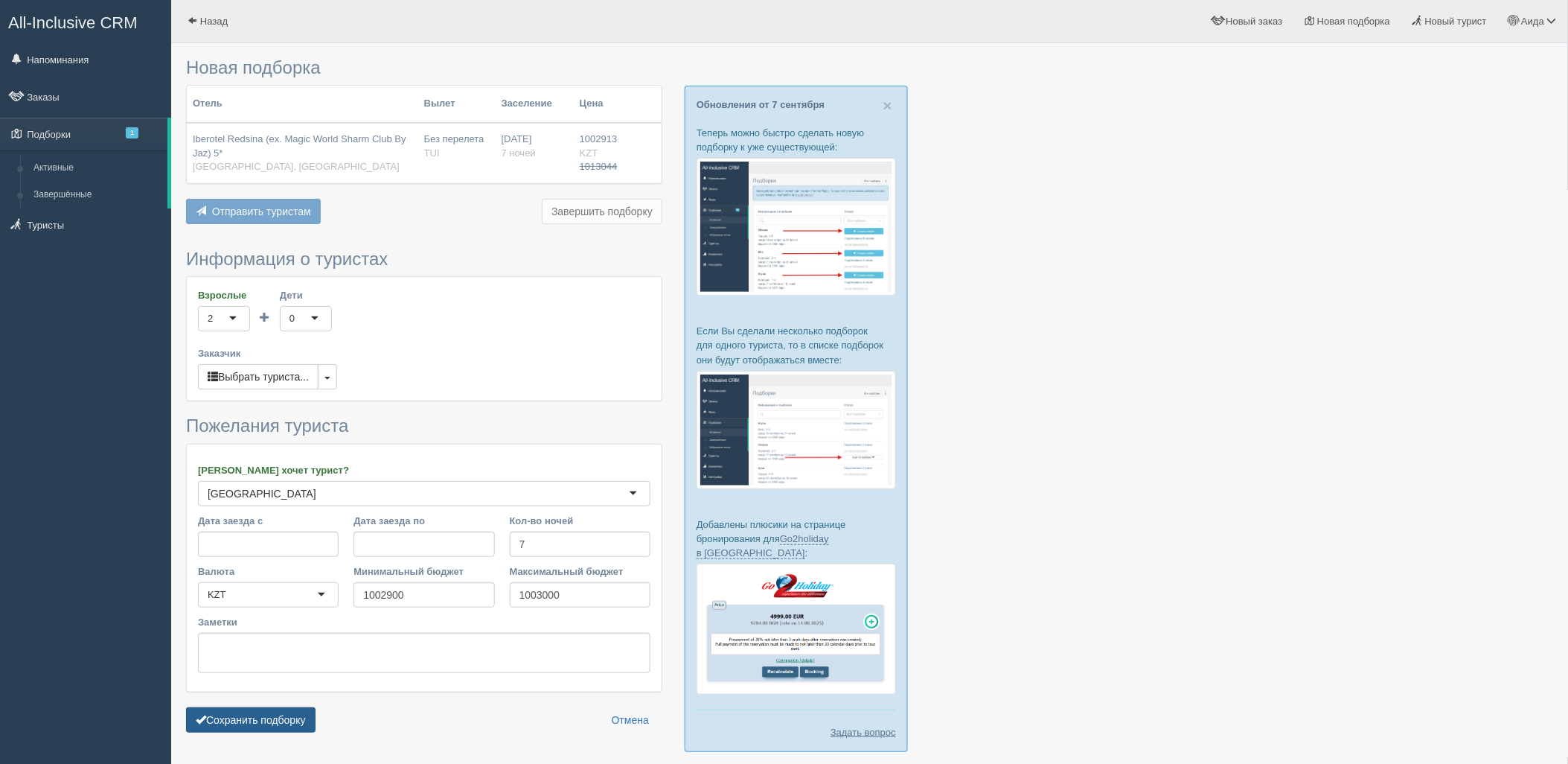
click at [287, 730] on button "Сохранить подборку" at bounding box center [250, 720] width 129 height 25
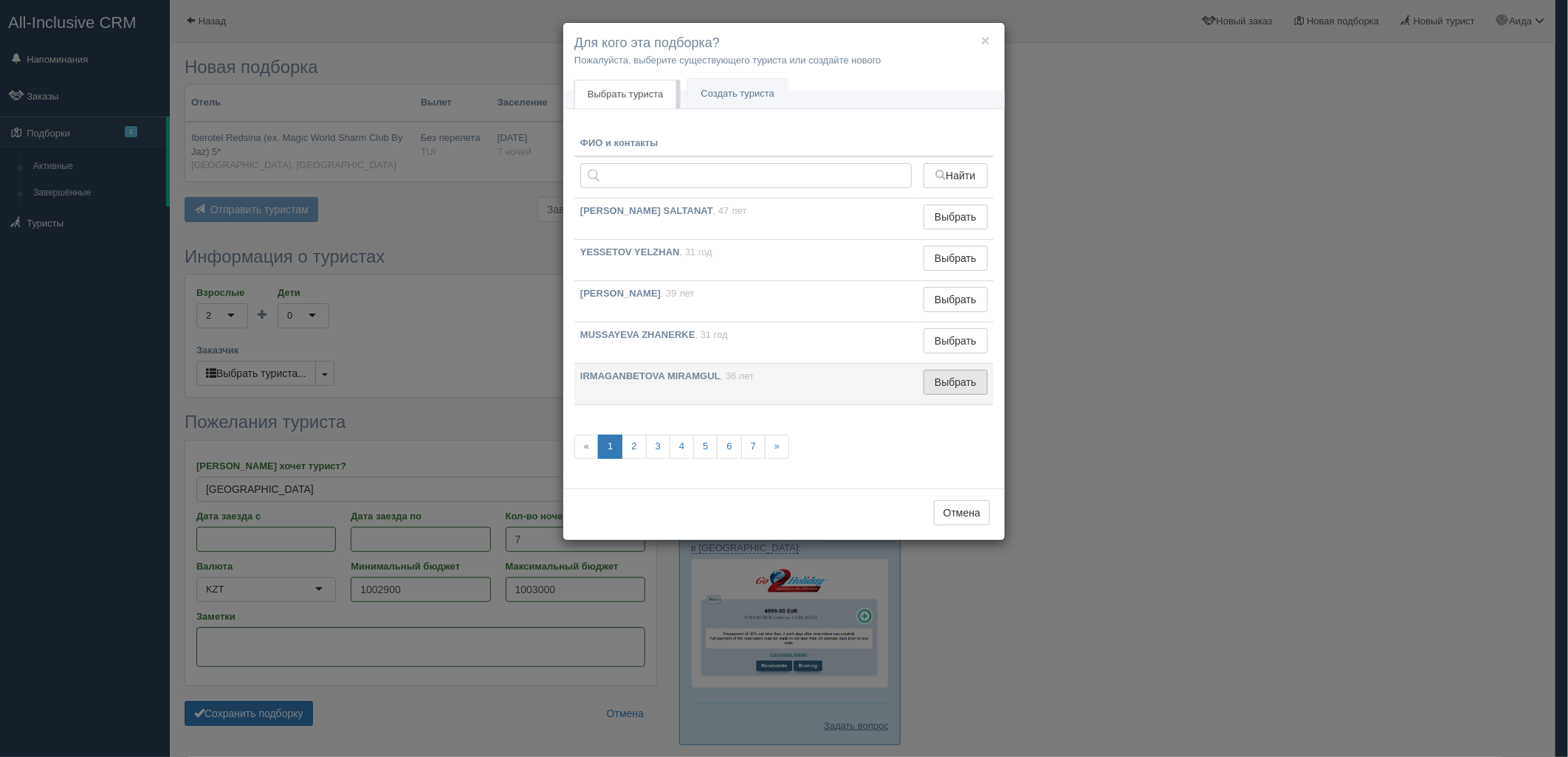
click at [977, 390] on button "Выбрать" at bounding box center [955, 382] width 65 height 25
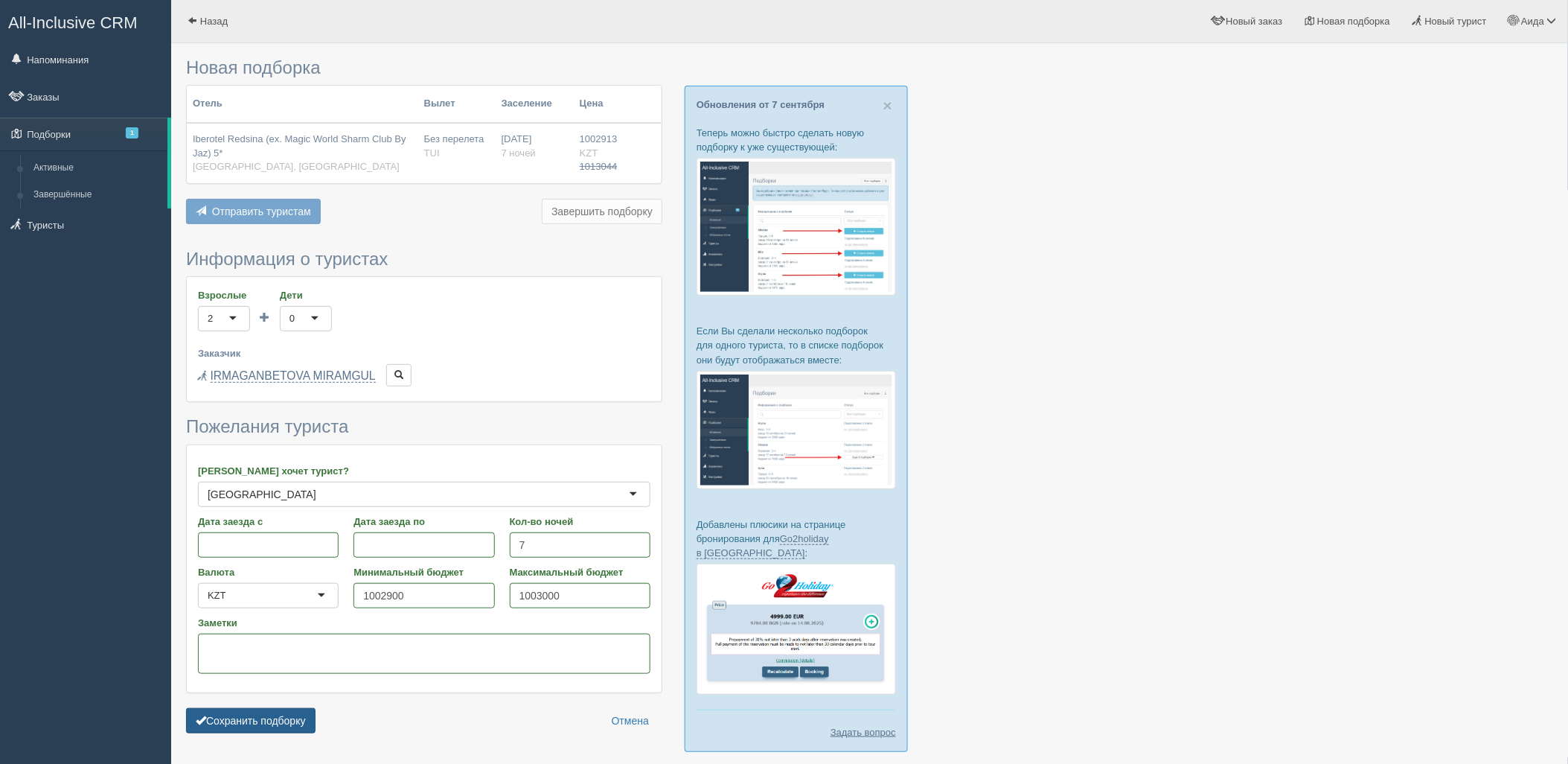
click at [292, 725] on button "Сохранить подборку" at bounding box center [250, 720] width 129 height 25
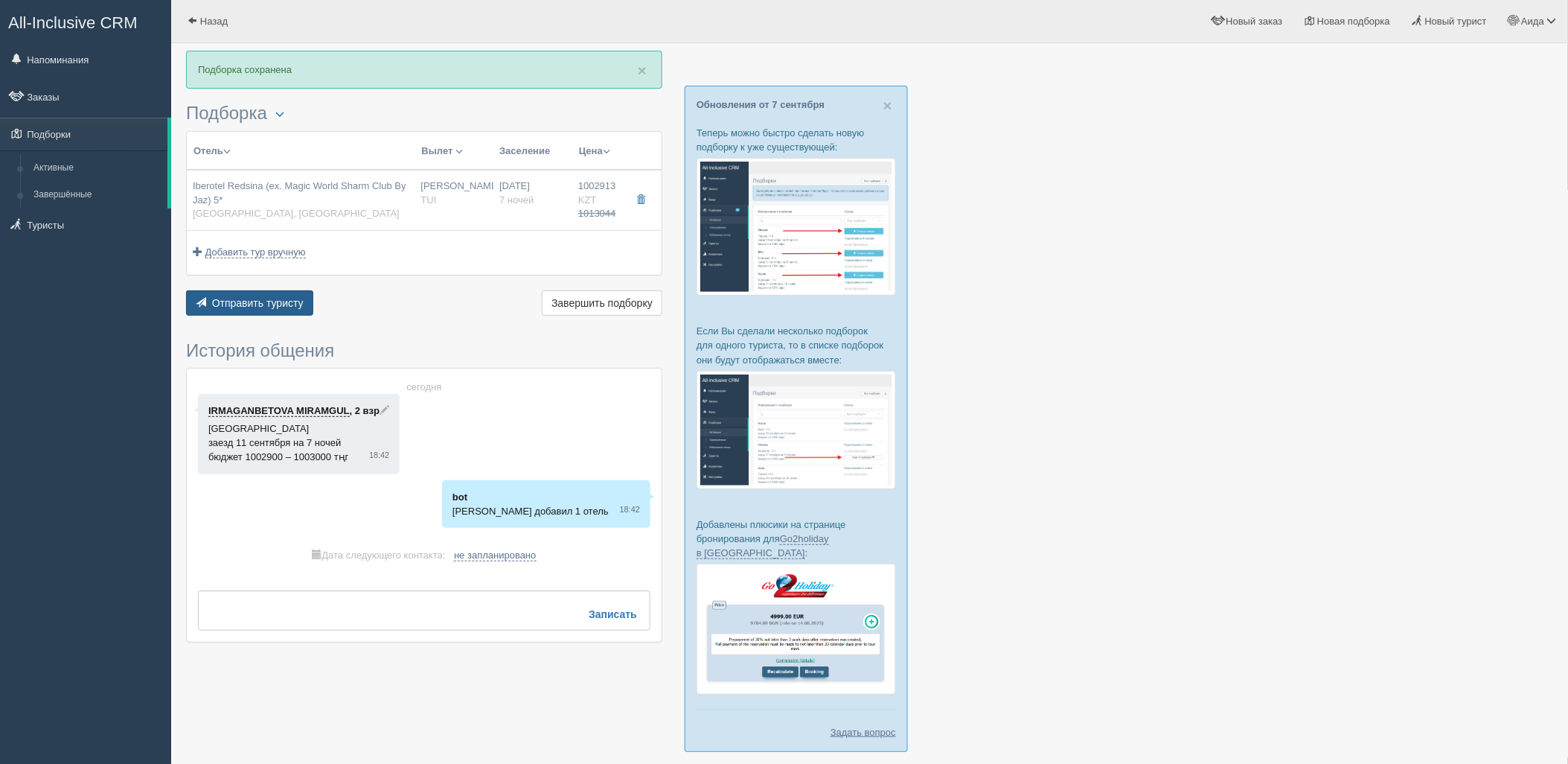
click at [256, 297] on span "Отправить туристу" at bounding box center [258, 303] width 91 height 12
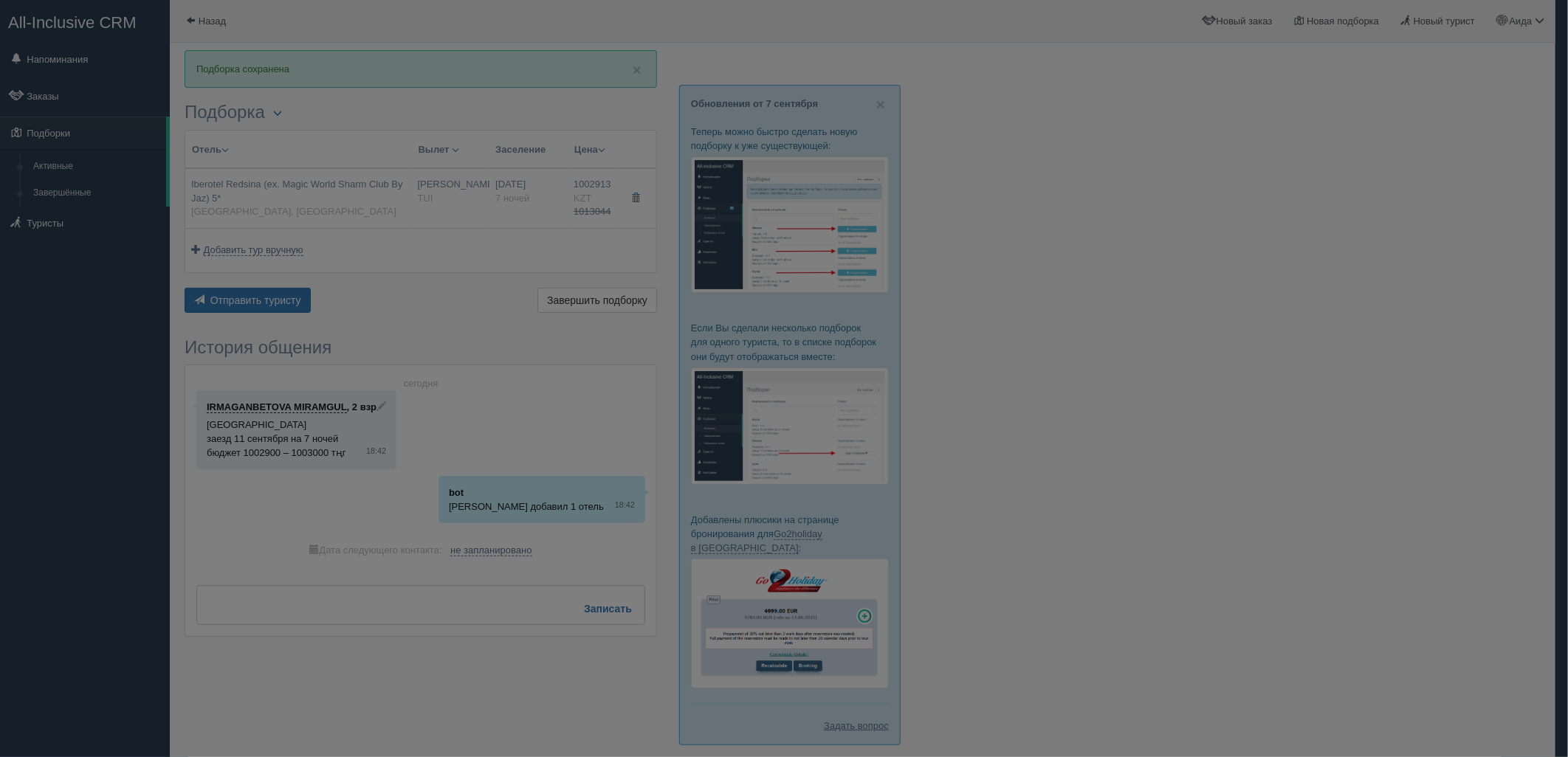
click at [0, 0] on div "× Отправить подборку туристу IRMAGANBETOVA MIRAMGUL У туриста нет сохранённых к…" at bounding box center [0, 0] width 0 height 0
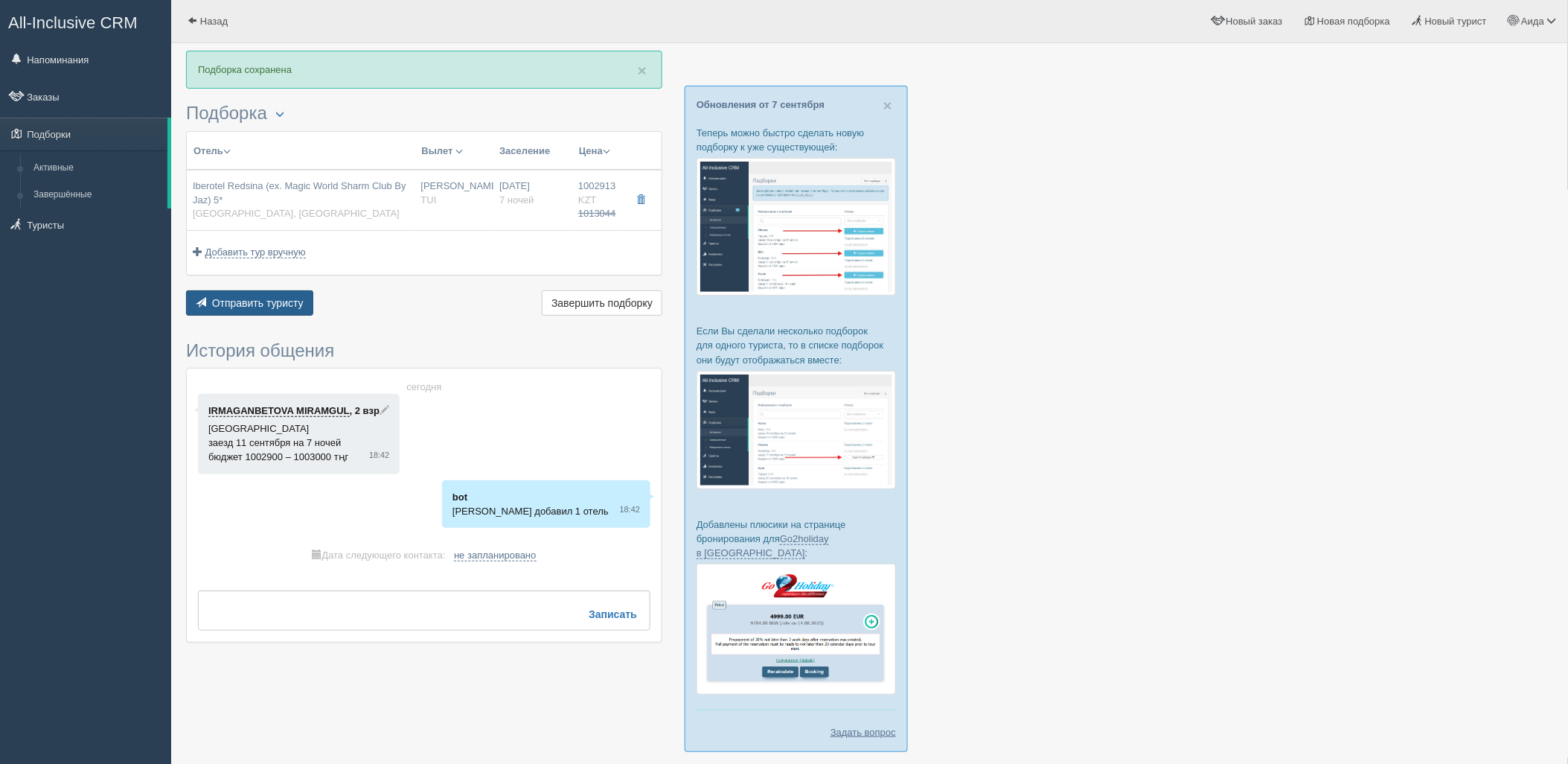
click at [255, 299] on span "Отправить туристу" at bounding box center [258, 303] width 91 height 12
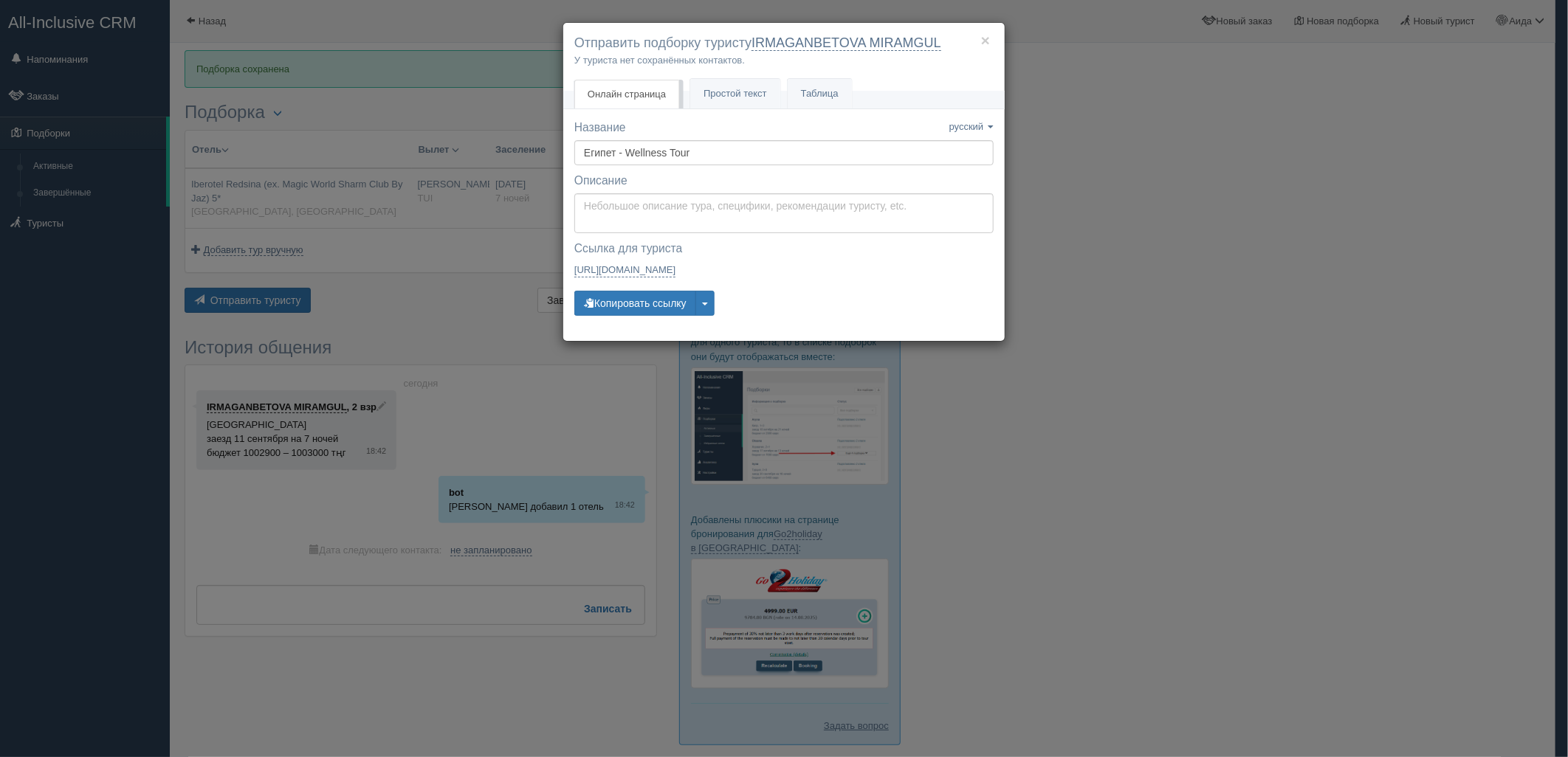
click at [739, 68] on div "× Отправить подборку туристу IRMAGANBETOVA MIRAMGUL У туриста нет сохранённых к…" at bounding box center [784, 57] width 441 height 68
drag, startPoint x: 740, startPoint y: 86, endPoint x: 743, endPoint y: 101, distance: 15.3
click at [741, 86] on link "Простой текст Текст" at bounding box center [734, 94] width 90 height 30
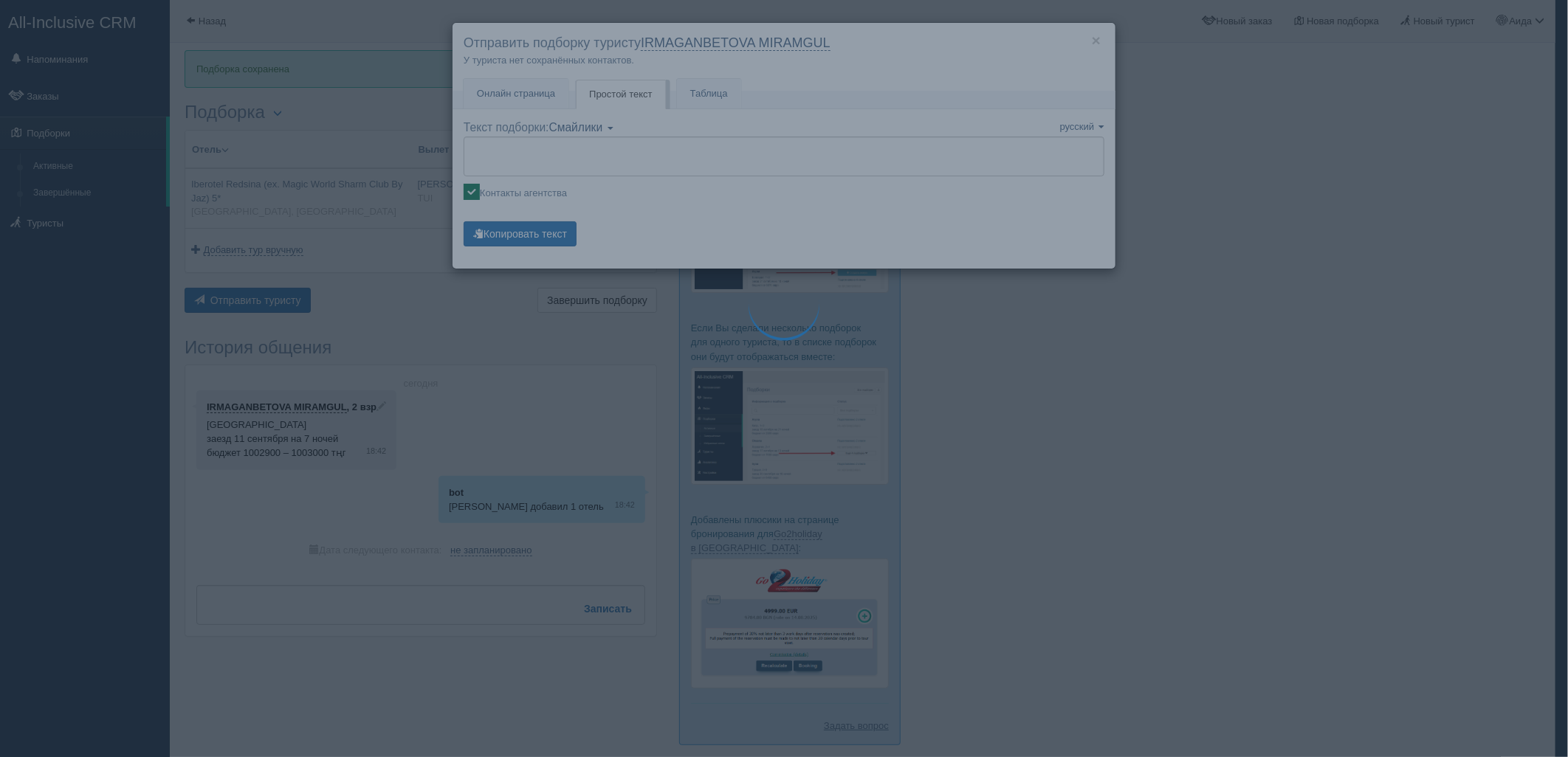
type textarea "🌞 Добрый день! Предлагаем Вам рассмотреть следующие варианты: 🌎 Египет, Шарм-эл…"
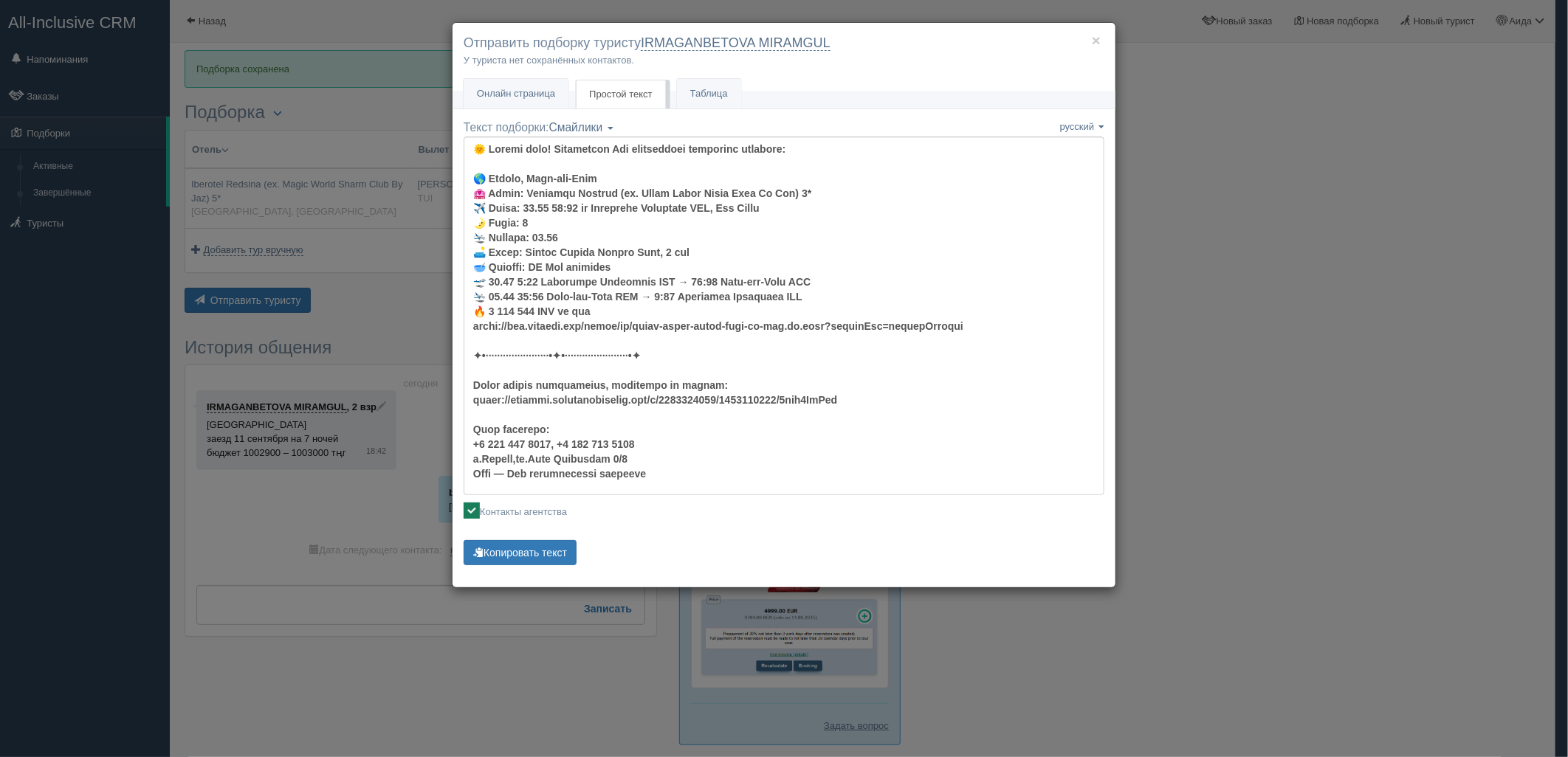
click at [556, 534] on div "Текст подборки: Смайлики Компактный Аскетический Смайлики Смайлики Компактный А…" at bounding box center [784, 344] width 641 height 449
click at [541, 556] on button "Копировать текст" at bounding box center [519, 553] width 113 height 25
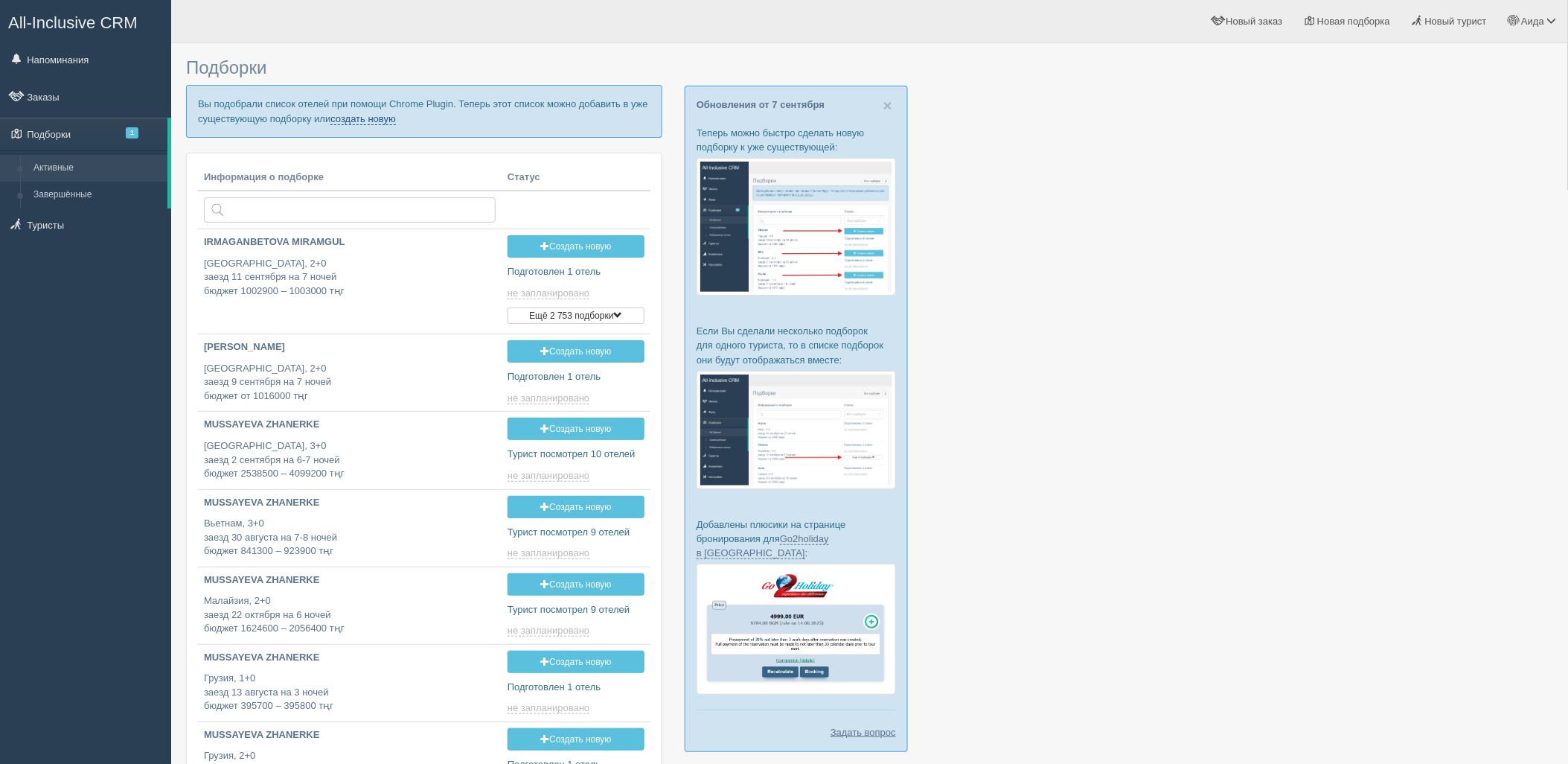
click at [357, 120] on link "создать новую" at bounding box center [363, 119] width 65 height 12
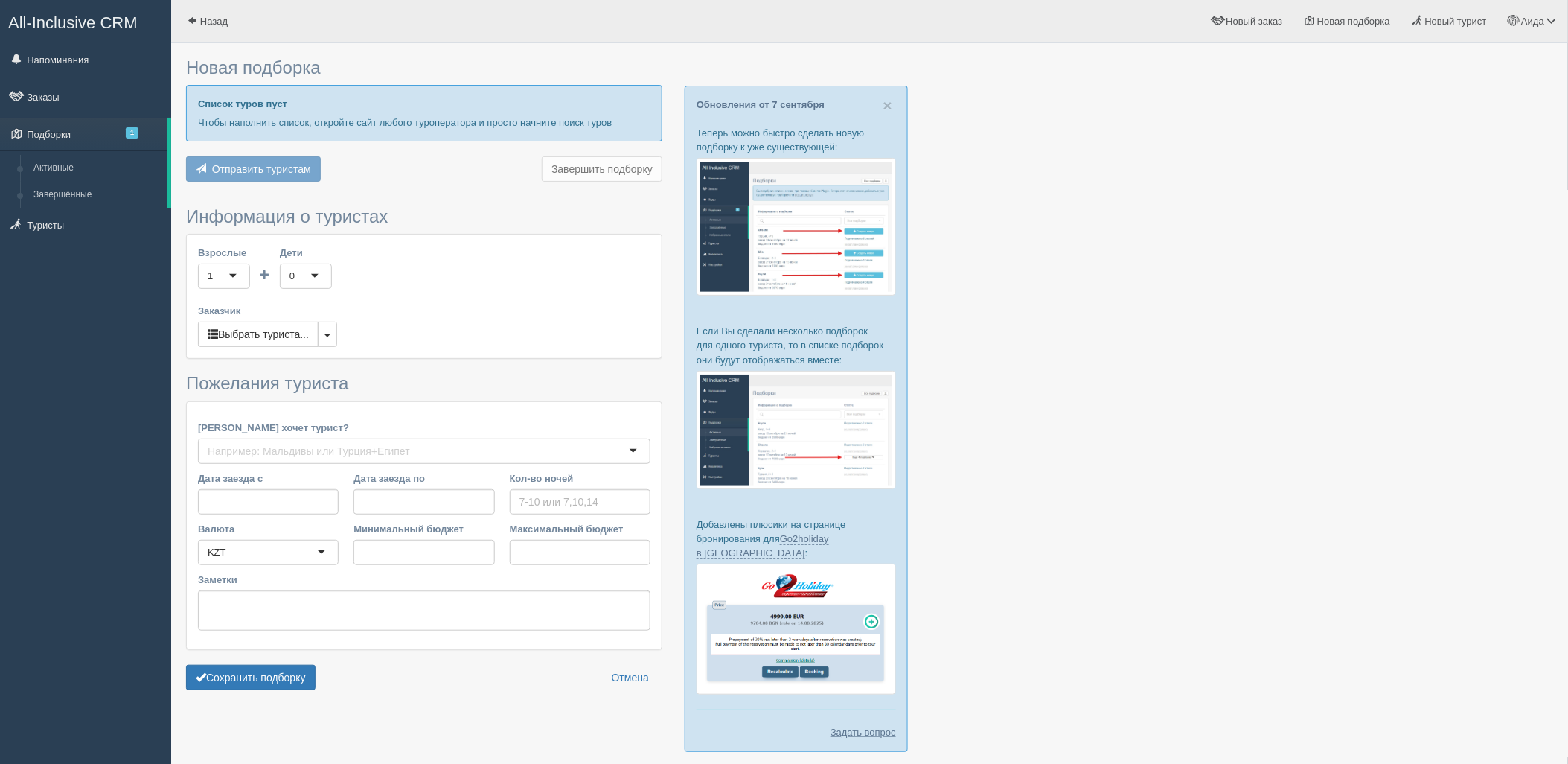
type input "6"
type input "999000"
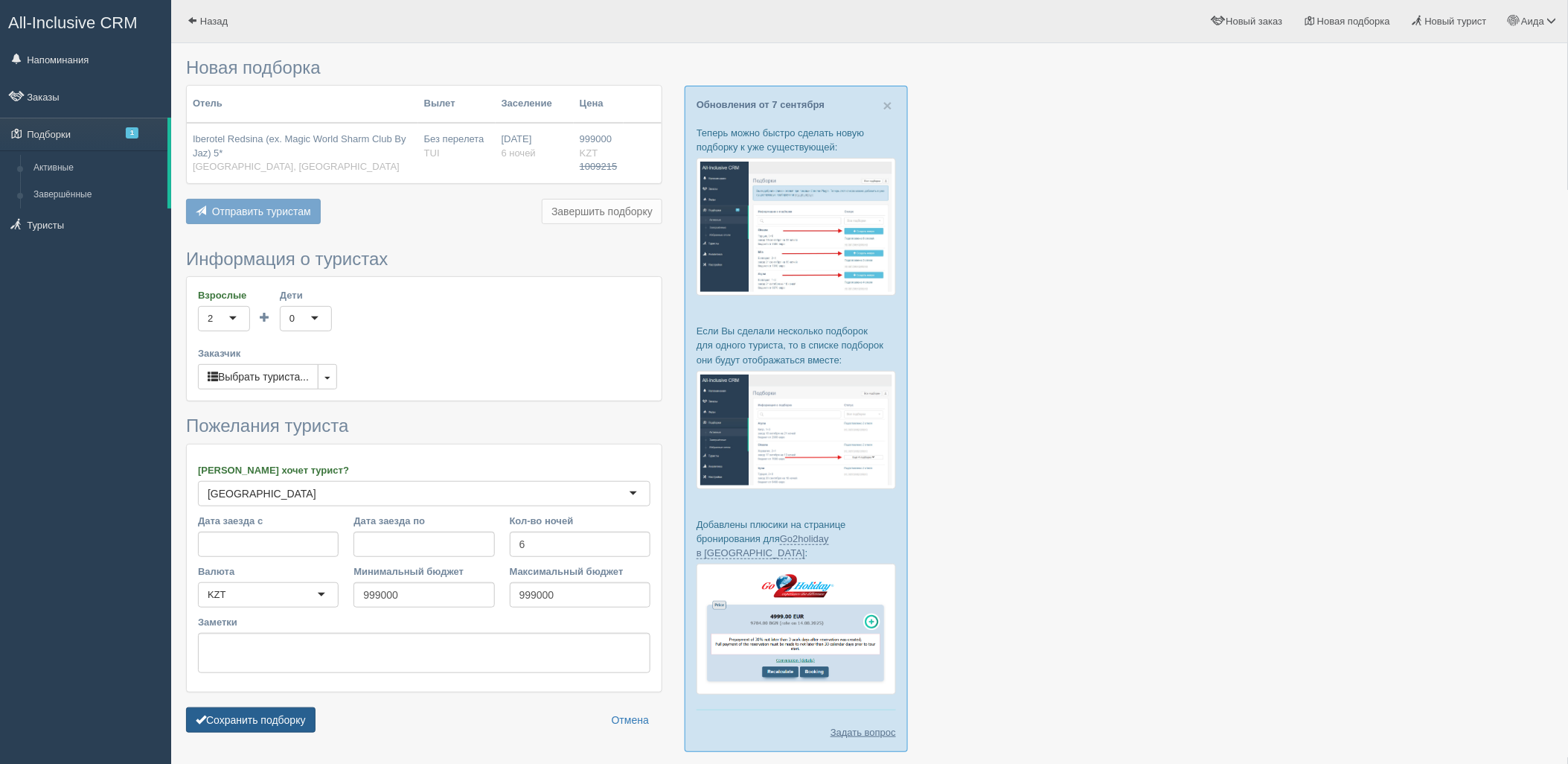
click at [253, 716] on button "Сохранить подборку" at bounding box center [250, 720] width 129 height 25
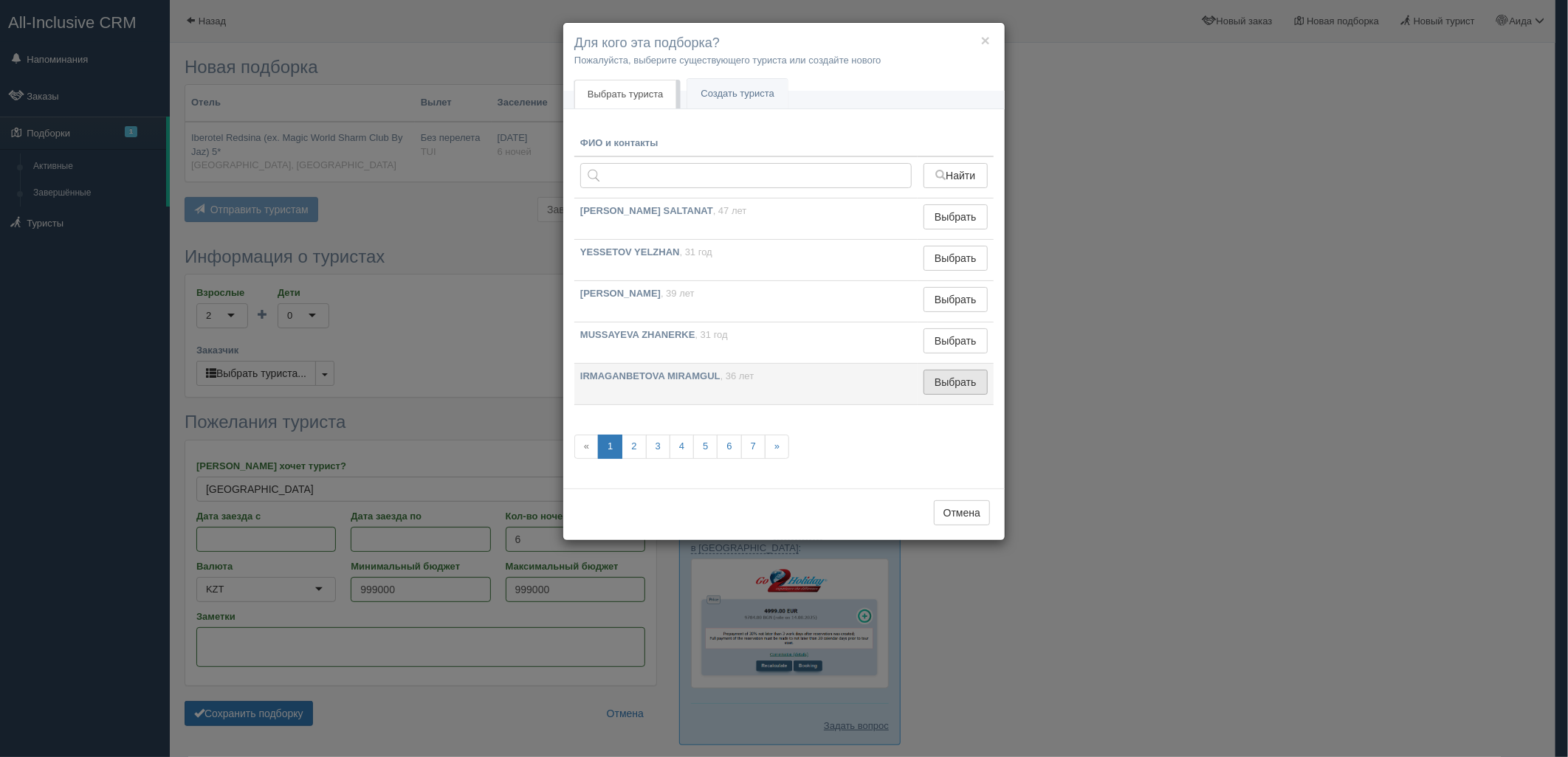
click at [985, 385] on button "Выбрать" at bounding box center [955, 382] width 65 height 25
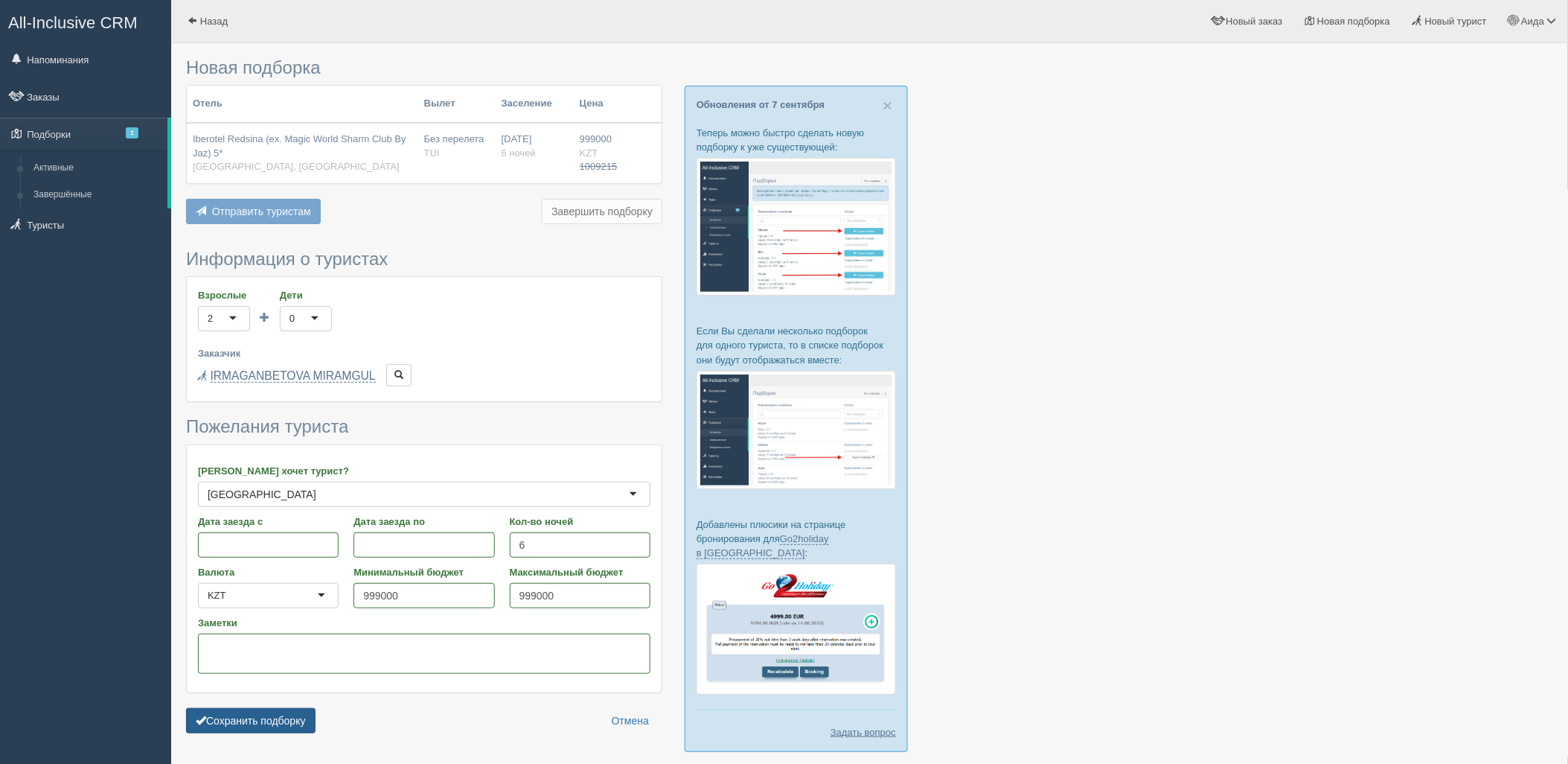
click at [256, 730] on button "Сохранить подборку" at bounding box center [250, 720] width 129 height 25
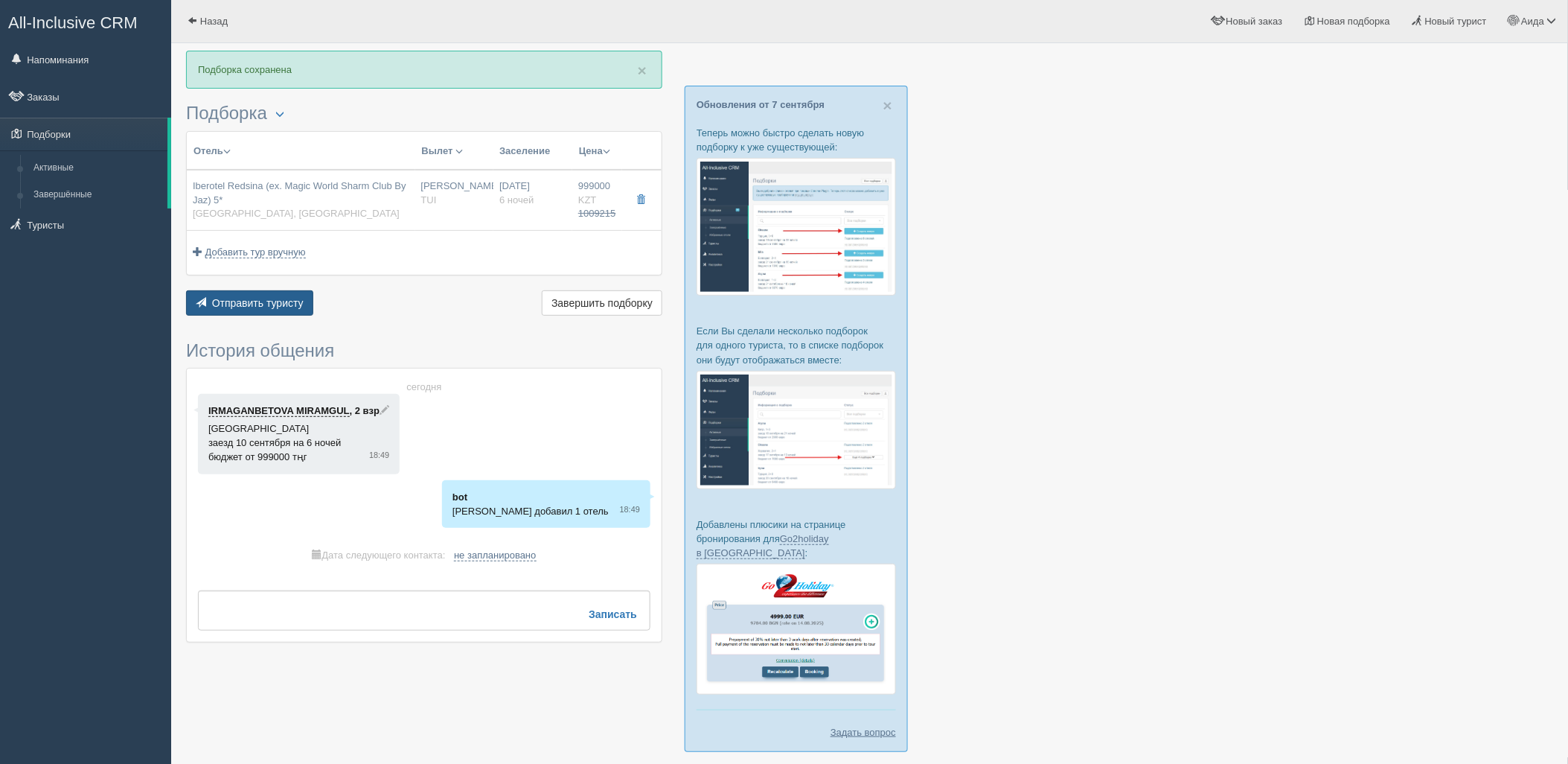
click at [277, 299] on span "Отправить туристу" at bounding box center [258, 303] width 91 height 12
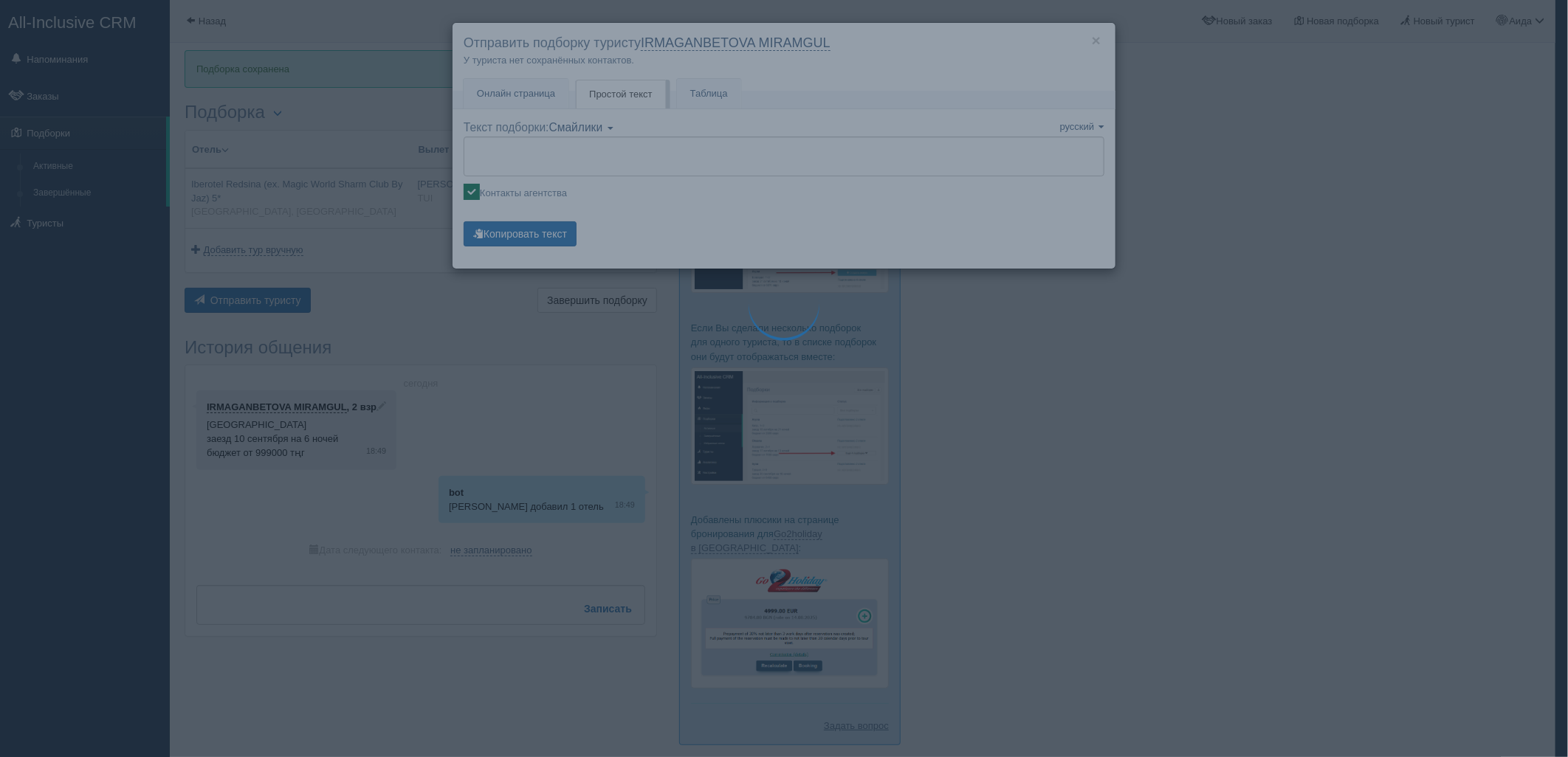
type textarea "🌞 Loremi dolo! Sitametcon Adi elitseddoei temporinc utlabore: 🌎 Etdolo, Magn-al…"
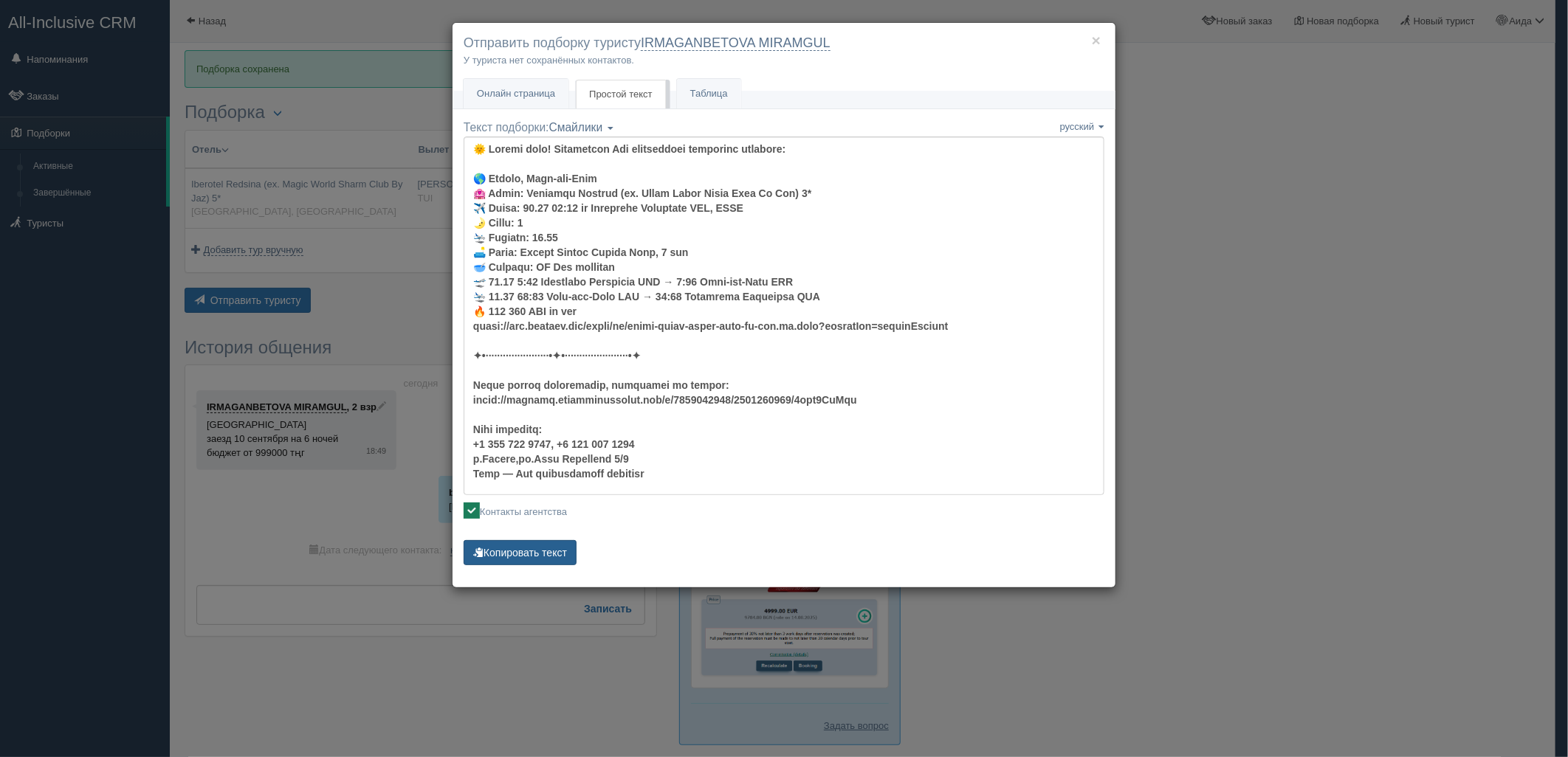
click at [537, 556] on button "Копировать текст" at bounding box center [519, 553] width 113 height 25
